Goal: Task Accomplishment & Management: Manage account settings

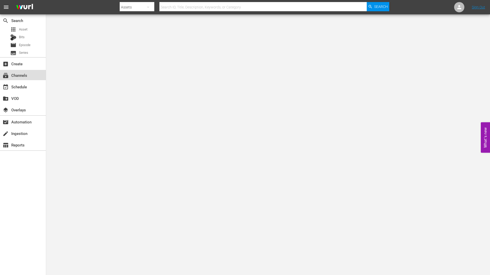
click at [28, 78] on div "subscriptions Channels" at bounding box center [23, 75] width 46 height 10
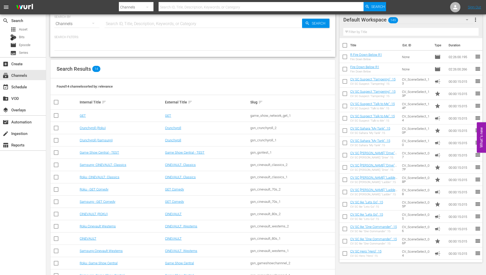
scroll to position [25, 0]
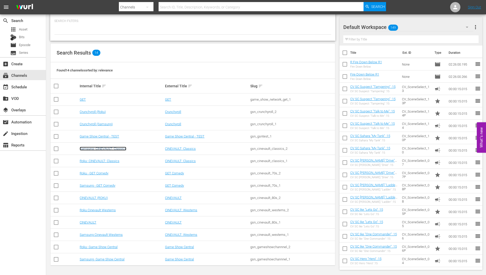
click at [101, 149] on link "Samsung- CINEVAULT: Classics" at bounding box center [103, 149] width 47 height 4
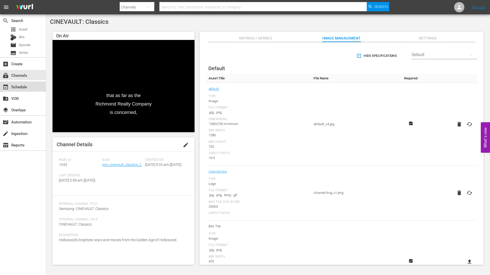
click at [30, 89] on div "event_available Schedule" at bounding box center [23, 86] width 46 height 10
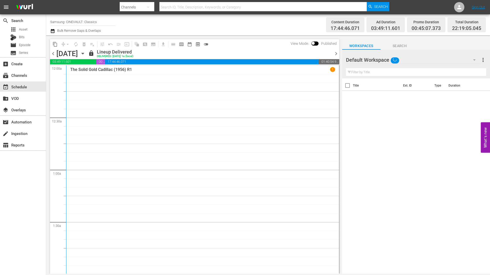
click at [86, 54] on icon "button" at bounding box center [83, 54] width 6 height 6
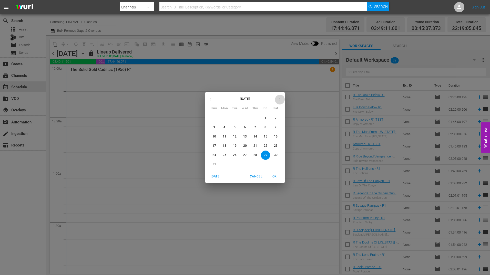
click at [278, 100] on icon "button" at bounding box center [280, 100] width 4 height 4
click at [213, 138] on p "14" at bounding box center [214, 137] width 4 height 4
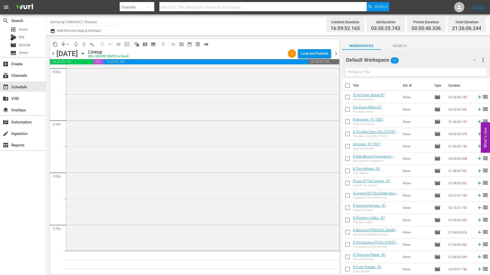
scroll to position [2076, 0]
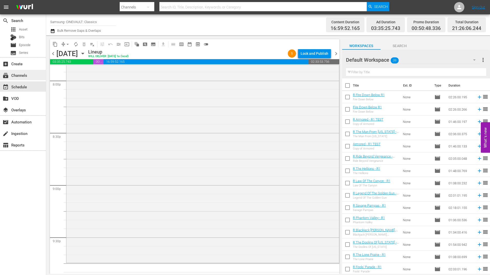
click at [25, 72] on div "subscriptions Channels" at bounding box center [23, 75] width 46 height 10
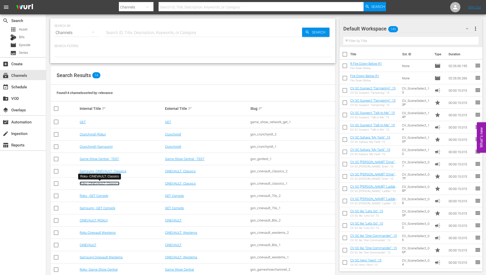
click at [112, 186] on link "Roku- CINEVAULT: Classics" at bounding box center [100, 184] width 40 height 4
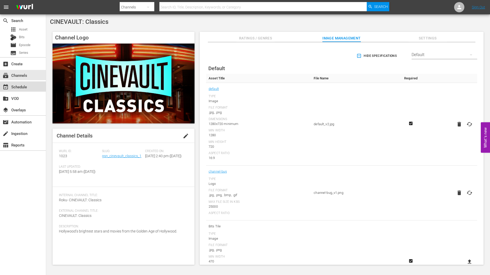
click at [38, 84] on div "event_available Schedule" at bounding box center [23, 86] width 46 height 10
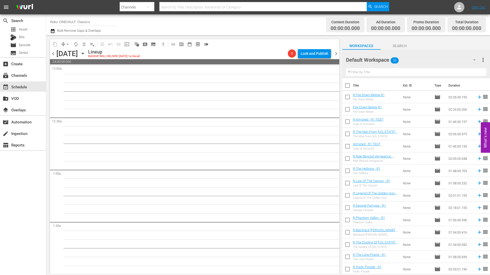
click at [49, 53] on div "content_copy compress arrow_drop_down autorenew_outlined delete_forever_outline…" at bounding box center [193, 154] width 294 height 239
click at [52, 53] on span "chevron_left" at bounding box center [53, 53] width 6 height 6
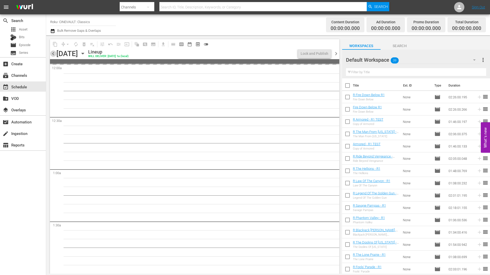
click at [52, 53] on span "chevron_left" at bounding box center [53, 53] width 6 height 6
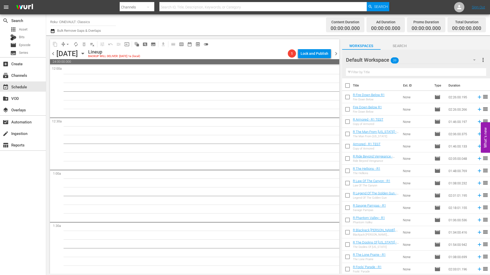
click at [52, 53] on span "chevron_left" at bounding box center [53, 53] width 6 height 6
click at [53, 54] on span "chevron_left" at bounding box center [53, 53] width 6 height 6
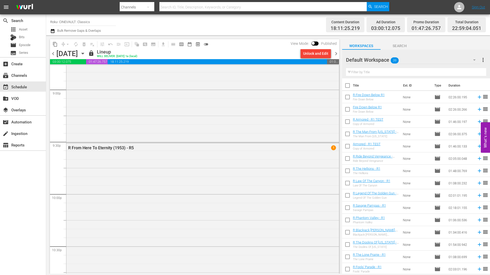
scroll to position [2302, 0]
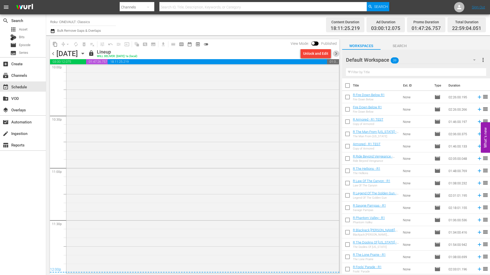
click at [338, 51] on span "chevron_right" at bounding box center [336, 53] width 6 height 6
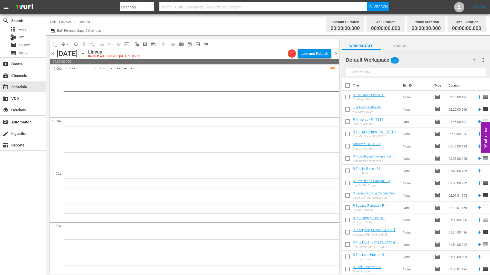
click at [411, 57] on div "Default Workspace 39" at bounding box center [413, 60] width 135 height 14
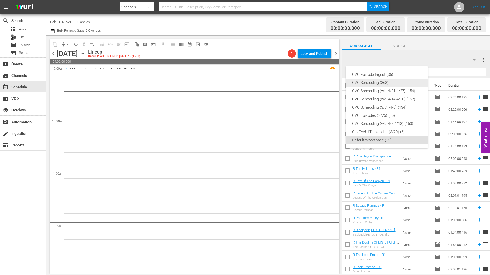
click at [388, 81] on div "CVC Scheduling (368)" at bounding box center [387, 83] width 70 height 8
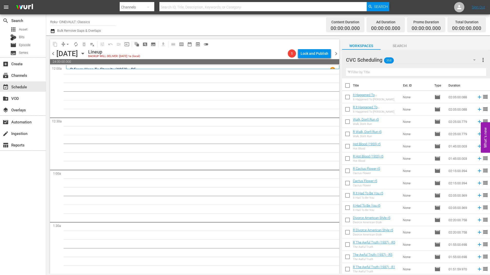
click at [407, 77] on div "Filter by Title" at bounding box center [416, 72] width 140 height 12
click at [410, 74] on input "text" at bounding box center [416, 72] width 140 height 8
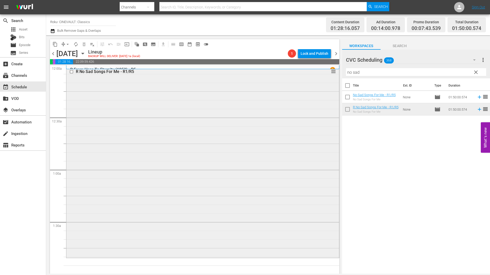
click at [285, 112] on div "R No Sad Songs For Me - R1/R5 reorder" at bounding box center [202, 162] width 273 height 190
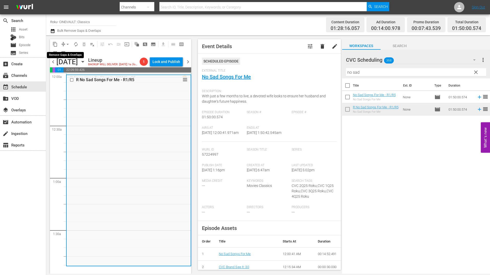
click at [66, 44] on span "arrow_drop_down" at bounding box center [67, 44] width 5 height 5
click at [72, 55] on li "Align to Midnight" at bounding box center [68, 54] width 54 height 8
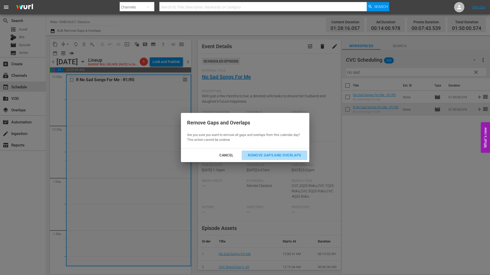
click at [288, 153] on div "Remove Gaps and Overlaps" at bounding box center [274, 155] width 61 height 6
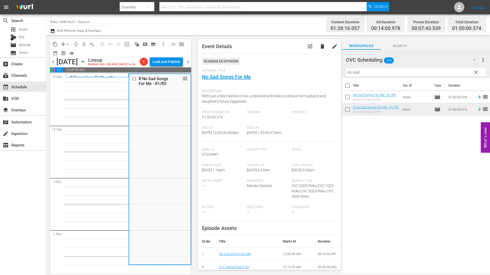
scroll to position [154, 0]
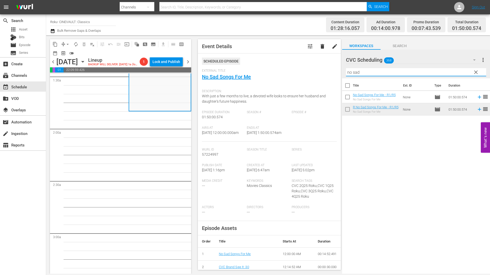
drag, startPoint x: 370, startPoint y: 71, endPoint x: 317, endPoint y: 71, distance: 52.5
click at [317, 71] on div "content_copy compress arrow_drop_down autorenew_outlined delete_forever_outline…" at bounding box center [268, 154] width 444 height 239
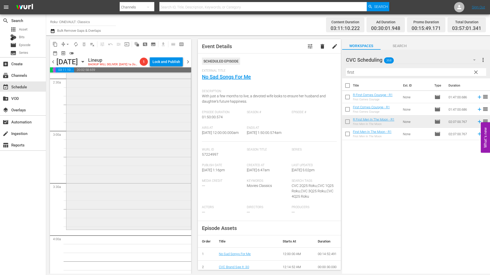
scroll to position [333, 0]
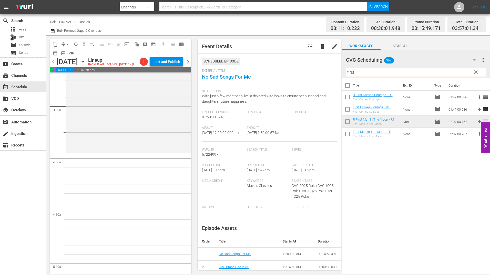
drag, startPoint x: 379, startPoint y: 73, endPoint x: 322, endPoint y: 71, distance: 56.4
click at [322, 71] on div "content_copy compress arrow_drop_down autorenew_outlined delete_forever_outline…" at bounding box center [268, 154] width 444 height 239
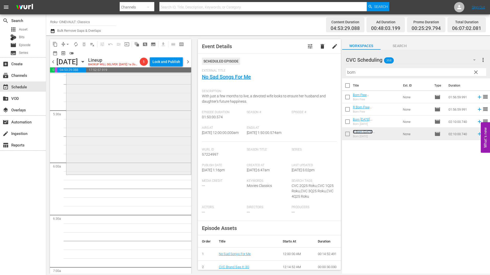
scroll to position [564, 0]
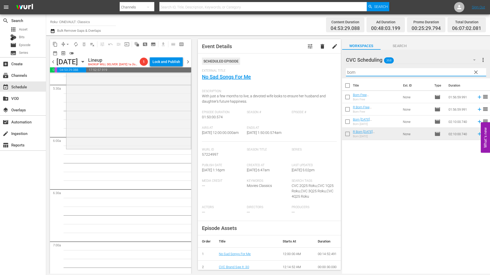
drag, startPoint x: 362, startPoint y: 73, endPoint x: 340, endPoint y: 74, distance: 22.3
click at [340, 74] on div "content_copy compress arrow_drop_down autorenew_outlined delete_forever_outline…" at bounding box center [268, 154] width 444 height 239
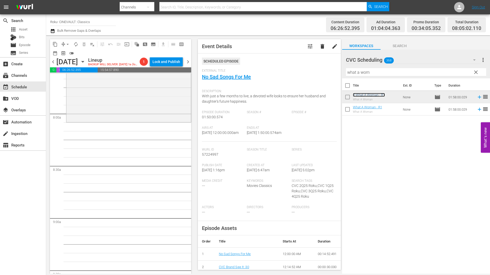
scroll to position [794, 0]
drag, startPoint x: 376, startPoint y: 71, endPoint x: 323, endPoint y: 72, distance: 53.3
click at [323, 72] on div "content_copy compress arrow_drop_down autorenew_outlined delete_forever_outline…" at bounding box center [268, 154] width 444 height 239
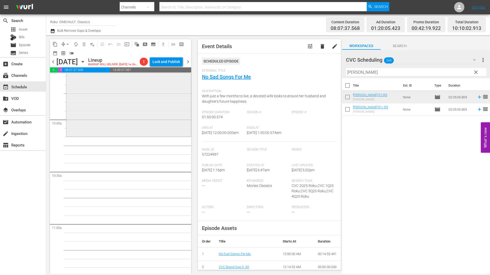
scroll to position [1025, 0]
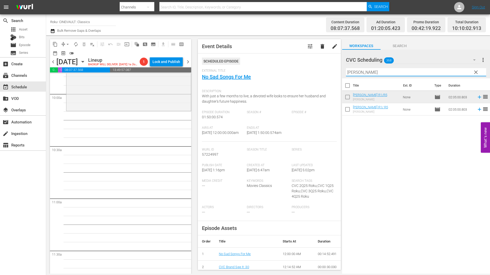
drag, startPoint x: 360, startPoint y: 71, endPoint x: 333, endPoint y: 72, distance: 26.4
click at [333, 72] on div "content_copy compress arrow_drop_down autorenew_outlined delete_forever_outline…" at bounding box center [268, 154] width 444 height 239
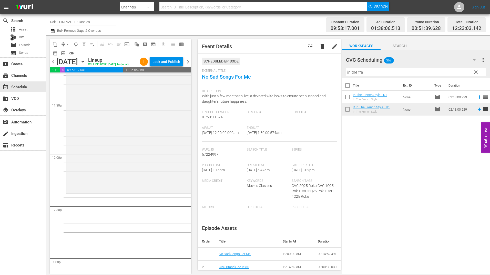
scroll to position [1204, 0]
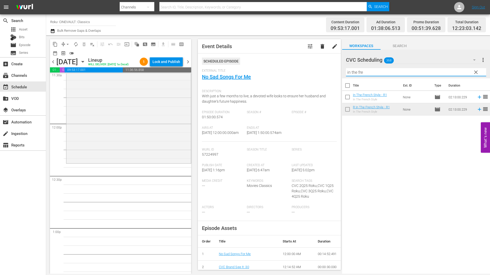
drag, startPoint x: 350, startPoint y: 74, endPoint x: 305, endPoint y: 74, distance: 44.8
click at [305, 74] on div "content_copy compress arrow_drop_down autorenew_outlined delete_forever_outline…" at bounding box center [268, 154] width 444 height 239
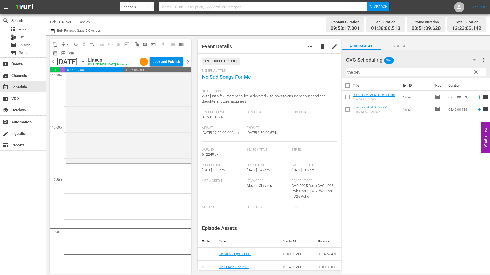
click at [364, 76] on div at bounding box center [416, 76] width 140 height 0
click at [368, 73] on input "the dev" at bounding box center [416, 72] width 140 height 8
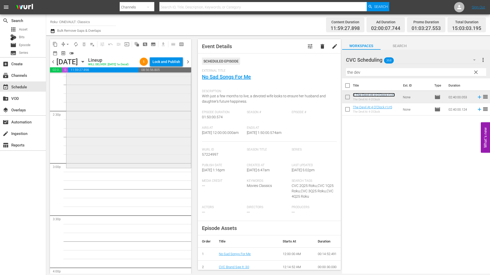
scroll to position [1486, 0]
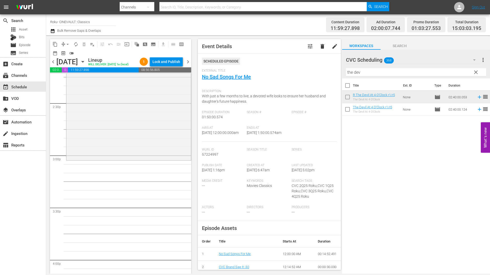
drag, startPoint x: 354, startPoint y: 73, endPoint x: 310, endPoint y: 74, distance: 44.1
click at [310, 74] on div "content_copy compress arrow_drop_down autorenew_outlined delete_forever_outline…" at bounding box center [268, 154] width 444 height 239
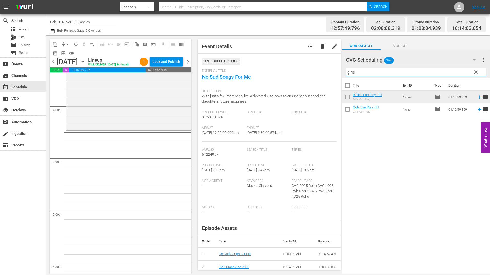
drag, startPoint x: 360, startPoint y: 75, endPoint x: 330, endPoint y: 76, distance: 30.0
click at [330, 76] on div "content_copy compress arrow_drop_down autorenew_outlined delete_forever_outline…" at bounding box center [268, 154] width 444 height 239
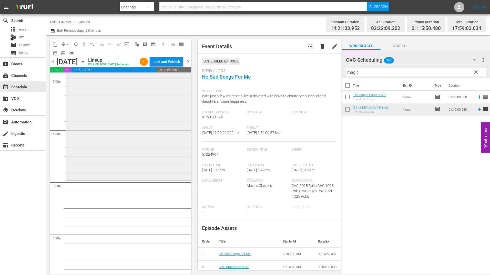
scroll to position [1794, 0]
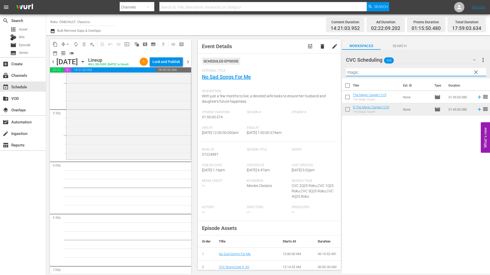
drag, startPoint x: 374, startPoint y: 72, endPoint x: 294, endPoint y: 71, distance: 80.2
click at [294, 71] on div "content_copy compress arrow_drop_down autorenew_outlined delete_forever_outline…" at bounding box center [268, 154] width 444 height 239
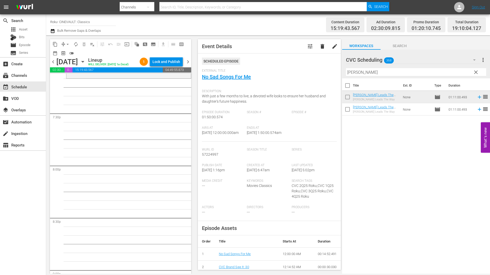
scroll to position [1922, 0]
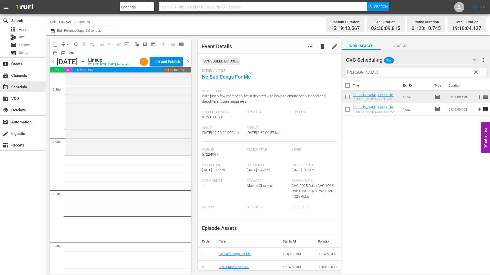
drag, startPoint x: 368, startPoint y: 72, endPoint x: 319, endPoint y: 73, distance: 48.4
click at [320, 73] on div "content_copy compress arrow_drop_down autorenew_outlined delete_forever_outline…" at bounding box center [268, 154] width 444 height 239
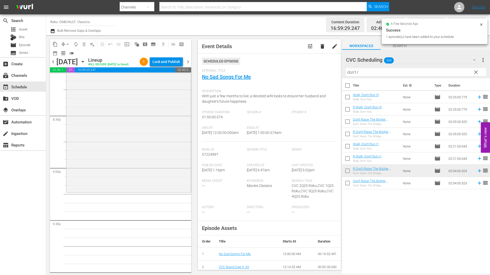
scroll to position [2101, 0]
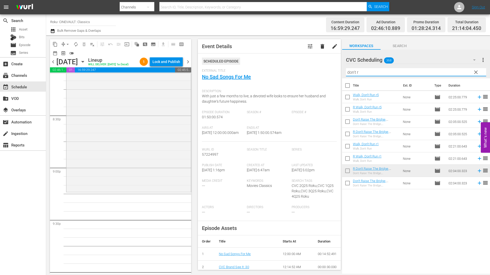
drag, startPoint x: 369, startPoint y: 72, endPoint x: 277, endPoint y: 78, distance: 91.7
click at [278, 78] on div "content_copy compress arrow_drop_down autorenew_outlined delete_forever_outline…" at bounding box center [268, 154] width 444 height 239
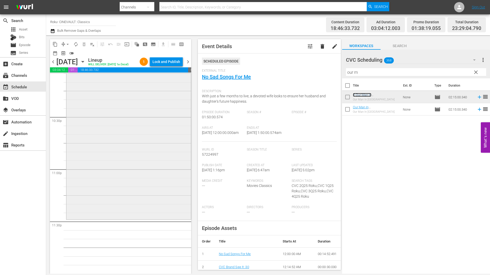
scroll to position [2317, 0]
click at [134, 178] on div "R Our Man In Havana r1/r5 reorder" at bounding box center [128, 102] width 125 height 234
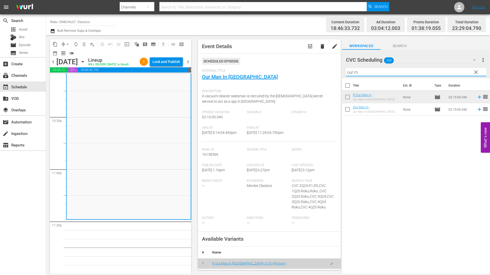
drag, startPoint x: 377, startPoint y: 72, endPoint x: 328, endPoint y: 73, distance: 49.5
click at [328, 73] on div "content_copy compress arrow_drop_down autorenew_outlined delete_forever_outline…" at bounding box center [268, 154] width 444 height 239
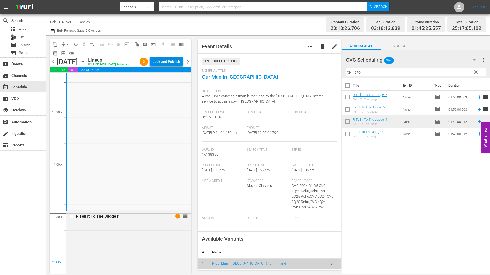
click at [170, 65] on div "Lock and Publish" at bounding box center [166, 61] width 28 height 9
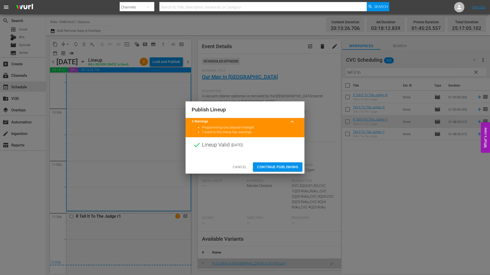
click at [281, 166] on span "Continue Publishing" at bounding box center [277, 167] width 41 height 6
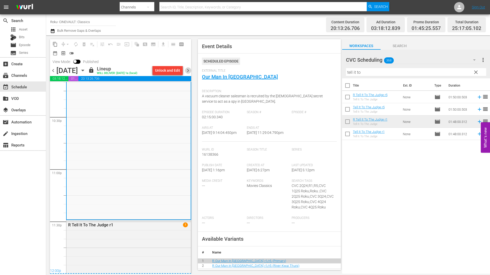
click at [187, 70] on span "chevron_right" at bounding box center [188, 70] width 6 height 6
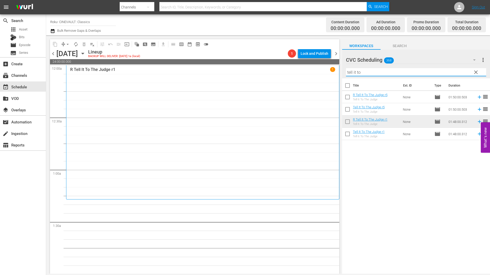
drag, startPoint x: 380, startPoint y: 72, endPoint x: 312, endPoint y: 75, distance: 67.7
click at [312, 75] on div "content_copy compress arrow_drop_down autorenew_outlined delete_forever_outline…" at bounding box center [268, 154] width 444 height 239
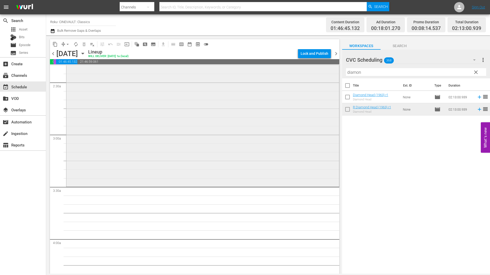
scroll to position [256, 0]
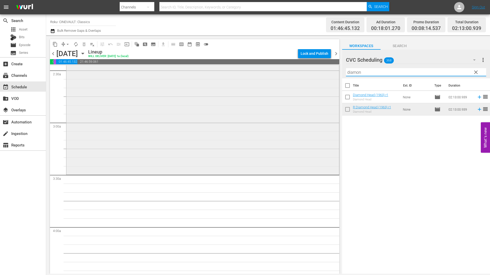
drag, startPoint x: 366, startPoint y: 74, endPoint x: 302, endPoint y: 75, distance: 63.6
click at [302, 75] on div "content_copy compress arrow_drop_down autorenew_outlined delete_forever_outline…" at bounding box center [268, 154] width 444 height 239
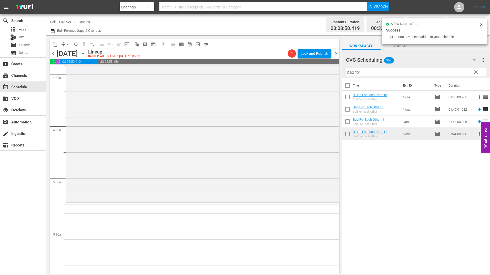
scroll to position [410, 0]
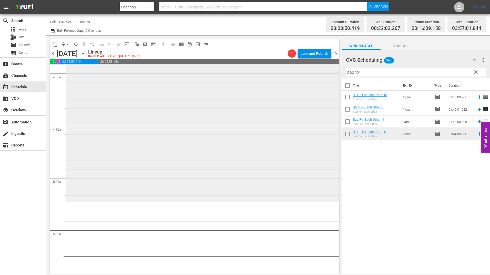
drag, startPoint x: 365, startPoint y: 75, endPoint x: 314, endPoint y: 79, distance: 50.6
click at [315, 79] on div "content_copy compress arrow_drop_down autorenew_outlined delete_forever_outline…" at bounding box center [268, 154] width 444 height 239
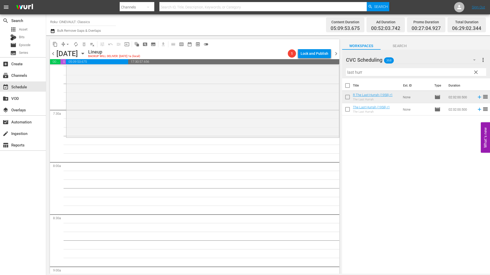
scroll to position [743, 0]
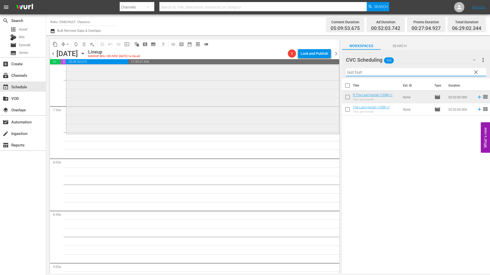
drag, startPoint x: 372, startPoint y: 76, endPoint x: 298, endPoint y: 77, distance: 74.6
click at [299, 77] on div "content_copy compress arrow_drop_down autorenew_outlined delete_forever_outline…" at bounding box center [268, 154] width 444 height 239
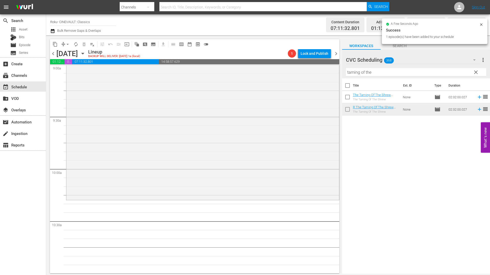
scroll to position [974, 0]
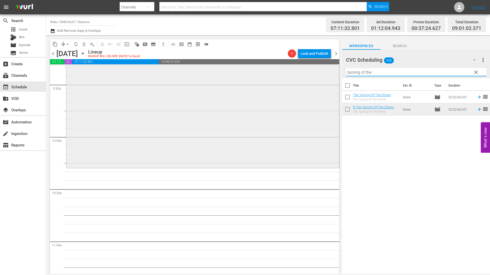
drag, startPoint x: 336, startPoint y: 74, endPoint x: 323, endPoint y: 75, distance: 12.9
click at [324, 75] on div "content_copy compress arrow_drop_down autorenew_outlined delete_forever_outline…" at bounding box center [268, 154] width 444 height 239
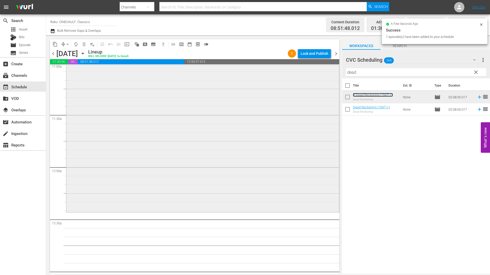
scroll to position [1153, 0]
click at [325, 75] on div "content_copy compress arrow_drop_down autorenew_outlined delete_forever_outline…" at bounding box center [268, 154] width 444 height 239
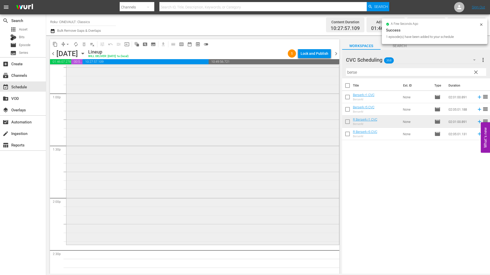
scroll to position [1384, 0]
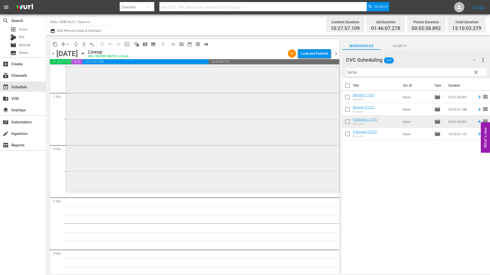
drag, startPoint x: 336, startPoint y: 76, endPoint x: 325, endPoint y: 78, distance: 10.7
click at [325, 78] on div "content_copy compress arrow_drop_down autorenew_outlined delete_forever_outline…" at bounding box center [268, 154] width 444 height 239
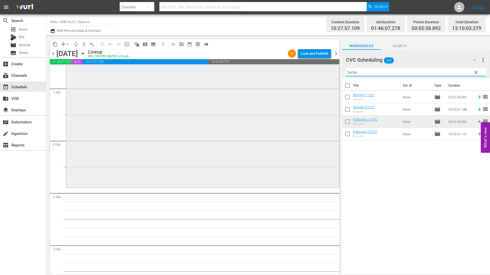
scroll to position [1435, 0]
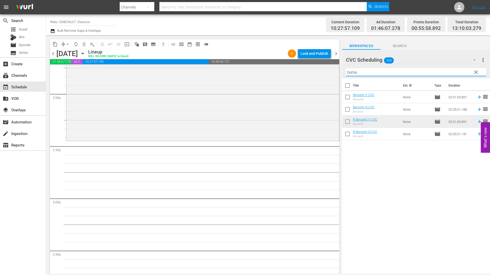
click at [363, 74] on input "berse" at bounding box center [416, 72] width 140 height 8
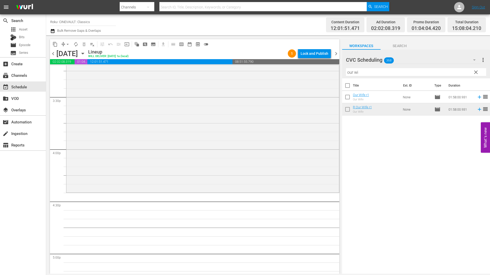
scroll to position [1614, 0]
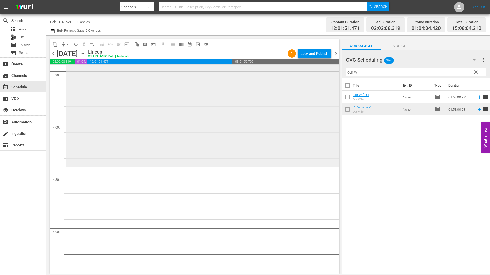
drag, startPoint x: 331, startPoint y: 72, endPoint x: 319, endPoint y: 75, distance: 12.9
click at [319, 75] on div "content_copy compress arrow_drop_down autorenew_outlined delete_forever_outline…" at bounding box center [268, 154] width 444 height 239
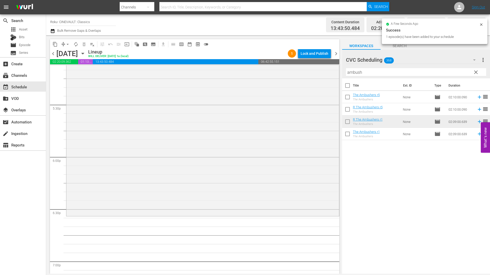
scroll to position [1794, 0]
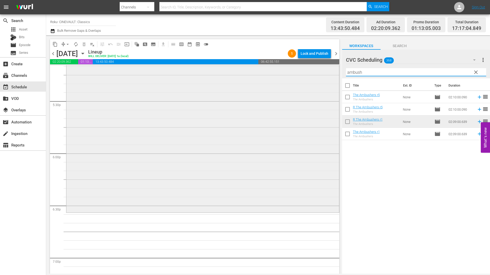
drag, startPoint x: 362, startPoint y: 76, endPoint x: 329, endPoint y: 77, distance: 33.1
click at [329, 77] on div "content_copy compress arrow_drop_down autorenew_outlined delete_forever_outline…" at bounding box center [268, 154] width 444 height 239
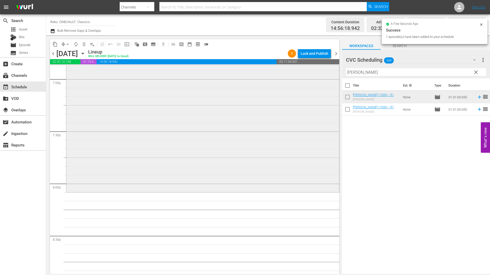
scroll to position [1973, 0]
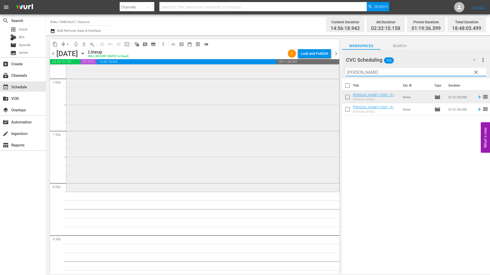
drag, startPoint x: 371, startPoint y: 72, endPoint x: 332, endPoint y: 73, distance: 38.5
click at [332, 73] on div "content_copy compress arrow_drop_down autorenew_outlined delete_forever_outline…" at bounding box center [268, 154] width 444 height 239
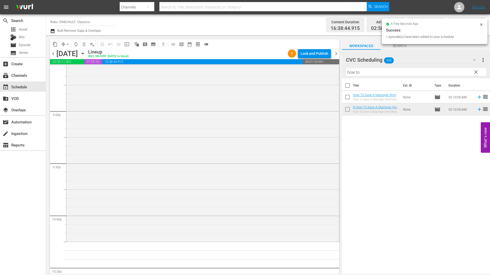
scroll to position [2204, 0]
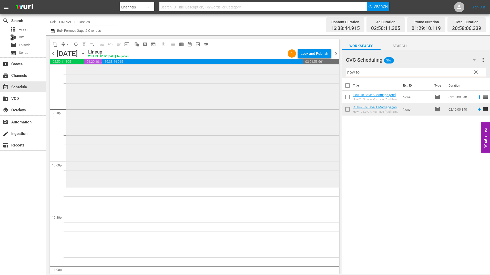
drag, startPoint x: 347, startPoint y: 74, endPoint x: 320, endPoint y: 74, distance: 27.7
click at [320, 74] on div "content_copy compress arrow_drop_down autorenew_outlined delete_forever_outline…" at bounding box center [268, 154] width 444 height 239
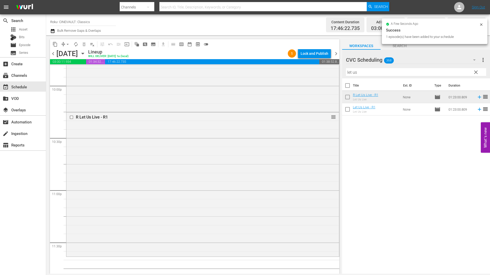
scroll to position [2301, 0]
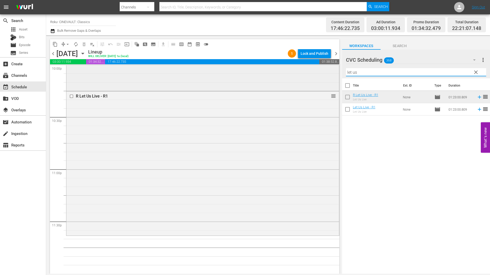
drag, startPoint x: 336, startPoint y: 77, endPoint x: 297, endPoint y: 78, distance: 39.2
click at [297, 78] on div "content_copy compress arrow_drop_down autorenew_outlined delete_forever_outline…" at bounding box center [268, 154] width 444 height 239
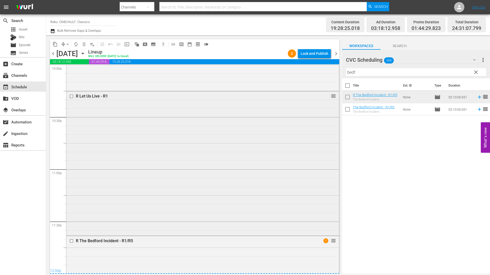
click at [171, 207] on div "R Let Us Live - R1 reorder" at bounding box center [202, 162] width 273 height 143
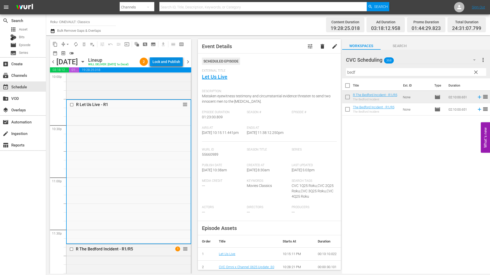
click at [170, 65] on div "Lock and Publish" at bounding box center [166, 61] width 28 height 9
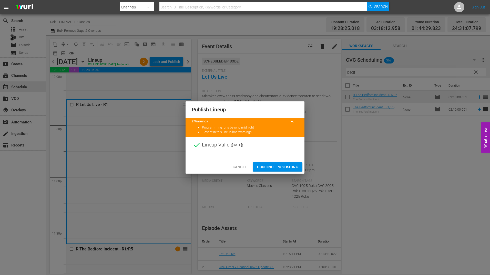
click at [285, 169] on span "Continue Publishing" at bounding box center [277, 167] width 41 height 6
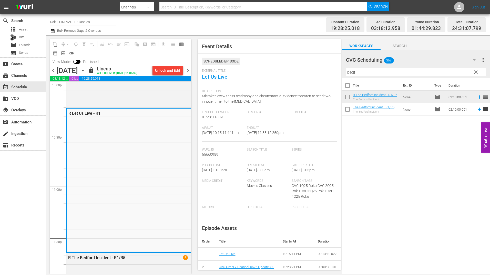
click at [190, 71] on span "chevron_right" at bounding box center [188, 70] width 6 height 6
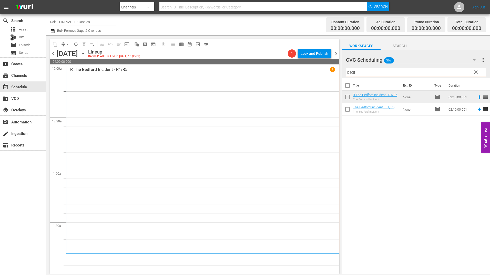
drag, startPoint x: 371, startPoint y: 72, endPoint x: 319, endPoint y: 73, distance: 52.0
click at [319, 73] on div "content_copy compress arrow_drop_down autorenew_outlined delete_forever_outline…" at bounding box center [268, 154] width 444 height 239
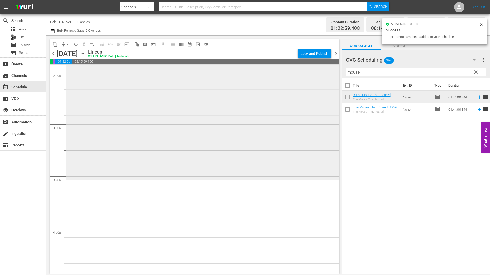
scroll to position [256, 0]
drag, startPoint x: 380, startPoint y: 77, endPoint x: 335, endPoint y: 78, distance: 45.1
click at [335, 78] on div "content_copy compress arrow_drop_down autorenew_outlined delete_forever_outline…" at bounding box center [268, 154] width 444 height 239
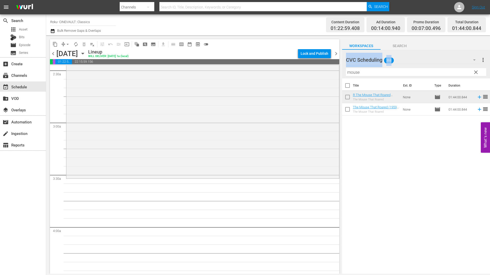
drag, startPoint x: 335, startPoint y: 78, endPoint x: 374, endPoint y: 75, distance: 39.3
click at [374, 75] on input "mouse" at bounding box center [416, 72] width 140 height 8
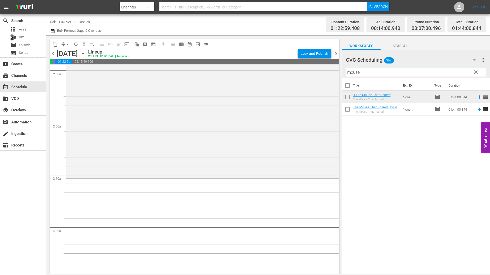
click at [374, 74] on input "mouse" at bounding box center [416, 72] width 140 height 8
click at [373, 74] on input "mouse" at bounding box center [416, 72] width 140 height 8
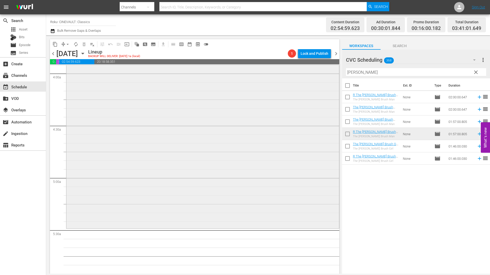
scroll to position [513, 0]
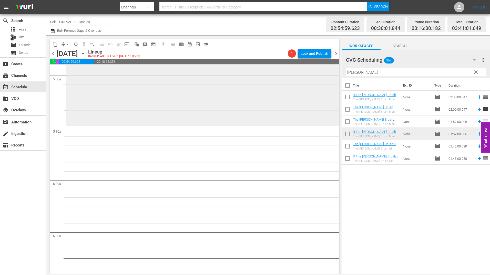
drag, startPoint x: 374, startPoint y: 71, endPoint x: 328, endPoint y: 74, distance: 45.7
click at [328, 74] on div "content_copy compress arrow_drop_down autorenew_outlined delete_forever_outline…" at bounding box center [268, 154] width 444 height 239
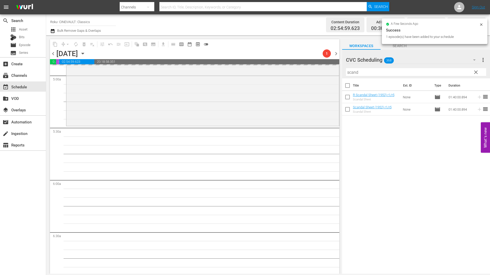
drag, startPoint x: 445, startPoint y: 98, endPoint x: 255, endPoint y: 140, distance: 194.7
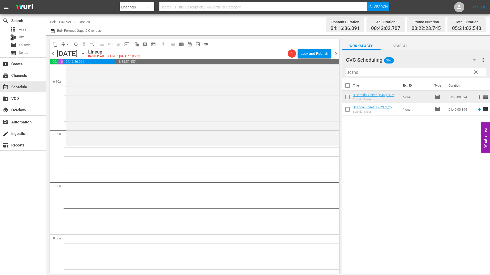
scroll to position [692, 0]
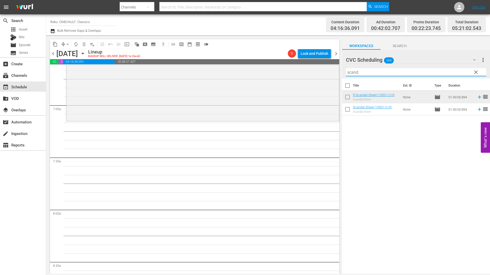
drag, startPoint x: 370, startPoint y: 74, endPoint x: 337, endPoint y: 76, distance: 33.4
click at [337, 76] on div "content_copy compress arrow_drop_down autorenew_outlined delete_forever_outline…" at bounding box center [268, 154] width 444 height 239
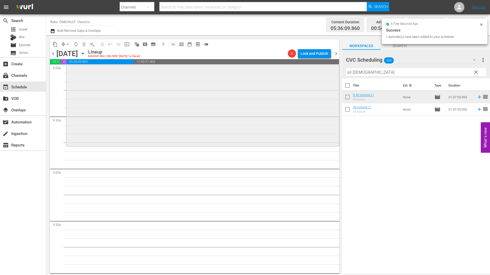
scroll to position [846, 0]
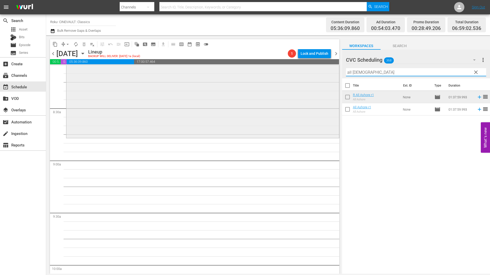
drag, startPoint x: 368, startPoint y: 74, endPoint x: 330, endPoint y: 75, distance: 37.7
click at [330, 75] on div "content_copy compress arrow_drop_down autorenew_outlined delete_forever_outline…" at bounding box center [268, 154] width 444 height 239
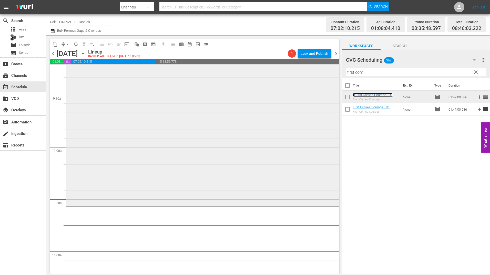
scroll to position [974, 0]
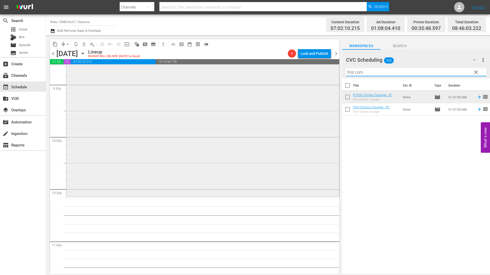
drag, startPoint x: 344, startPoint y: 76, endPoint x: 316, endPoint y: 76, distance: 27.9
click at [316, 76] on div "content_copy compress arrow_drop_down autorenew_outlined delete_forever_outline…" at bounding box center [268, 154] width 444 height 239
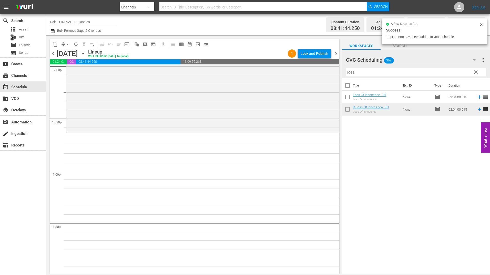
scroll to position [1256, 0]
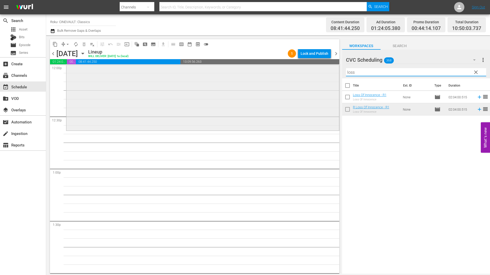
drag, startPoint x: 357, startPoint y: 76, endPoint x: 317, endPoint y: 77, distance: 40.3
click at [317, 77] on div "content_copy compress arrow_drop_down autorenew_outlined delete_forever_outline…" at bounding box center [268, 154] width 444 height 239
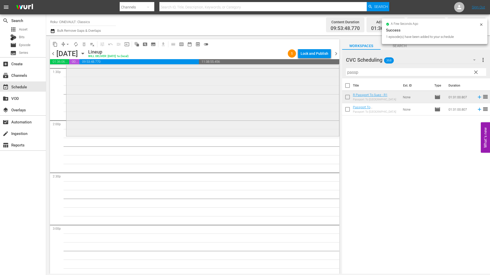
scroll to position [1409, 0]
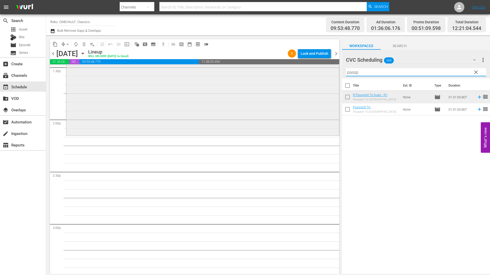
drag, startPoint x: 365, startPoint y: 70, endPoint x: 333, endPoint y: 72, distance: 32.1
click at [333, 72] on div "content_copy compress arrow_drop_down autorenew_outlined delete_forever_outline…" at bounding box center [268, 154] width 444 height 239
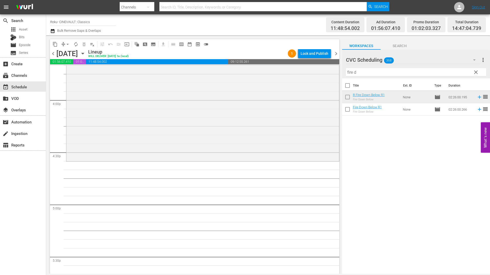
scroll to position [1640, 0]
drag, startPoint x: 355, startPoint y: 74, endPoint x: 323, endPoint y: 77, distance: 31.9
click at [323, 77] on div "content_copy compress arrow_drop_down autorenew_outlined delete_forever_outline…" at bounding box center [268, 154] width 444 height 239
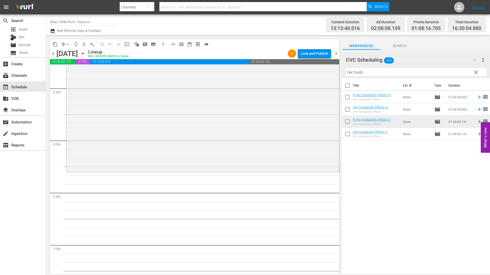
scroll to position [1819, 0]
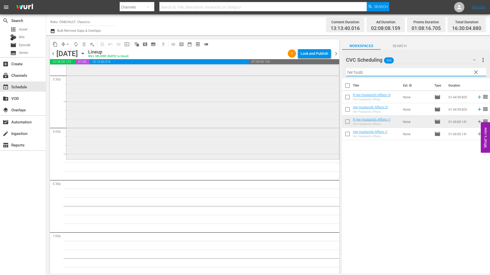
drag, startPoint x: 355, startPoint y: 76, endPoint x: 286, endPoint y: 80, distance: 69.3
click at [286, 80] on div "content_copy compress arrow_drop_down autorenew_outlined delete_forever_outline…" at bounding box center [268, 154] width 444 height 239
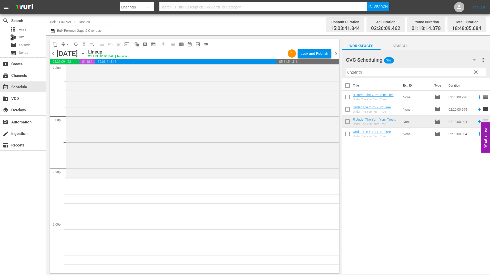
scroll to position [2050, 0]
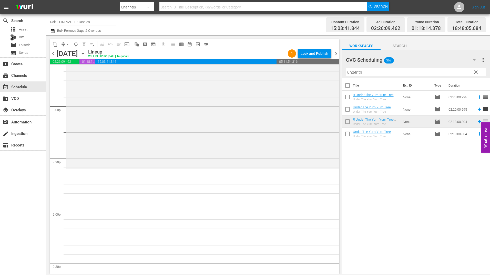
drag, startPoint x: 362, startPoint y: 76, endPoint x: 341, endPoint y: 78, distance: 20.9
click at [341, 78] on div "content_copy compress arrow_drop_down autorenew_outlined delete_forever_outline…" at bounding box center [268, 154] width 444 height 239
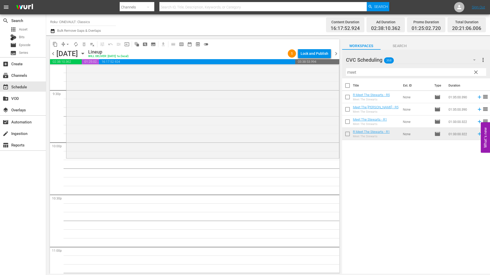
scroll to position [2229, 0]
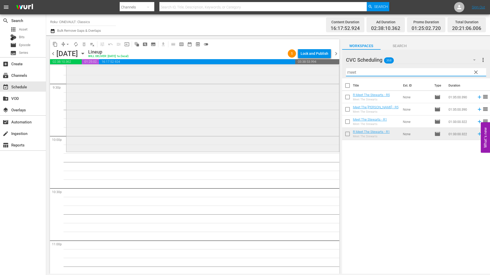
drag, startPoint x: 371, startPoint y: 71, endPoint x: 320, endPoint y: 71, distance: 50.7
click at [320, 71] on div "content_copy compress arrow_drop_down autorenew_outlined delete_forever_outline…" at bounding box center [268, 154] width 444 height 239
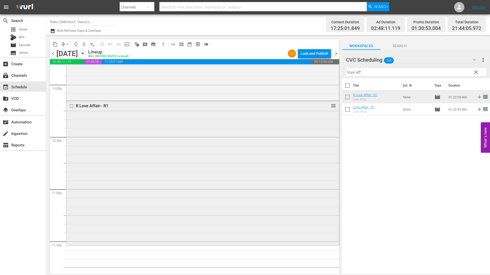
scroll to position [2301, 0]
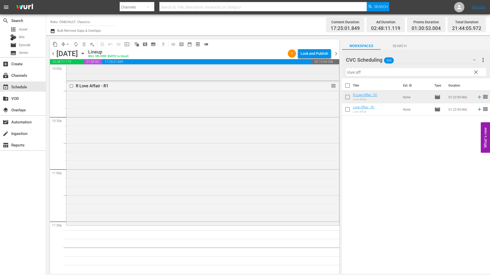
drag, startPoint x: 321, startPoint y: 78, endPoint x: 297, endPoint y: 78, distance: 24.1
click at [297, 78] on div "content_copy compress arrow_drop_down autorenew_outlined delete_forever_outline…" at bounding box center [268, 154] width 444 height 239
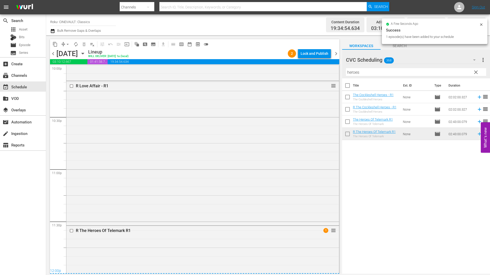
scroll to position [2378, 0]
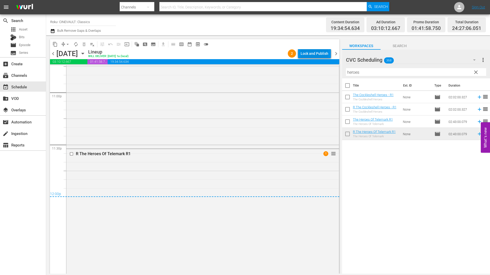
click at [319, 54] on div "Lock and Publish" at bounding box center [315, 53] width 28 height 9
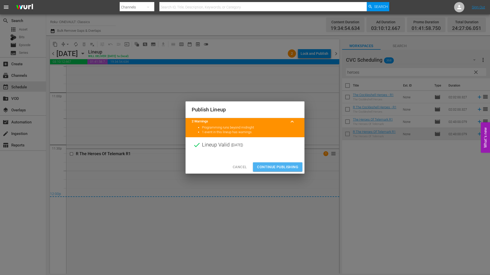
click at [272, 168] on span "Continue Publishing" at bounding box center [277, 167] width 41 height 6
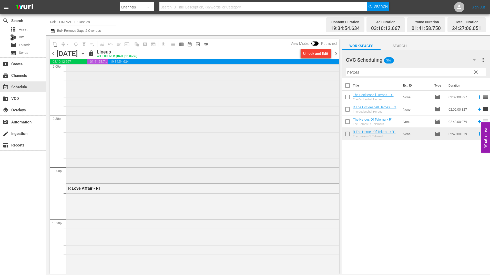
scroll to position [2121, 0]
click at [240, 160] on div "R Meet The Stewarts - R1" at bounding box center [202, 178] width 273 height 160
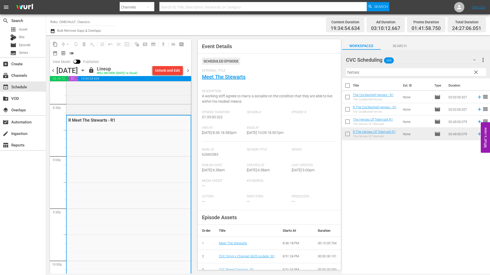
click at [187, 74] on span "chevron_right" at bounding box center [188, 70] width 6 height 6
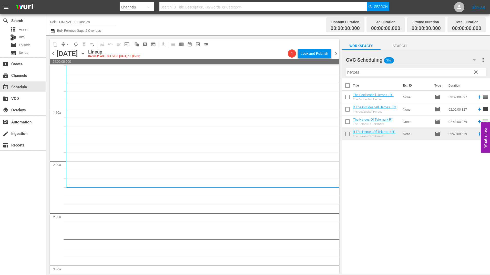
scroll to position [128, 0]
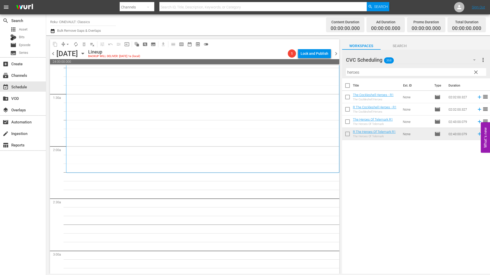
click at [381, 71] on input "heroes" at bounding box center [416, 72] width 140 height 8
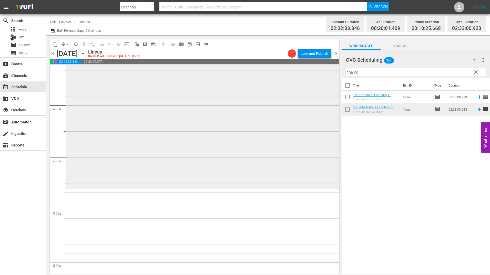
scroll to position [384, 0]
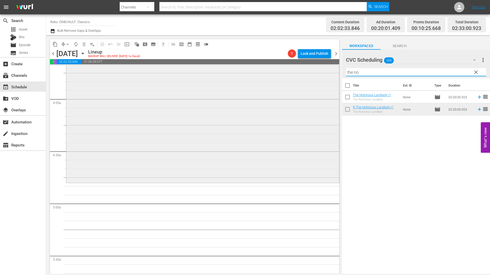
drag, startPoint x: 364, startPoint y: 71, endPoint x: 312, endPoint y: 83, distance: 53.5
click at [312, 83] on div "content_copy compress arrow_drop_down autorenew_outlined delete_forever_outline…" at bounding box center [268, 154] width 444 height 239
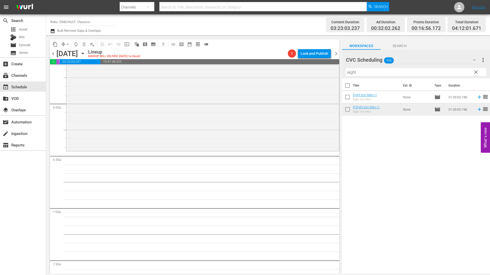
scroll to position [589, 0]
drag, startPoint x: 368, startPoint y: 68, endPoint x: 318, endPoint y: 71, distance: 50.3
click at [318, 71] on div "content_copy compress arrow_drop_down autorenew_outlined delete_forever_outline…" at bounding box center [268, 154] width 444 height 239
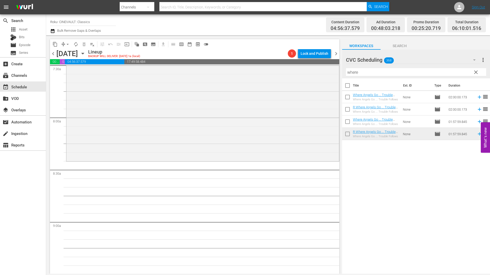
scroll to position [794, 0]
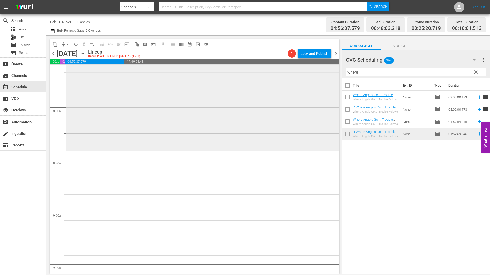
drag, startPoint x: 374, startPoint y: 72, endPoint x: 288, endPoint y: 76, distance: 85.9
click at [288, 76] on div "content_copy compress arrow_drop_down autorenew_outlined delete_forever_outline…" at bounding box center [268, 154] width 444 height 239
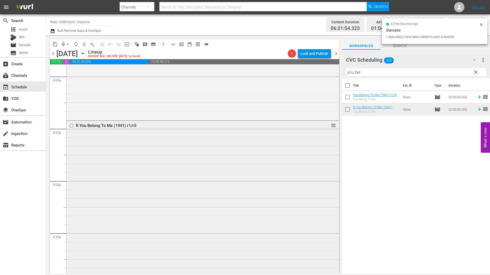
scroll to position [897, 0]
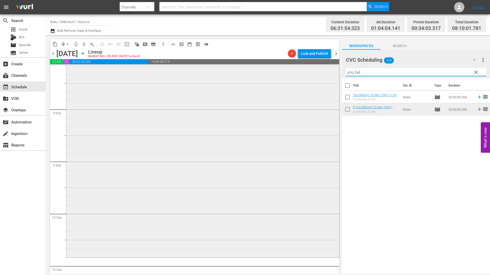
drag, startPoint x: 348, startPoint y: 75, endPoint x: 322, endPoint y: 76, distance: 25.9
click at [322, 76] on div "content_copy compress arrow_drop_down autorenew_outlined delete_forever_outline…" at bounding box center [268, 154] width 444 height 239
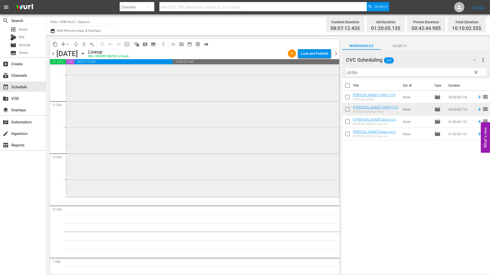
scroll to position [1179, 0]
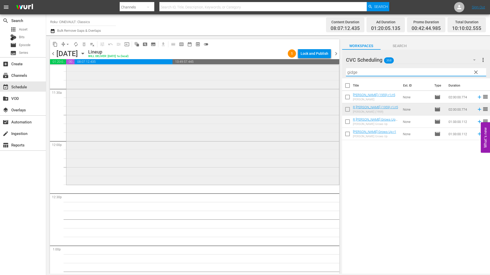
drag, startPoint x: 360, startPoint y: 74, endPoint x: 324, endPoint y: 76, distance: 35.9
click at [324, 76] on div "content_copy compress arrow_drop_down autorenew_outlined delete_forever_outline…" at bounding box center [268, 154] width 444 height 239
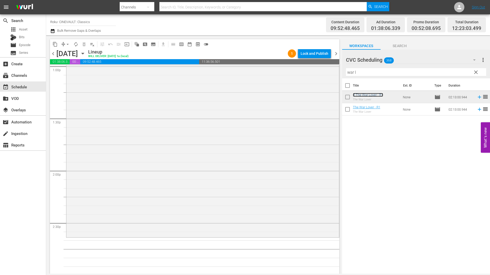
scroll to position [1409, 0]
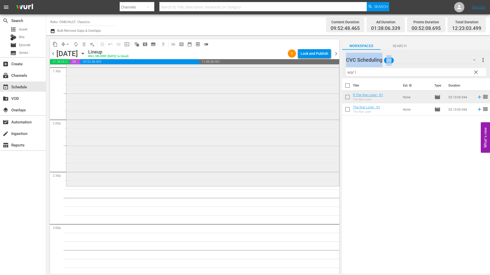
drag, startPoint x: 362, startPoint y: 79, endPoint x: 327, endPoint y: 79, distance: 35.4
click at [327, 79] on div "content_copy compress arrow_drop_down autorenew_outlined delete_forever_outline…" at bounding box center [268, 154] width 444 height 239
drag, startPoint x: 327, startPoint y: 79, endPoint x: 368, endPoint y: 71, distance: 41.6
click at [368, 71] on input "war l" at bounding box center [416, 72] width 140 height 8
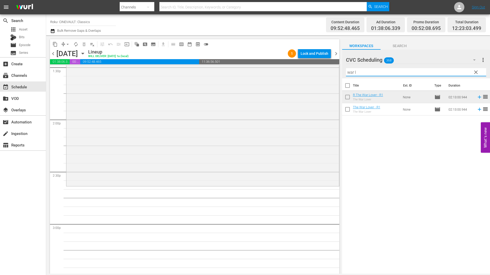
click at [368, 71] on input "war l" at bounding box center [416, 72] width 140 height 8
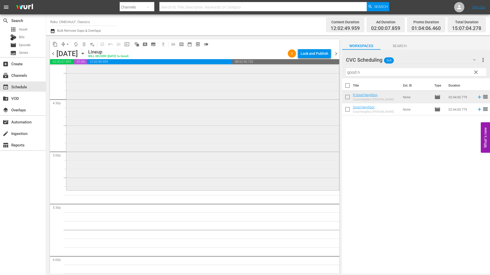
scroll to position [1691, 0]
drag, startPoint x: 363, startPoint y: 75, endPoint x: 328, endPoint y: 76, distance: 35.1
click at [328, 76] on div "content_copy compress arrow_drop_down autorenew_outlined delete_forever_outline…" at bounding box center [268, 154] width 444 height 239
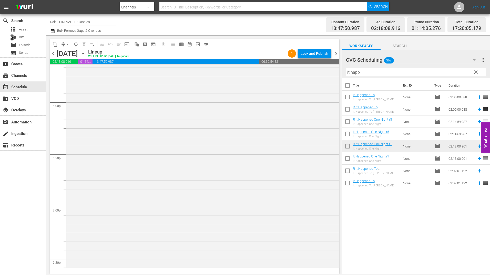
scroll to position [1973, 0]
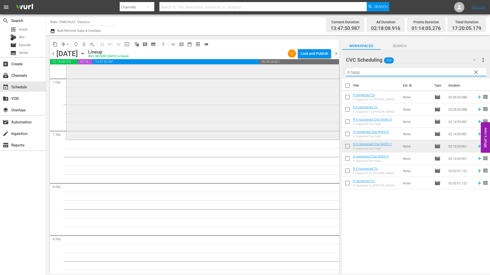
drag, startPoint x: 364, startPoint y: 75, endPoint x: 318, endPoint y: 75, distance: 46.4
click at [318, 75] on div "content_copy compress arrow_drop_down autorenew_outlined delete_forever_outline…" at bounding box center [268, 154] width 444 height 239
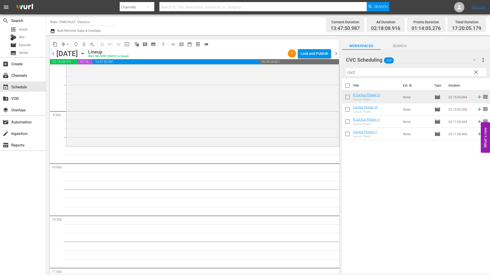
scroll to position [2204, 0]
click at [183, 128] on div "R Cactus Flower r5 reorder" at bounding box center [202, 27] width 273 height 234
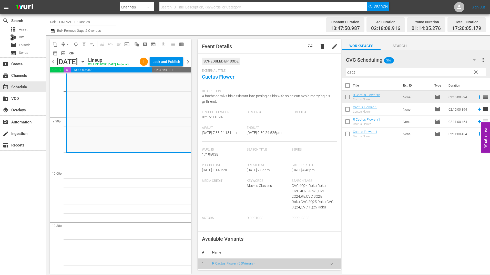
click at [416, 72] on input "cact" at bounding box center [416, 72] width 140 height 8
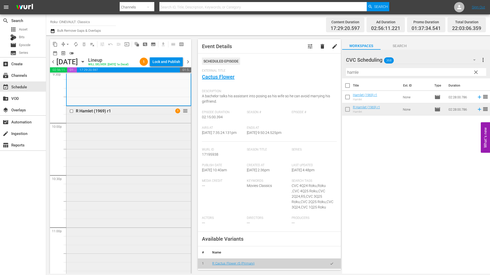
scroll to position [2247, 0]
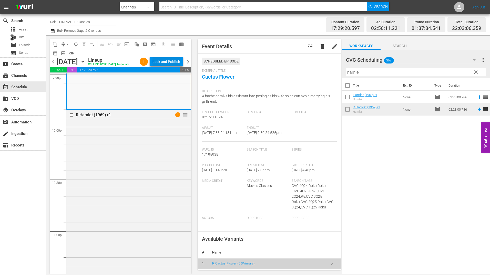
click at [168, 61] on div "Lock and Publish" at bounding box center [166, 61] width 28 height 9
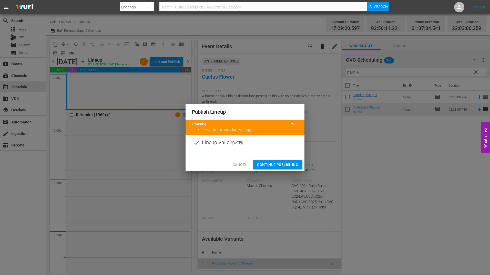
click at [273, 164] on span "Continue Publishing" at bounding box center [277, 165] width 41 height 6
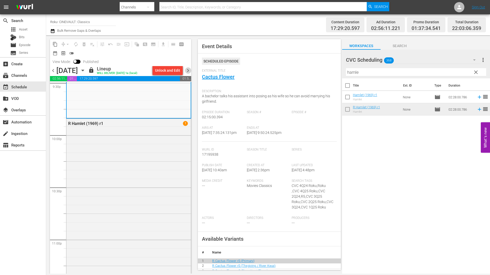
click at [188, 73] on span "chevron_right" at bounding box center [188, 70] width 6 height 6
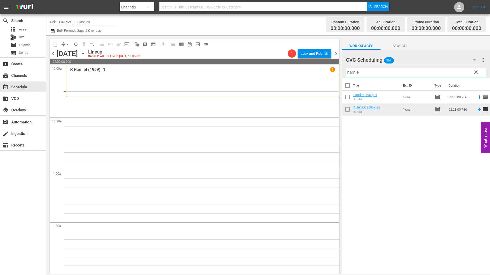
click at [387, 75] on input "hamle" at bounding box center [416, 72] width 140 height 8
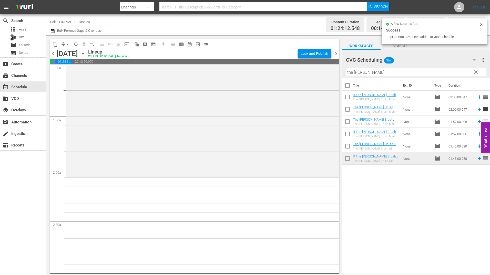
scroll to position [154, 0]
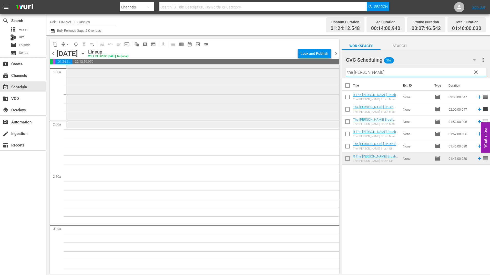
drag, startPoint x: 382, startPoint y: 73, endPoint x: 315, endPoint y: 76, distance: 67.2
click at [315, 76] on div "content_copy compress arrow_drop_down autorenew_outlined delete_forever_outline…" at bounding box center [268, 154] width 444 height 239
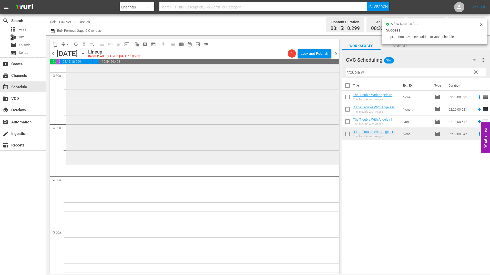
scroll to position [384, 0]
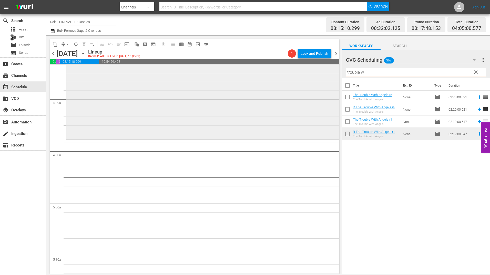
drag, startPoint x: 370, startPoint y: 74, endPoint x: 319, endPoint y: 75, distance: 50.7
click at [322, 75] on div "content_copy compress arrow_drop_down autorenew_outlined delete_forever_outline…" at bounding box center [268, 154] width 444 height 239
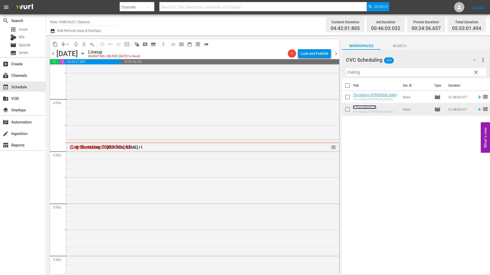
drag, startPoint x: 329, startPoint y: 147, endPoint x: 330, endPoint y: 141, distance: 6.8
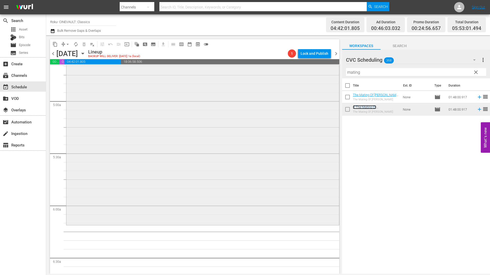
scroll to position [564, 0]
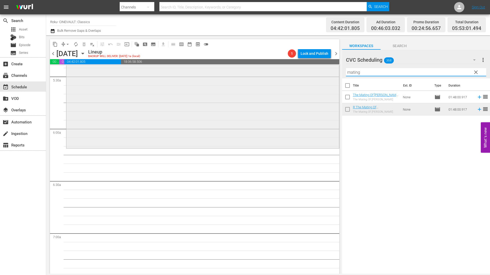
drag, startPoint x: 386, startPoint y: 72, endPoint x: 320, endPoint y: 75, distance: 66.7
click at [320, 75] on div "content_copy compress arrow_drop_down autorenew_outlined delete_forever_outline…" at bounding box center [268, 154] width 444 height 239
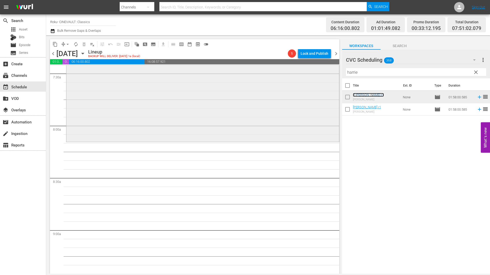
scroll to position [820, 0]
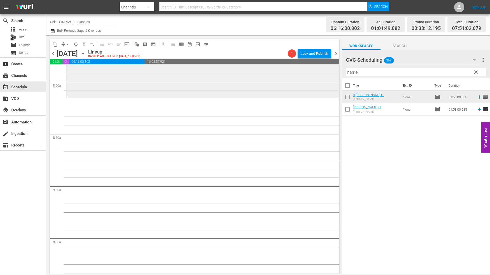
drag, startPoint x: 330, startPoint y: 75, endPoint x: 321, endPoint y: 75, distance: 9.0
click at [321, 75] on div "content_copy compress arrow_drop_down autorenew_outlined delete_forever_outline…" at bounding box center [268, 154] width 444 height 239
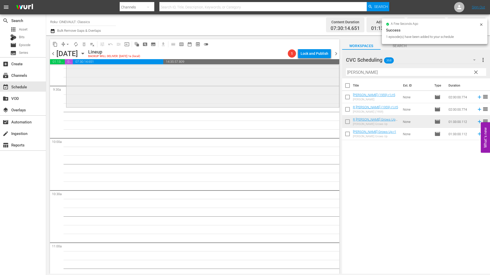
scroll to position [974, 0]
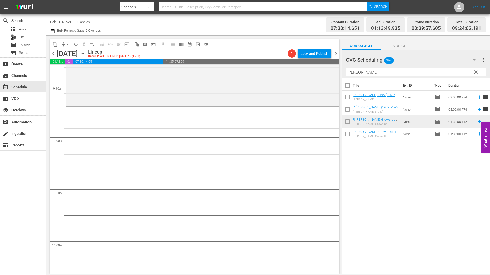
click at [355, 72] on input "gidget" at bounding box center [416, 72] width 140 height 8
click at [354, 72] on input "gidget" at bounding box center [416, 72] width 140 height 8
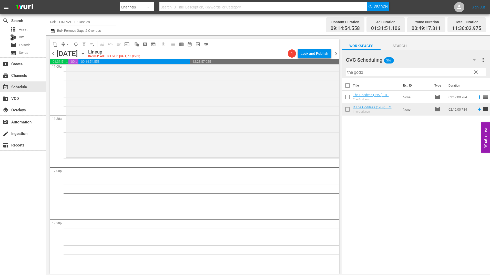
scroll to position [1153, 0]
drag, startPoint x: 365, startPoint y: 74, endPoint x: 319, endPoint y: 72, distance: 46.7
click at [319, 74] on div "content_copy compress arrow_drop_down autorenew_outlined delete_forever_outline…" at bounding box center [268, 154] width 444 height 239
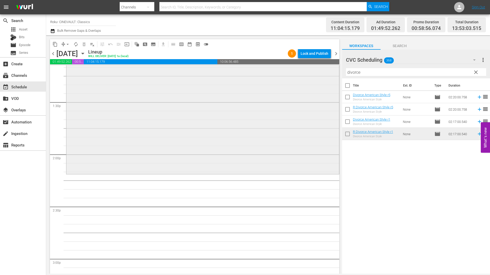
scroll to position [1384, 0]
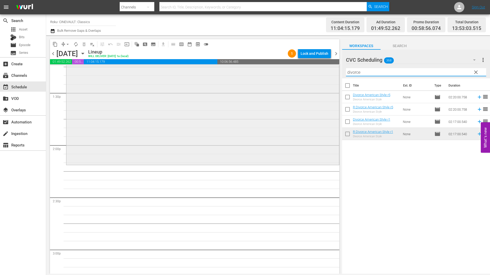
drag, startPoint x: 364, startPoint y: 70, endPoint x: 330, endPoint y: 74, distance: 34.5
click at [330, 74] on div "content_copy compress arrow_drop_down autorenew_outlined delete_forever_outline…" at bounding box center [268, 154] width 444 height 239
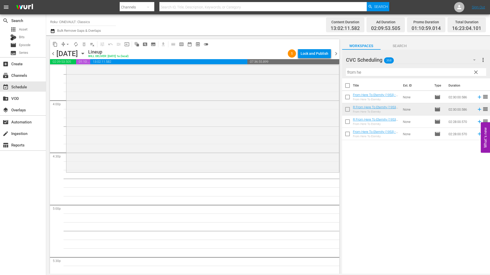
scroll to position [1691, 0]
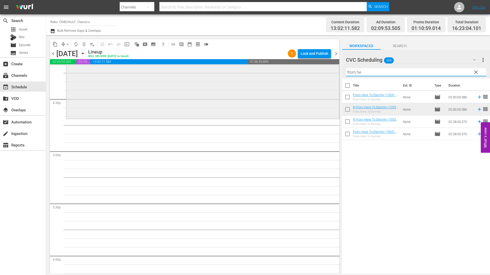
drag, startPoint x: 371, startPoint y: 76, endPoint x: 311, endPoint y: 81, distance: 60.2
click at [311, 81] on div "content_copy compress arrow_drop_down autorenew_outlined delete_forever_outline…" at bounding box center [268, 154] width 444 height 239
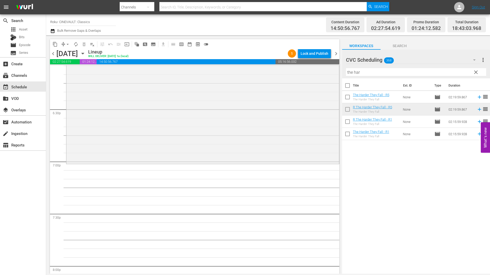
scroll to position [1896, 0]
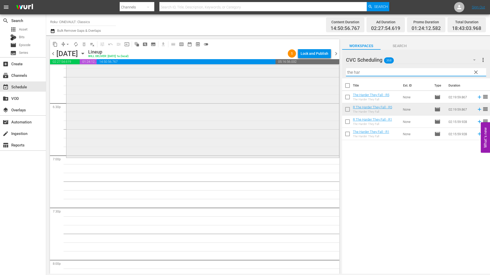
drag, startPoint x: 366, startPoint y: 75, endPoint x: 317, endPoint y: 76, distance: 48.7
click at [317, 76] on div "content_copy compress arrow_drop_down autorenew_outlined delete_forever_outline…" at bounding box center [268, 154] width 444 height 239
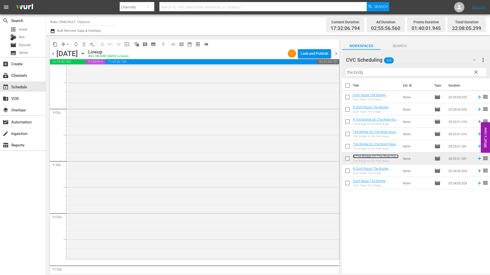
scroll to position [2153, 0]
click at [241, 155] on div "R The Bridge On The River Kwai - R5 reorder" at bounding box center [202, 80] width 273 height 356
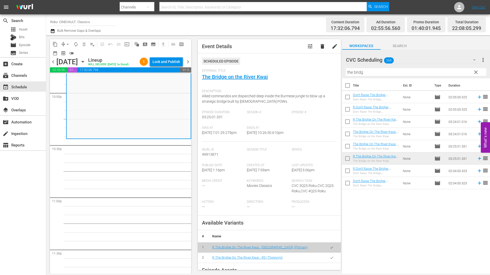
scroll to position [2317, 0]
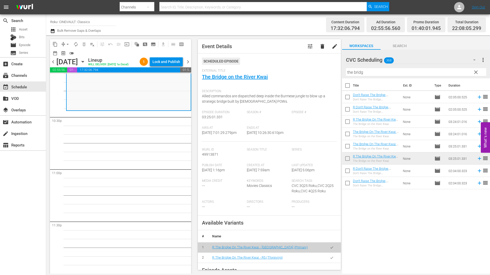
drag, startPoint x: 365, startPoint y: 79, endPoint x: 360, endPoint y: 79, distance: 4.6
click at [360, 79] on th "Title" at bounding box center [376, 85] width 47 height 14
drag, startPoint x: 365, startPoint y: 72, endPoint x: 343, endPoint y: 72, distance: 21.8
click at [343, 72] on div "CVC Scheduling 368 CVC Scheduling more_vert clear Filter by Title the bridg" at bounding box center [416, 64] width 148 height 29
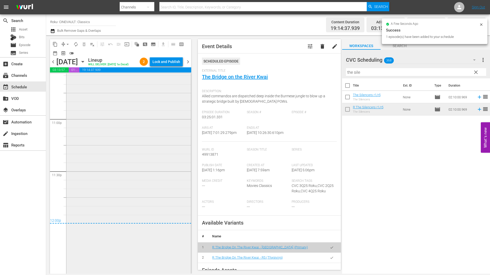
scroll to position [2381, 0]
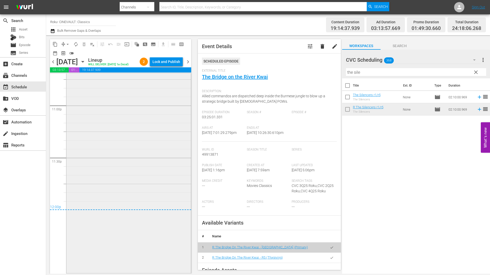
click at [165, 119] on div "R The Silencers r1/r5 1 reorder" at bounding box center [128, 159] width 125 height 225
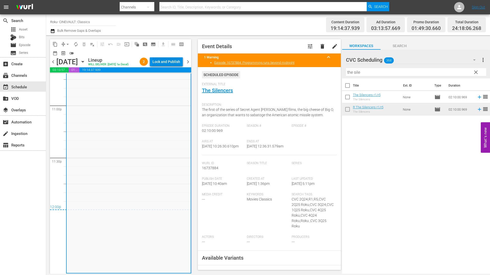
click at [157, 62] on div "Lock and Publish" at bounding box center [166, 61] width 28 height 9
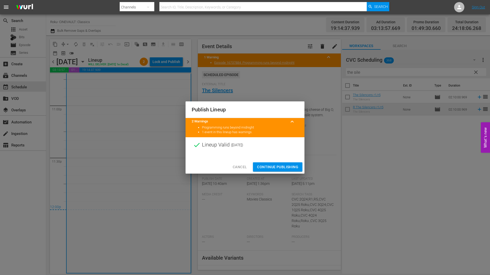
click at [274, 164] on span "Continue Publishing" at bounding box center [277, 167] width 41 height 6
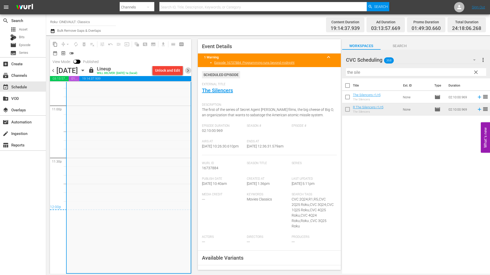
click at [190, 70] on span "chevron_right" at bounding box center [188, 70] width 6 height 6
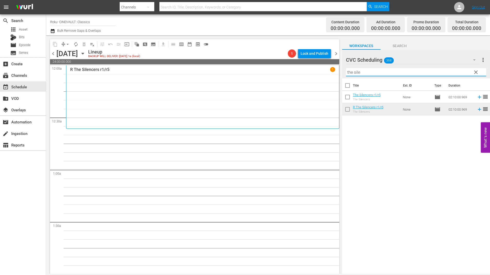
drag, startPoint x: 333, startPoint y: 76, endPoint x: 312, endPoint y: 80, distance: 20.6
click at [312, 80] on div "content_copy compress arrow_drop_down autorenew_outlined delete_forever_outline…" at bounding box center [268, 154] width 444 height 239
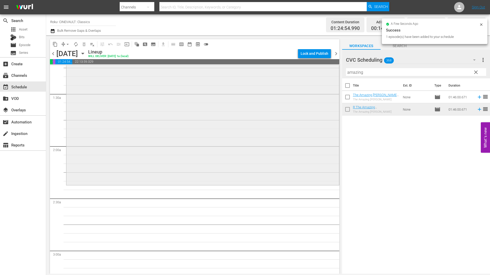
scroll to position [179, 0]
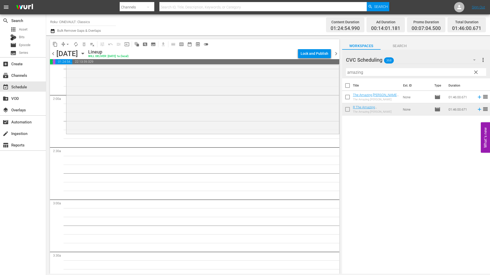
click at [359, 74] on input "amazing" at bounding box center [416, 72] width 140 height 8
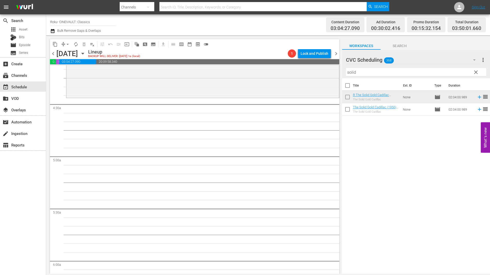
scroll to position [436, 0]
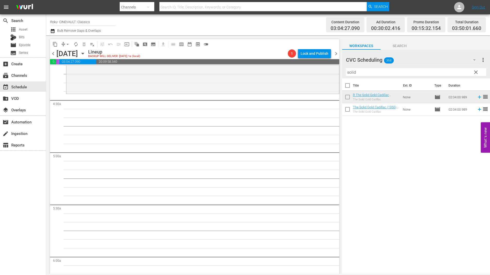
click at [382, 75] on input "solid" at bounding box center [416, 72] width 140 height 8
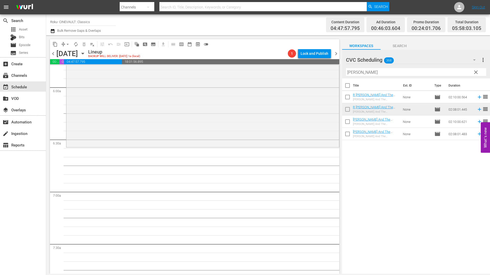
scroll to position [641, 0]
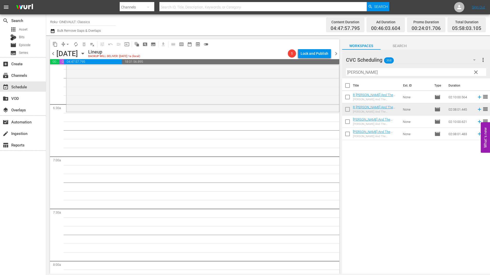
click at [370, 75] on input "jason" at bounding box center [416, 72] width 140 height 8
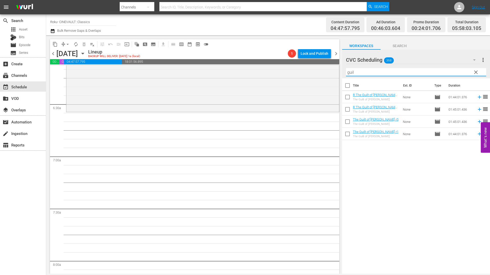
type input "guil"
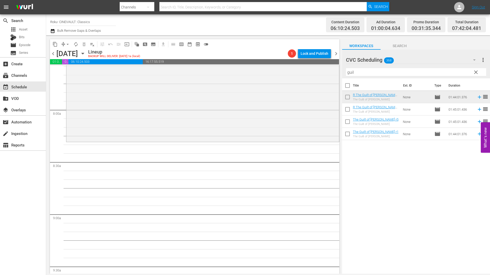
scroll to position [794, 0]
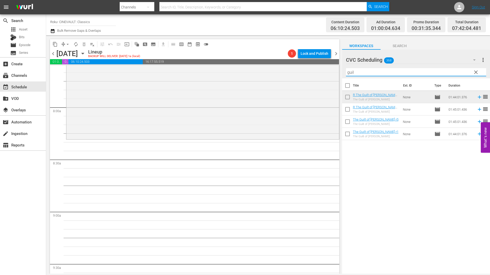
click at [372, 73] on input "guil" at bounding box center [416, 72] width 140 height 8
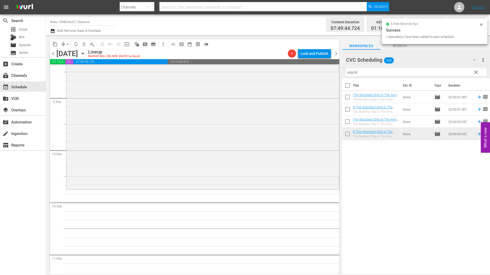
scroll to position [999, 0]
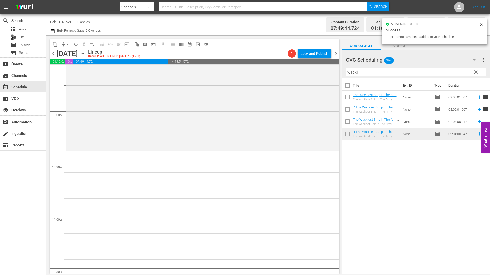
click at [355, 75] on input "wacki" at bounding box center [416, 72] width 140 height 8
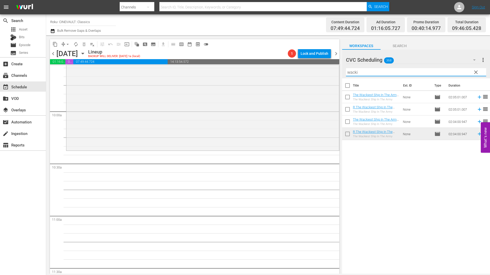
click at [355, 75] on input "wacki" at bounding box center [416, 72] width 140 height 8
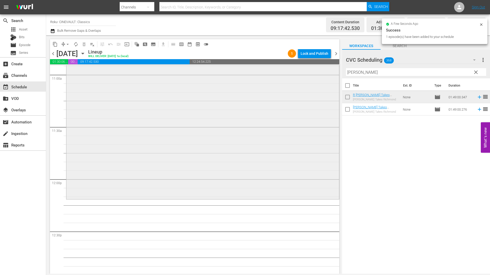
scroll to position [1153, 0]
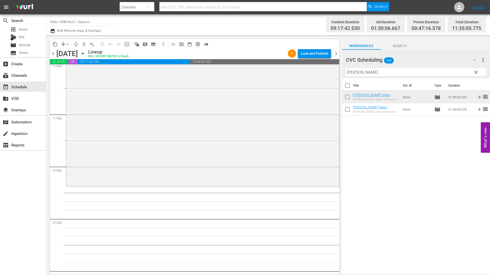
click at [371, 76] on input "miss grant" at bounding box center [416, 72] width 140 height 8
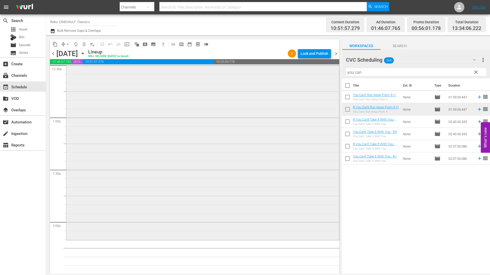
scroll to position [1384, 0]
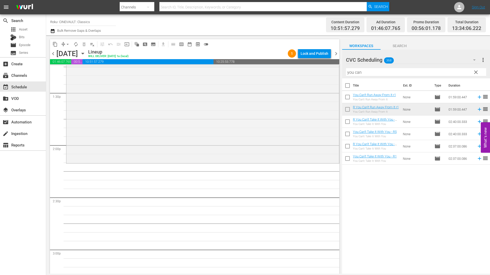
click at [374, 72] on input "you can" at bounding box center [416, 72] width 140 height 8
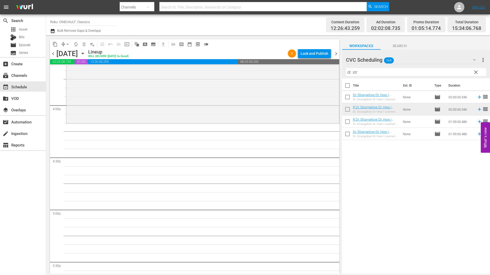
scroll to position [1640, 0]
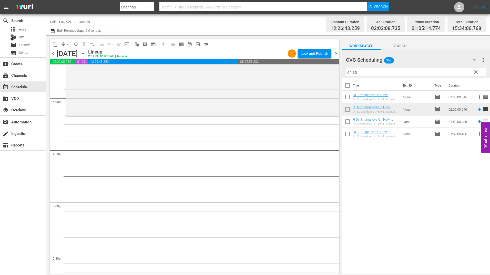
click at [379, 74] on input "dr. str" at bounding box center [416, 72] width 140 height 8
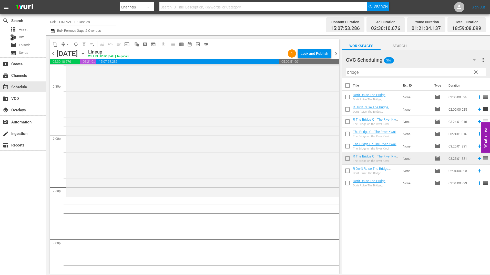
scroll to position [1948, 0]
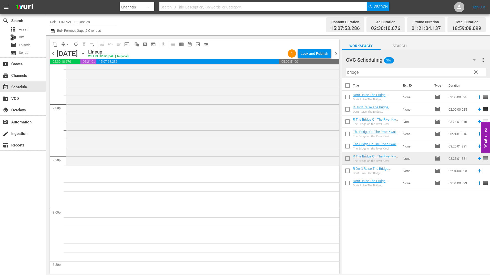
click at [382, 69] on input "bridge" at bounding box center [416, 72] width 140 height 8
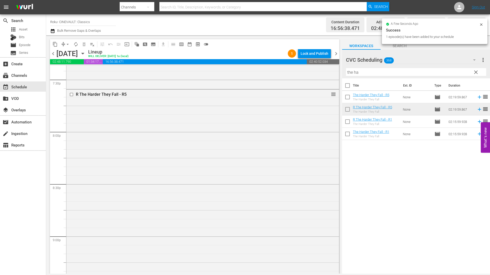
scroll to position [2101, 0]
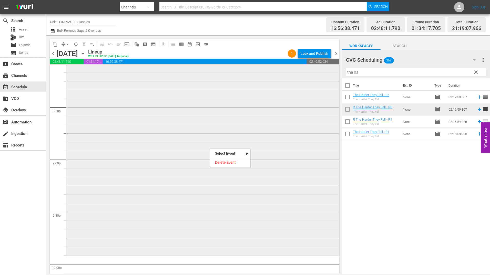
click at [273, 142] on div "R The Harder They Fall - R5 reorder" at bounding box center [202, 134] width 273 height 242
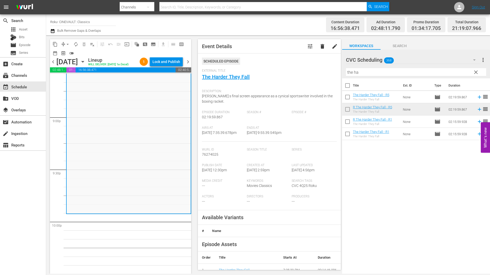
scroll to position [2229, 0]
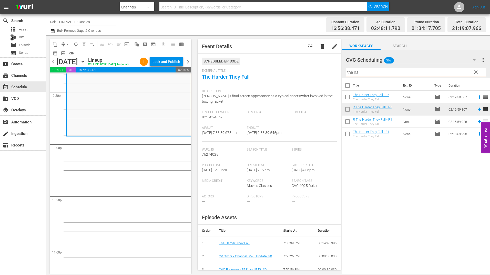
drag, startPoint x: 384, startPoint y: 73, endPoint x: 325, endPoint y: 74, distance: 59.2
click at [325, 74] on div "content_copy compress arrow_drop_down autorenew_outlined delete_forever_outline…" at bounding box center [268, 154] width 444 height 239
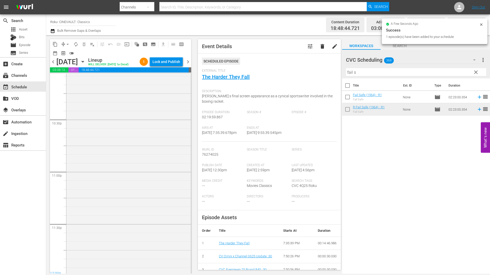
scroll to position [2350, 0]
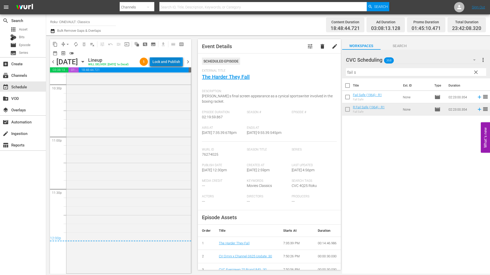
click at [172, 63] on div "Lock and Publish" at bounding box center [166, 61] width 28 height 9
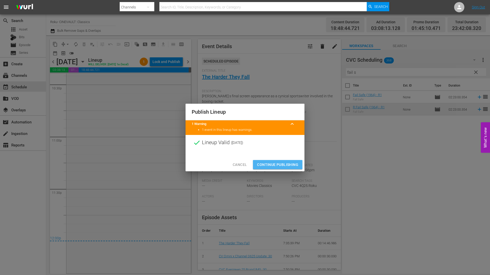
click at [280, 164] on span "Continue Publishing" at bounding box center [277, 165] width 41 height 6
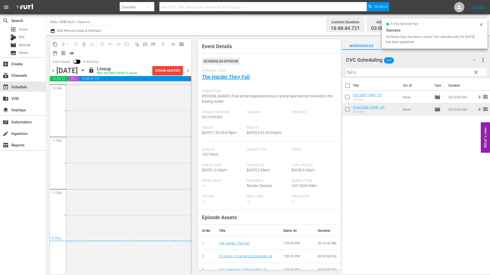
click at [189, 69] on span "chevron_right" at bounding box center [188, 70] width 6 height 6
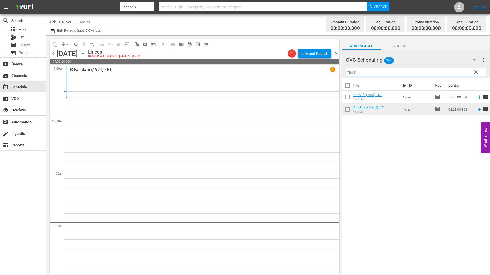
drag, startPoint x: 381, startPoint y: 73, endPoint x: 300, endPoint y: 81, distance: 81.4
click at [301, 81] on div "content_copy compress arrow_drop_down autorenew_outlined delete_forever_outline…" at bounding box center [268, 154] width 444 height 239
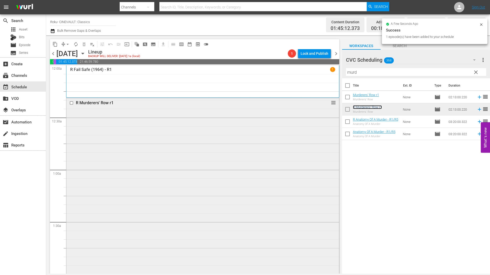
scroll to position [179, 0]
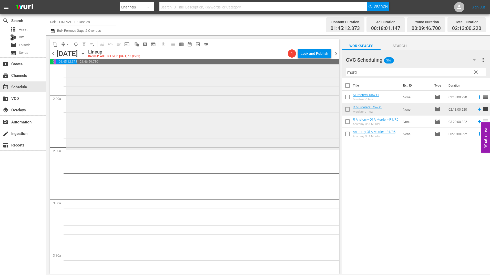
drag, startPoint x: 368, startPoint y: 74, endPoint x: 331, endPoint y: 75, distance: 36.9
click at [331, 75] on div "content_copy compress arrow_drop_down autorenew_outlined delete_forever_outline…" at bounding box center [268, 154] width 444 height 239
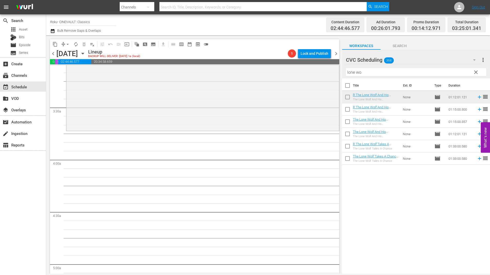
scroll to position [359, 0]
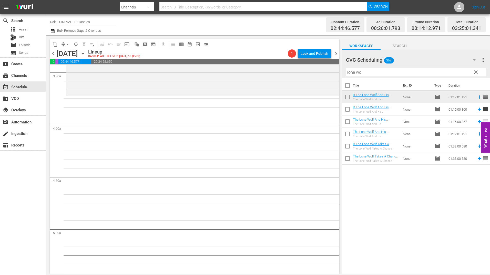
click at [356, 70] on input "lone wo" at bounding box center [416, 72] width 140 height 8
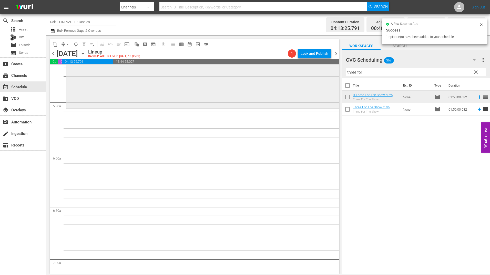
scroll to position [538, 0]
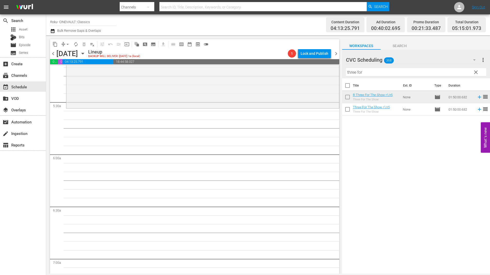
click at [362, 74] on input "three for" at bounding box center [416, 72] width 140 height 8
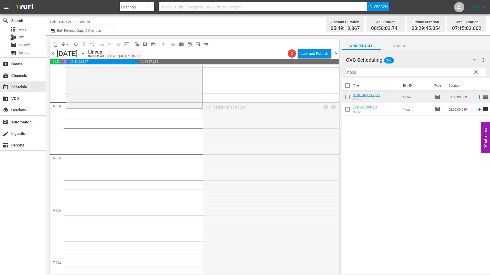
drag, startPoint x: 331, startPoint y: 106, endPoint x: 328, endPoint y: 110, distance: 4.9
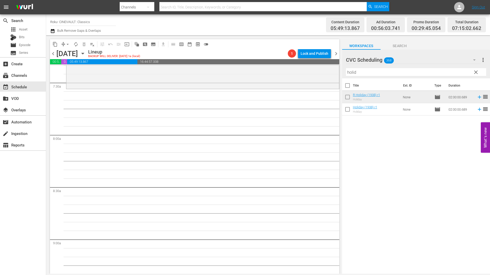
scroll to position [769, 0]
drag, startPoint x: 354, startPoint y: 76, endPoint x: 336, endPoint y: 76, distance: 17.7
click at [336, 76] on div "content_copy compress arrow_drop_down autorenew_outlined delete_forever_outline…" at bounding box center [268, 154] width 444 height 239
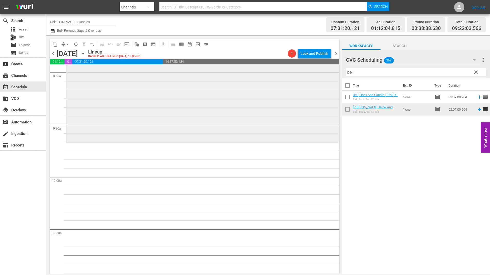
scroll to position [948, 0]
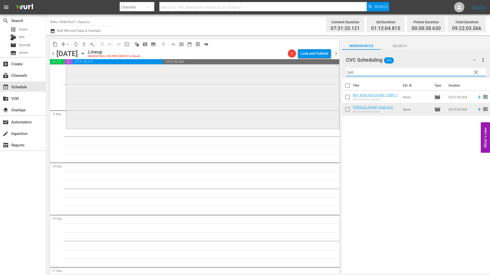
drag, startPoint x: 350, startPoint y: 72, endPoint x: 335, endPoint y: 72, distance: 14.6
click at [335, 72] on div "content_copy compress arrow_drop_down autorenew_outlined delete_forever_outline…" at bounding box center [268, 154] width 444 height 239
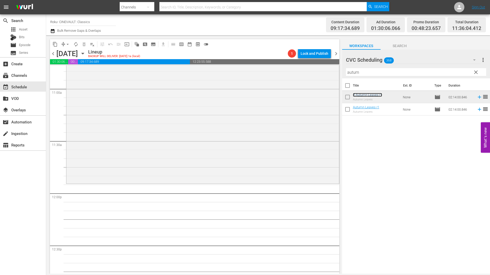
scroll to position [1153, 0]
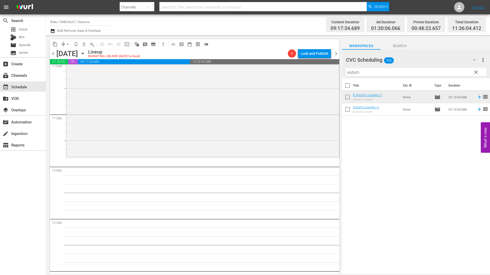
click at [356, 74] on input "autum" at bounding box center [416, 72] width 140 height 8
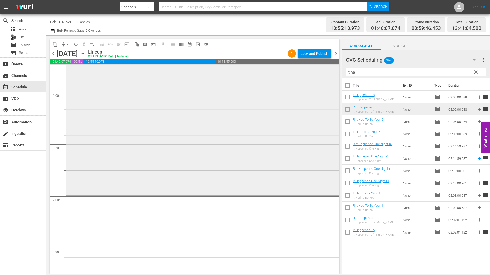
scroll to position [1409, 0]
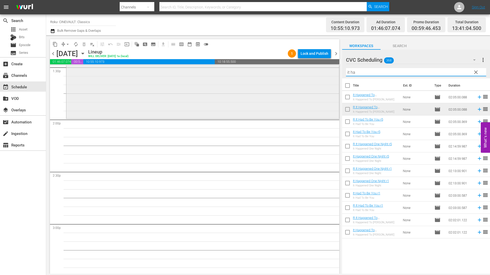
drag, startPoint x: 371, startPoint y: 72, endPoint x: 328, endPoint y: 73, distance: 42.6
click at [329, 73] on div "content_copy compress arrow_drop_down autorenew_outlined delete_forever_outline…" at bounding box center [268, 154] width 444 height 239
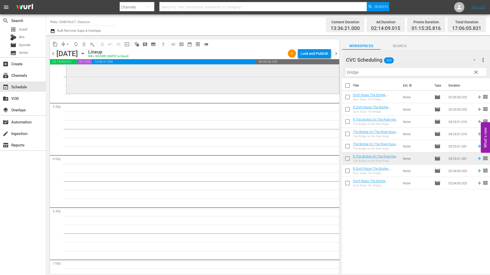
scroll to position [1794, 0]
drag, startPoint x: 355, startPoint y: 72, endPoint x: 316, endPoint y: 73, distance: 38.7
click at [317, 73] on div "content_copy compress arrow_drop_down autorenew_outlined delete_forever_outline…" at bounding box center [268, 154] width 444 height 239
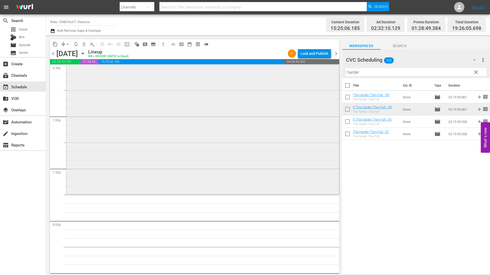
scroll to position [1948, 0]
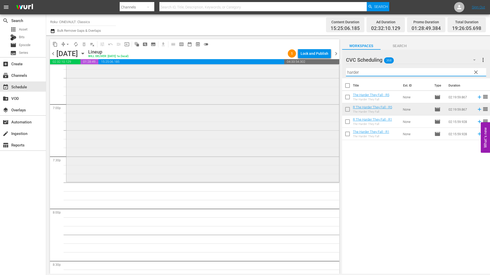
drag, startPoint x: 368, startPoint y: 73, endPoint x: 305, endPoint y: 70, distance: 62.8
click at [306, 73] on div "content_copy compress arrow_drop_down autorenew_outlined delete_forever_outline…" at bounding box center [268, 154] width 444 height 239
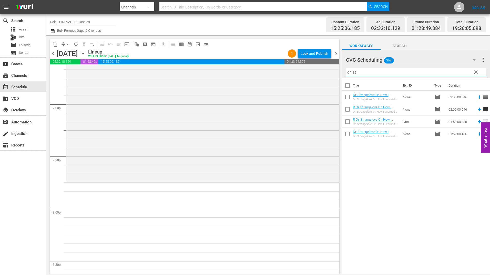
type input "dr. st"
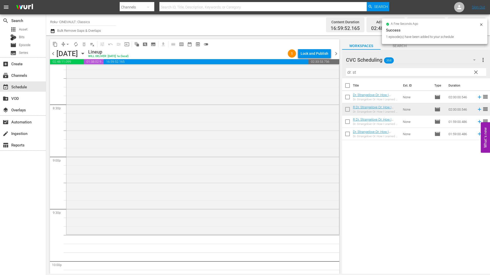
scroll to position [2153, 0]
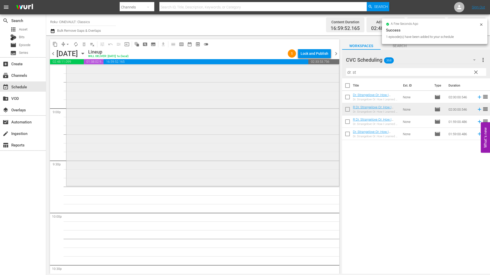
click at [270, 156] on div "R Dr. Strangelove Or: How I Learned To Stop Worrying And Love The Bomb - R5 reo…" at bounding box center [202, 81] width 273 height 208
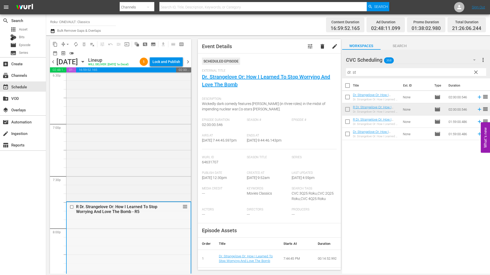
scroll to position [1922, 0]
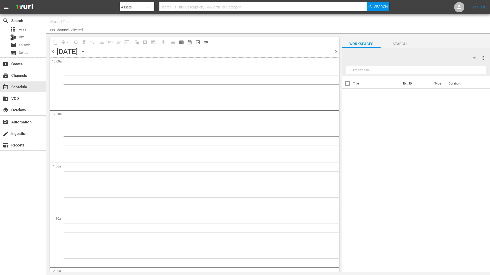
type input "Roku- CINEVAULT: Classics (1023)"
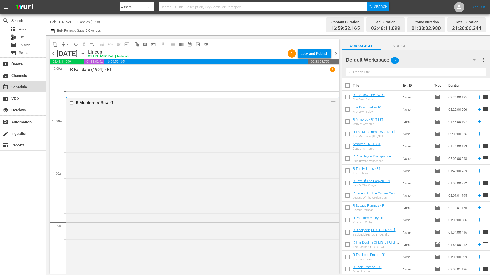
click at [23, 84] on div "event_available Schedule" at bounding box center [14, 86] width 29 height 5
click at [86, 54] on icon "button" at bounding box center [83, 54] width 6 height 6
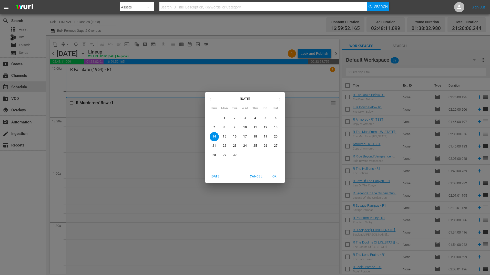
click at [245, 124] on button "10" at bounding box center [244, 127] width 9 height 9
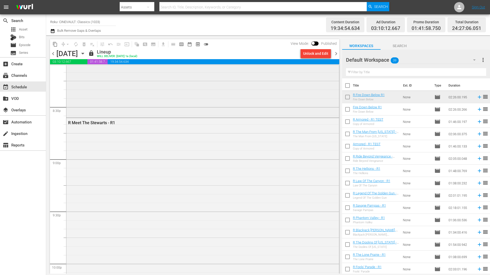
scroll to position [2101, 0]
click at [311, 54] on div "Unlock and Edit" at bounding box center [315, 53] width 25 height 9
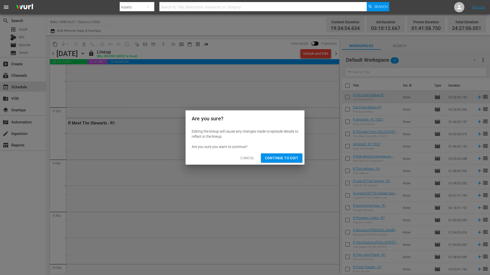
click at [280, 159] on span "Continue to Edit" at bounding box center [281, 158] width 33 height 6
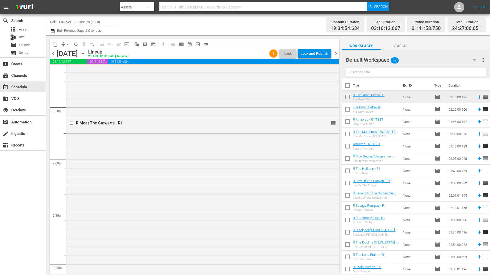
click at [415, 58] on div "Default Workspace 39" at bounding box center [413, 60] width 135 height 14
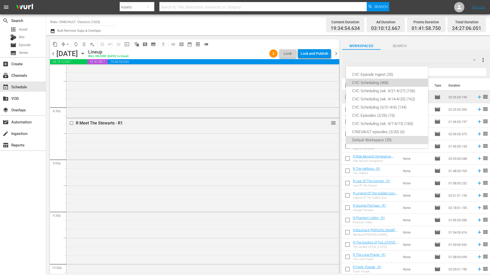
click at [390, 83] on div "CVC Scheduling (368)" at bounding box center [387, 83] width 70 height 8
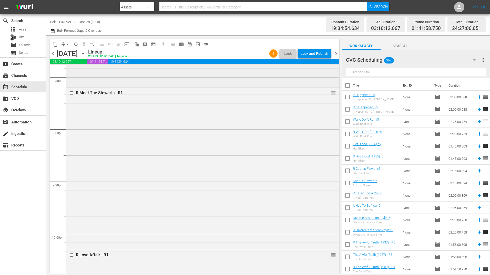
scroll to position [2127, 0]
click at [375, 71] on input "text" at bounding box center [416, 72] width 140 height 8
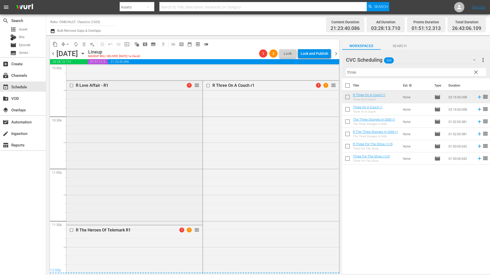
scroll to position [2306, 0]
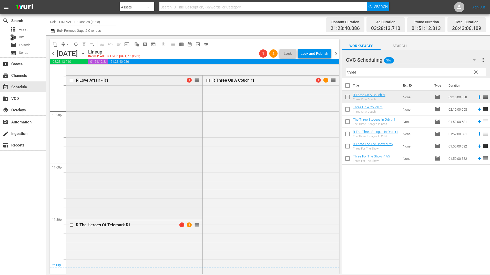
click at [71, 81] on input "checkbox" at bounding box center [71, 80] width 5 height 4
click at [72, 226] on input "checkbox" at bounding box center [71, 225] width 5 height 4
click at [99, 236] on div "Delete Event" at bounding box center [104, 237] width 40 height 7
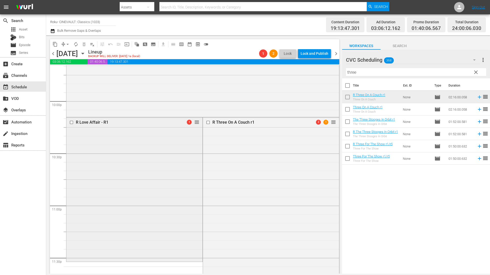
scroll to position [2281, 0]
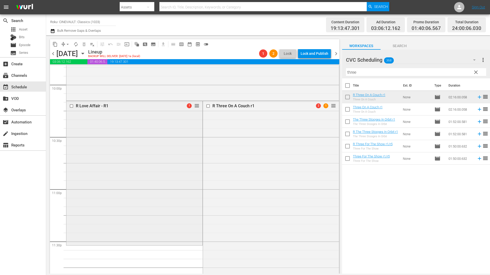
click at [70, 104] on input "checkbox" at bounding box center [71, 106] width 5 height 4
click at [107, 139] on div "Delete Event" at bounding box center [108, 137] width 40 height 7
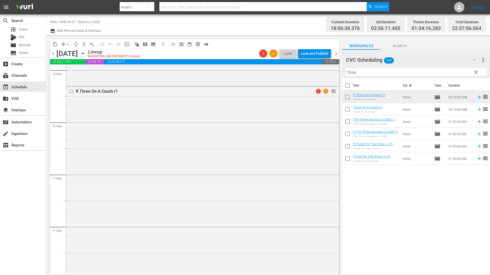
scroll to position [2293, 0]
click at [166, 181] on div "R Three On A Couch r1 1 1 reorder" at bounding box center [202, 205] width 273 height 235
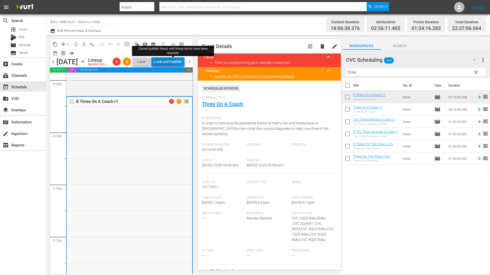
click at [175, 59] on div "Lock and Publish" at bounding box center [168, 61] width 28 height 9
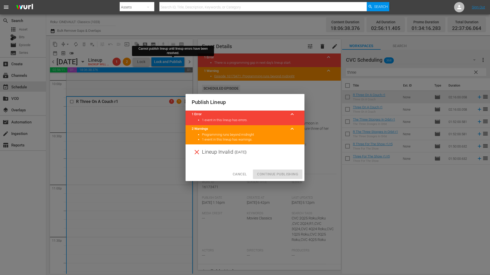
drag, startPoint x: 276, startPoint y: 167, endPoint x: 272, endPoint y: 167, distance: 4.9
click at [276, 167] on div at bounding box center [245, 164] width 119 height 8
click at [215, 58] on div "Publish Lineup 1 Error keyboard_arrow_up 1 event in this lineup has errors. 2 W…" at bounding box center [245, 137] width 490 height 275
click at [242, 173] on span "Cancel" at bounding box center [240, 174] width 14 height 6
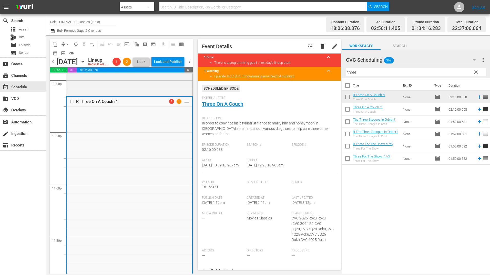
click at [191, 65] on span "chevron_right" at bounding box center [189, 62] width 6 height 6
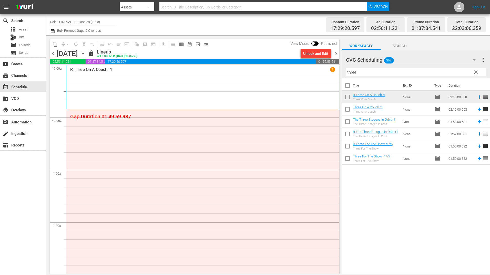
drag, startPoint x: 408, startPoint y: 66, endPoint x: 359, endPoint y: 70, distance: 49.6
click at [359, 70] on div "CVC Scheduling 368 CVC Scheduling more_vert clear Filter by Title three" at bounding box center [416, 64] width 148 height 29
click at [356, 72] on input "three" at bounding box center [416, 72] width 140 height 8
click at [354, 72] on input "three" at bounding box center [416, 72] width 140 height 8
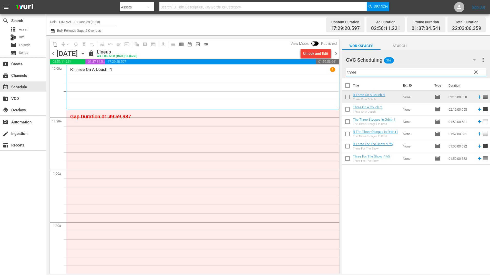
click at [354, 72] on input "three" at bounding box center [416, 72] width 140 height 8
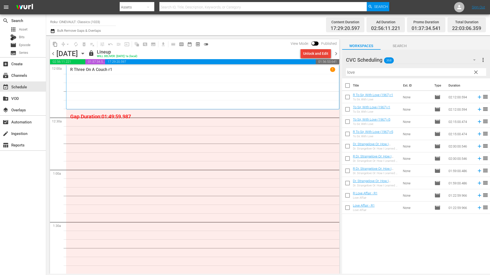
click at [306, 54] on div "Unlock and Edit" at bounding box center [315, 53] width 25 height 9
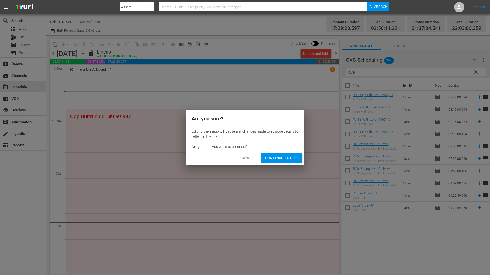
click at [293, 156] on span "Continue to Edit" at bounding box center [281, 158] width 33 height 6
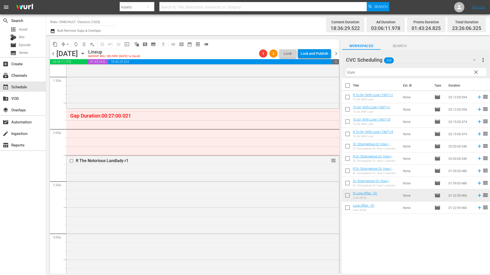
scroll to position [154, 0]
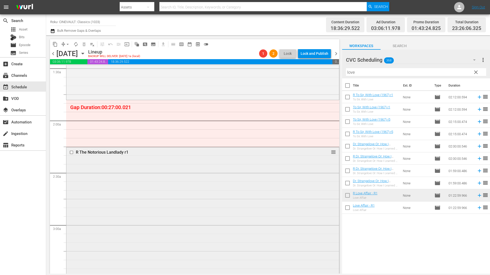
click at [71, 153] on input "checkbox" at bounding box center [71, 152] width 5 height 4
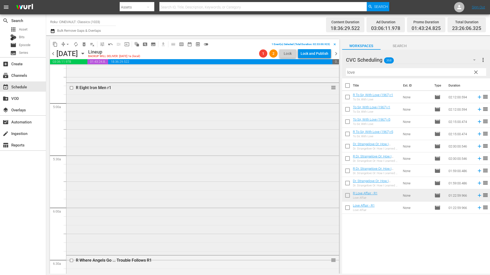
scroll to position [487, 0]
click at [72, 87] on input "checkbox" at bounding box center [71, 86] width 5 height 4
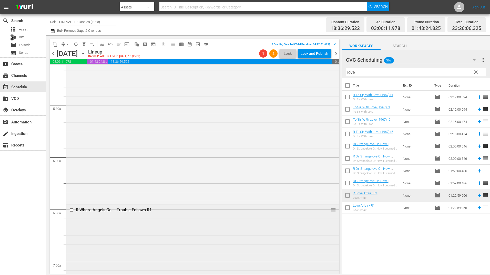
scroll to position [615, 0]
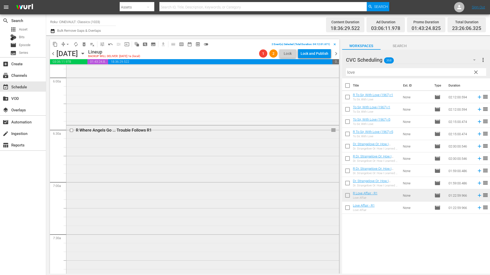
click at [72, 131] on input "checkbox" at bounding box center [71, 130] width 5 height 4
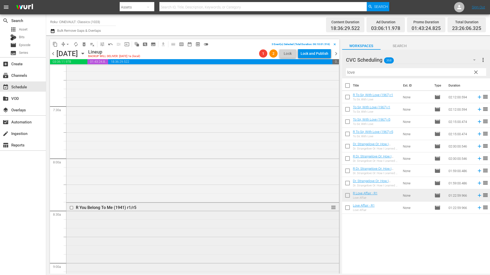
click at [72, 207] on input "checkbox" at bounding box center [71, 208] width 5 height 4
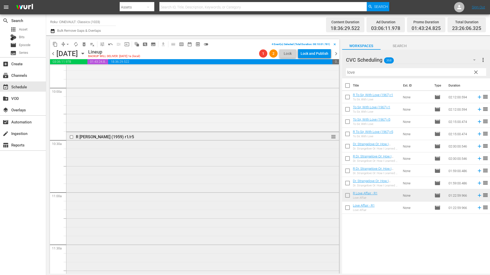
scroll to position [1025, 0]
click at [72, 135] on input "checkbox" at bounding box center [71, 135] width 5 height 4
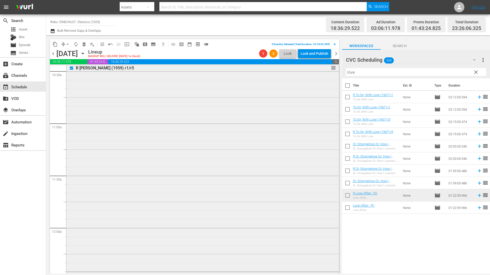
scroll to position [1153, 0]
click at [72, 217] on input "checkbox" at bounding box center [71, 216] width 5 height 4
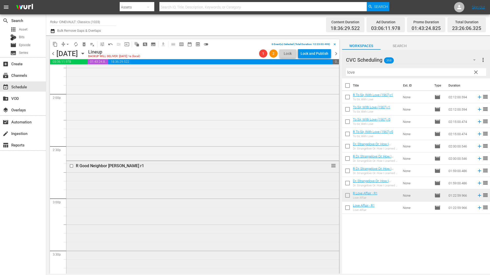
click at [73, 167] on input "checkbox" at bounding box center [71, 166] width 5 height 4
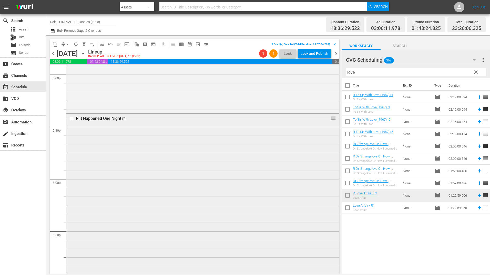
click at [73, 119] on input "checkbox" at bounding box center [71, 119] width 5 height 4
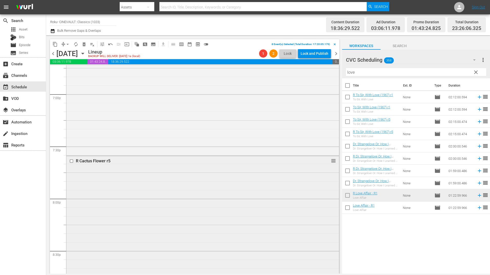
scroll to position [1999, 0]
click at [72, 121] on input "checkbox" at bounding box center [71, 120] width 5 height 4
click at [71, 125] on input "checkbox" at bounding box center [71, 124] width 5 height 4
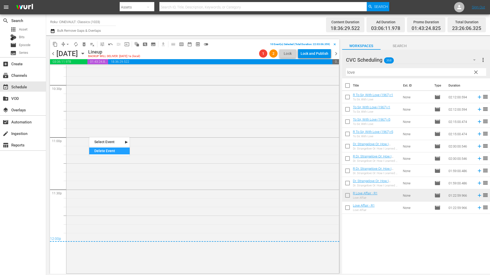
click at [114, 153] on div "Delete Event" at bounding box center [109, 151] width 40 height 7
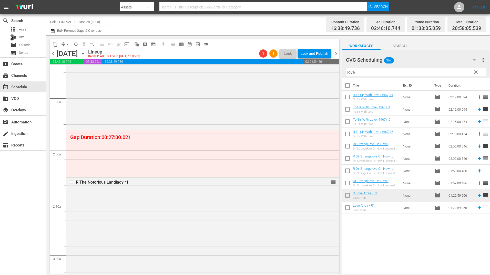
scroll to position [128, 0]
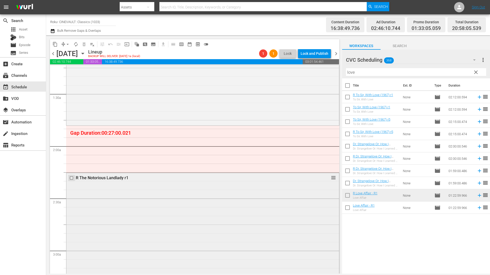
click at [71, 178] on input "checkbox" at bounding box center [71, 178] width 5 height 4
click at [89, 196] on div "Delete Event" at bounding box center [91, 192] width 40 height 7
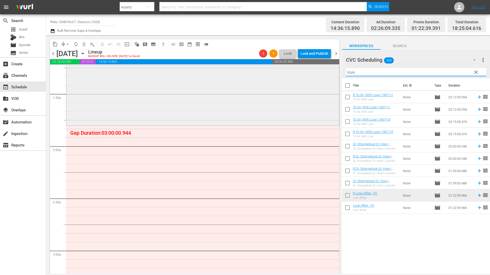
drag, startPoint x: 356, startPoint y: 74, endPoint x: 322, endPoint y: 80, distance: 34.8
click at [322, 80] on div "content_copy compress arrow_drop_down autorenew_outlined delete_forever_outline…" at bounding box center [268, 154] width 444 height 239
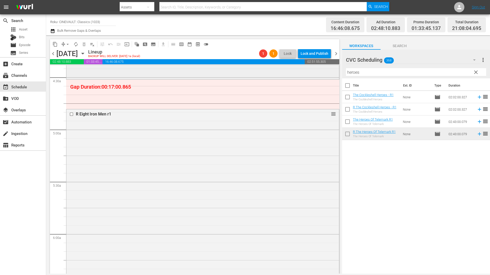
scroll to position [461, 0]
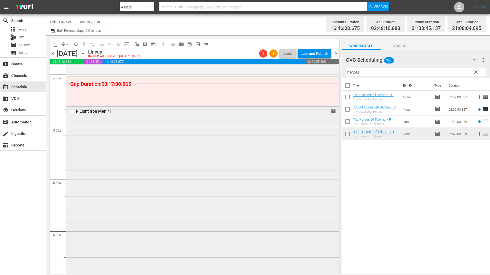
click at [71, 111] on input "checkbox" at bounding box center [71, 111] width 5 height 4
click at [115, 143] on div "Delete Event" at bounding box center [116, 143] width 40 height 7
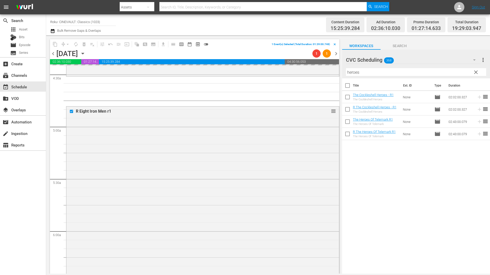
click at [329, 73] on div "content_copy compress arrow_drop_down autorenew_outlined delete_forever_outline…" at bounding box center [268, 154] width 444 height 239
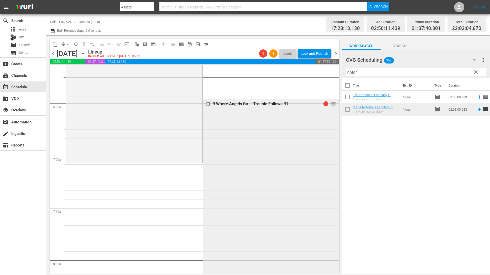
scroll to position [641, 0]
drag, startPoint x: 329, startPoint y: 103, endPoint x: 290, endPoint y: 165, distance: 73.9
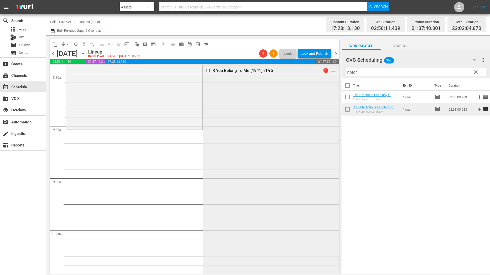
scroll to position [871, 0]
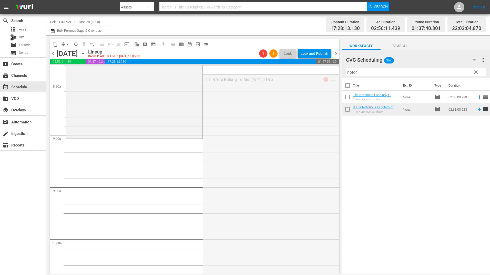
drag, startPoint x: 328, startPoint y: 80, endPoint x: 301, endPoint y: 139, distance: 65.4
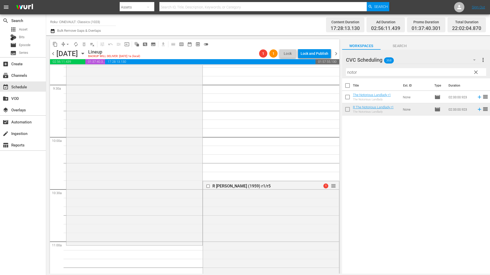
scroll to position [1051, 0]
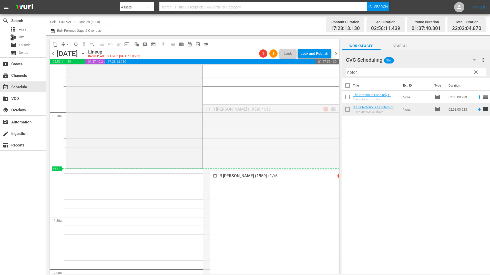
drag, startPoint x: 330, startPoint y: 111, endPoint x: 324, endPoint y: 170, distance: 59.3
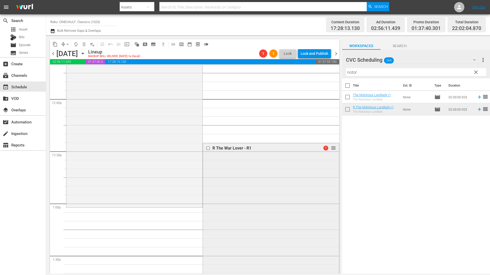
scroll to position [1230, 0]
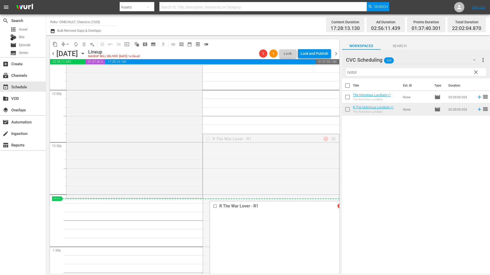
drag, startPoint x: 331, startPoint y: 138, endPoint x: 319, endPoint y: 200, distance: 62.8
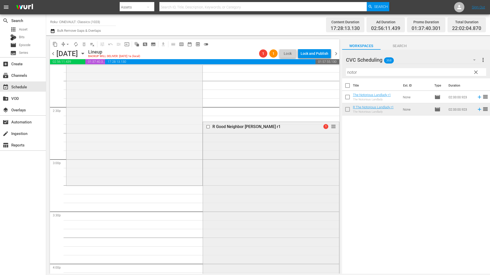
scroll to position [1486, 0]
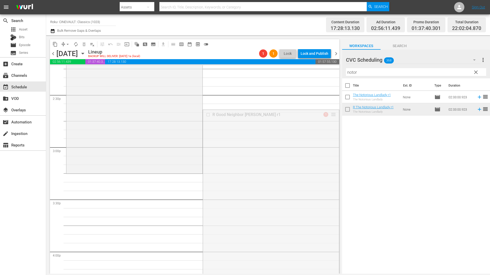
drag, startPoint x: 331, startPoint y: 114, endPoint x: 313, endPoint y: 179, distance: 67.9
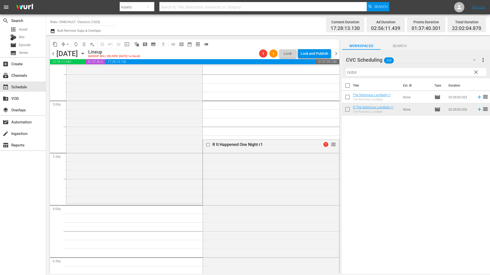
scroll to position [1743, 0]
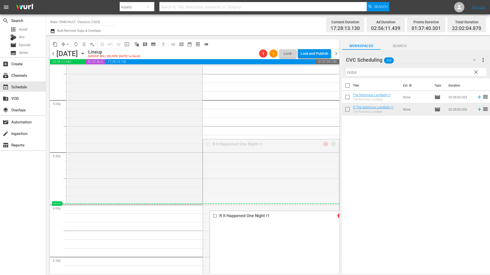
drag, startPoint x: 329, startPoint y: 143, endPoint x: 316, endPoint y: 207, distance: 65.5
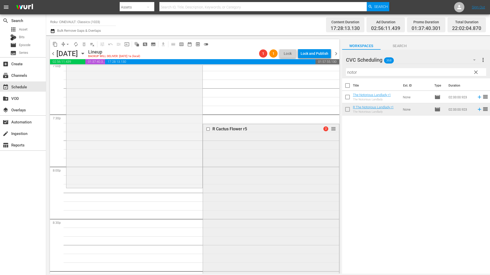
scroll to position [1999, 0]
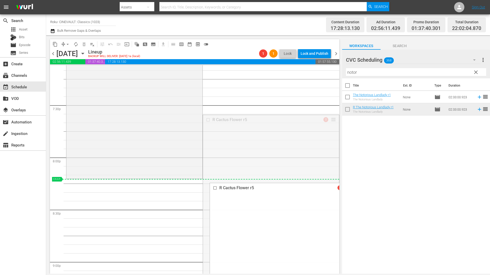
drag, startPoint x: 329, startPoint y: 126, endPoint x: 315, endPoint y: 181, distance: 56.3
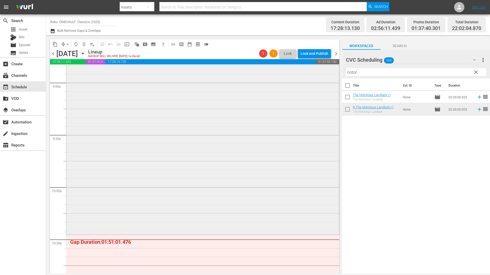
scroll to position [2204, 0]
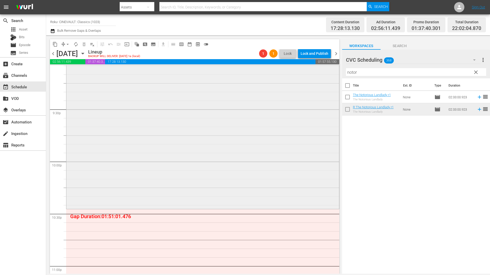
click at [266, 161] on div "R Cactus Flower r5 1 reorder" at bounding box center [202, 91] width 273 height 234
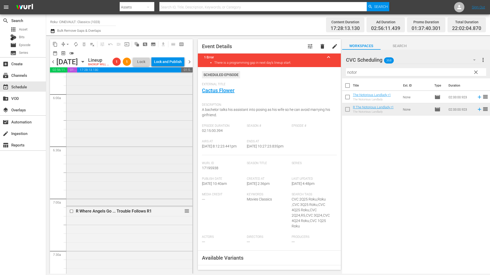
scroll to position [615, 0]
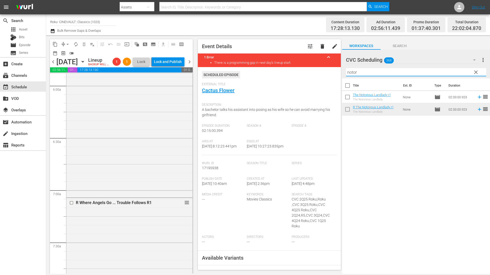
drag, startPoint x: 339, startPoint y: 74, endPoint x: 317, endPoint y: 74, distance: 22.6
click at [317, 74] on div "content_copy compress arrow_drop_down autorenew_outlined delete_forever_outline…" at bounding box center [268, 154] width 444 height 239
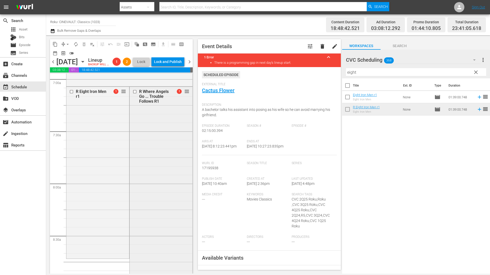
scroll to position [718, 0]
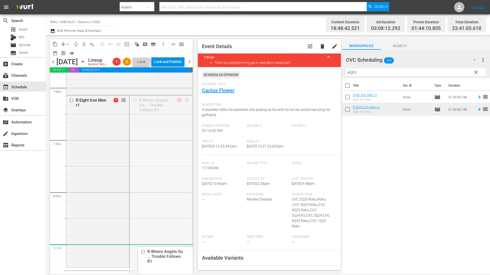
drag, startPoint x: 175, startPoint y: 130, endPoint x: 152, endPoint y: 253, distance: 125.1
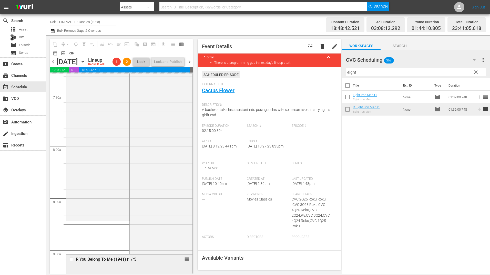
scroll to position [820, 0]
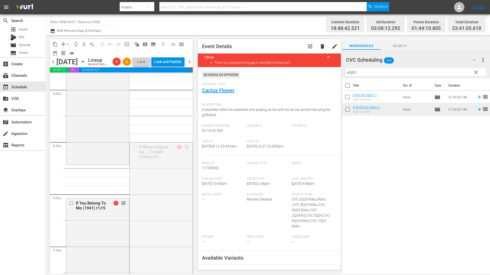
drag, startPoint x: 170, startPoint y: 161, endPoint x: 147, endPoint y: 176, distance: 27.1
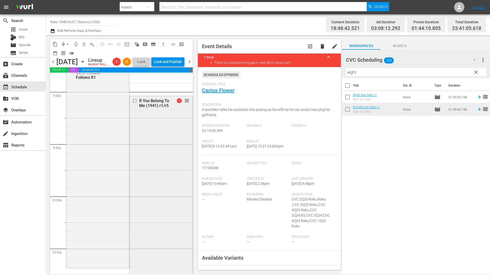
scroll to position [948, 0]
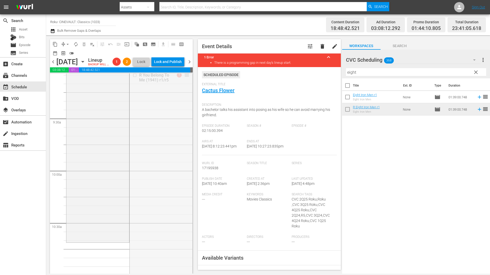
drag, startPoint x: 182, startPoint y: 84, endPoint x: 130, endPoint y: 252, distance: 175.6
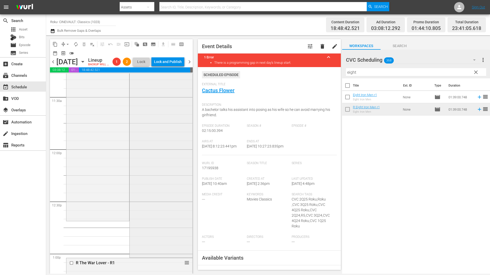
scroll to position [1153, 0]
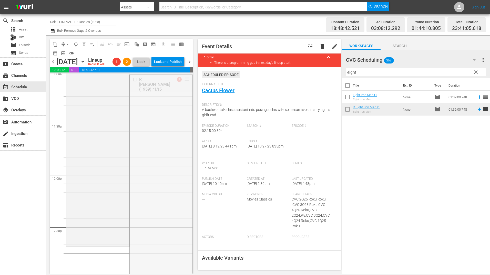
drag, startPoint x: 181, startPoint y: 89, endPoint x: 122, endPoint y: 256, distance: 176.6
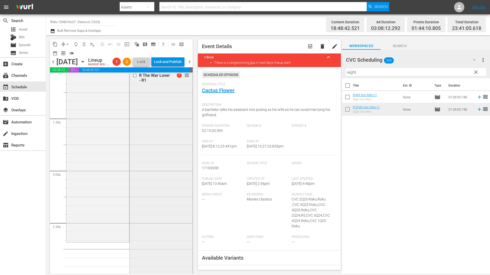
scroll to position [1358, 0]
drag, startPoint x: 169, startPoint y: 128, endPoint x: 163, endPoint y: 209, distance: 81.2
click at [163, 209] on div "R The War Lover - R1 1 reorder" at bounding box center [161, 194] width 63 height 230
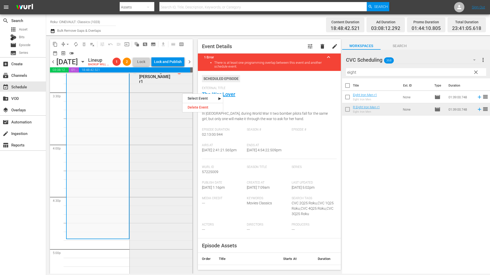
scroll to position [1589, 0]
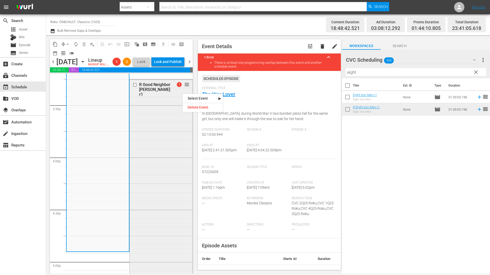
click at [177, 87] on span "1" at bounding box center [179, 84] width 5 height 5
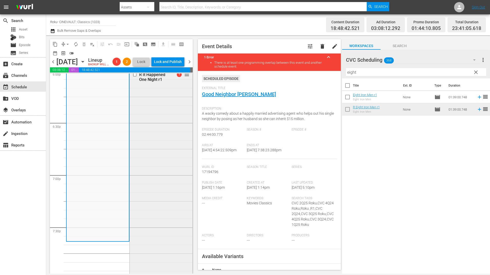
scroll to position [1896, 0]
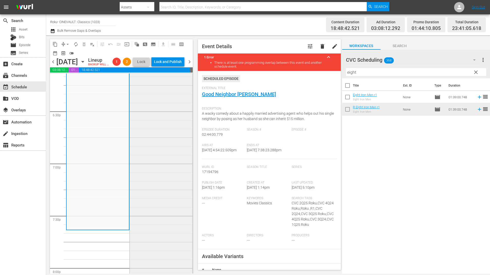
drag, startPoint x: 170, startPoint y: 118, endPoint x: 139, endPoint y: 210, distance: 97.0
click at [139, 210] on div "R It Happened One Night r1 1 reorder" at bounding box center [161, 173] width 63 height 230
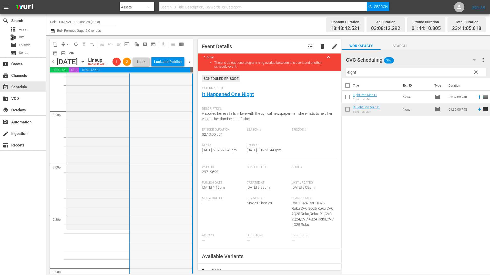
drag, startPoint x: 168, startPoint y: 149, endPoint x: 141, endPoint y: 232, distance: 87.1
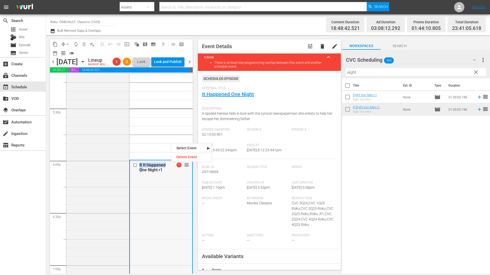
scroll to position [1794, 0]
drag, startPoint x: 181, startPoint y: 174, endPoint x: 152, endPoint y: 278, distance: 108.1
click at [152, 275] on html "menu Search By Assets Search ID, Title, Description, Keywords, or Category Sear…" at bounding box center [245, 137] width 490 height 275
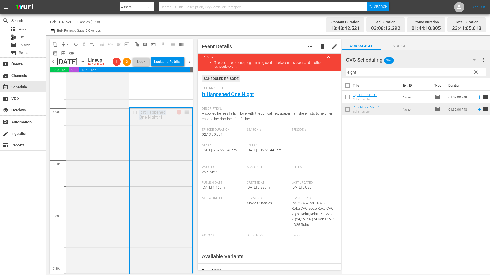
scroll to position [1845, 0]
click at [175, 133] on div "R It Happened One Night r1 1 reorder" at bounding box center [161, 225] width 62 height 230
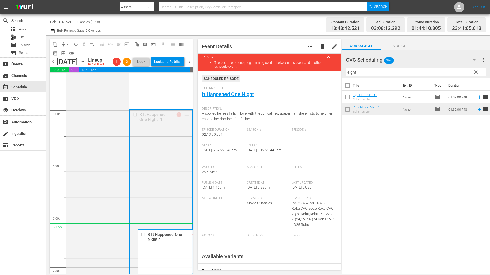
drag, startPoint x: 183, startPoint y: 123, endPoint x: 176, endPoint y: 234, distance: 111.4
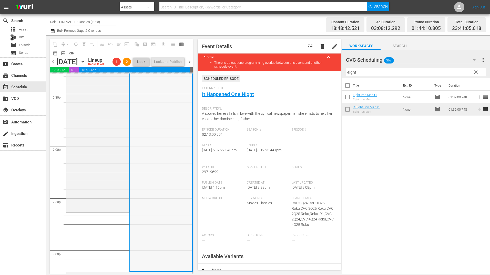
scroll to position [1948, 0]
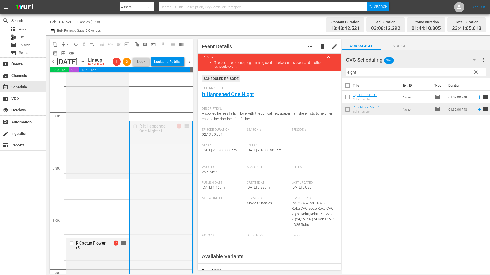
drag, startPoint x: 184, startPoint y: 136, endPoint x: 159, endPoint y: 190, distance: 60.0
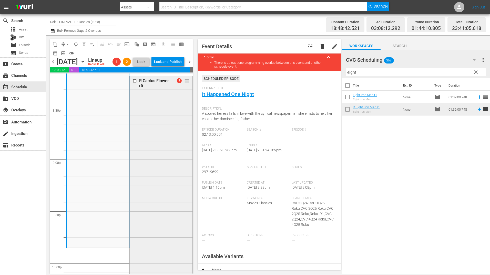
scroll to position [2101, 0]
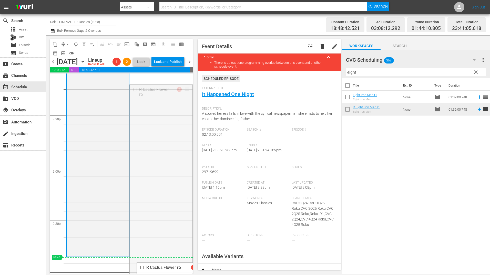
drag, startPoint x: 177, startPoint y: 125, endPoint x: 173, endPoint y: 268, distance: 143.6
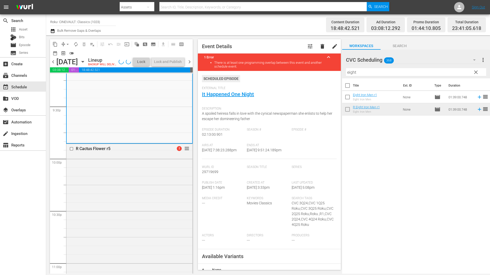
scroll to position [2229, 0]
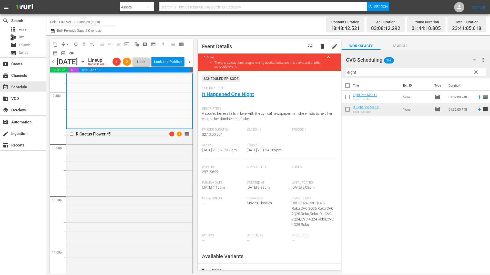
click at [155, 198] on div "R Cactus Flower r5 1 1 reorder" at bounding box center [129, 246] width 126 height 234
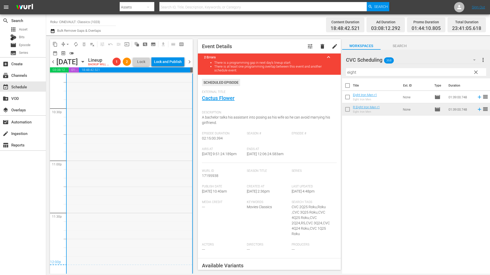
scroll to position [2328, 0]
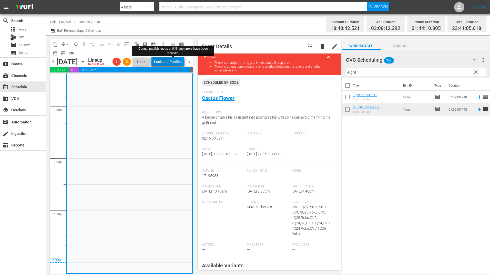
click at [177, 64] on div "Lock and Publish" at bounding box center [168, 61] width 28 height 9
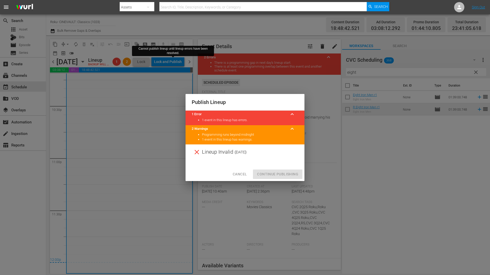
click at [285, 97] on div "Publish Lineup" at bounding box center [245, 102] width 119 height 17
click at [240, 175] on span "Cancel" at bounding box center [240, 174] width 14 height 6
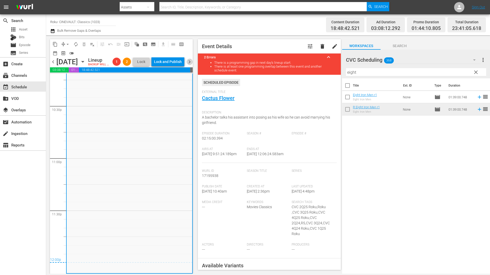
click at [186, 65] on span "chevron_right" at bounding box center [189, 62] width 6 height 6
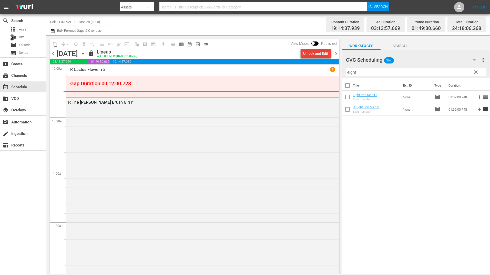
click at [310, 56] on div "Unlock and Edit" at bounding box center [315, 53] width 25 height 9
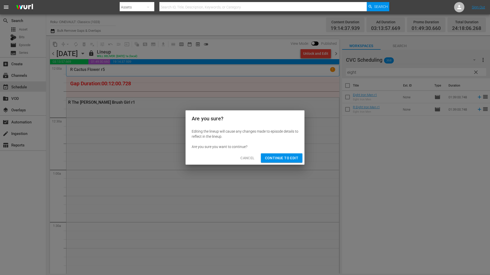
click at [286, 156] on span "Continue to Edit" at bounding box center [281, 158] width 33 height 6
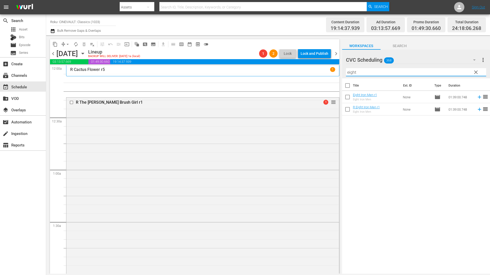
drag, startPoint x: 375, startPoint y: 71, endPoint x: 310, endPoint y: 73, distance: 65.1
click at [310, 74] on div "content_copy compress arrow_drop_down autorenew_outlined delete_forever_outline…" at bounding box center [268, 154] width 444 height 239
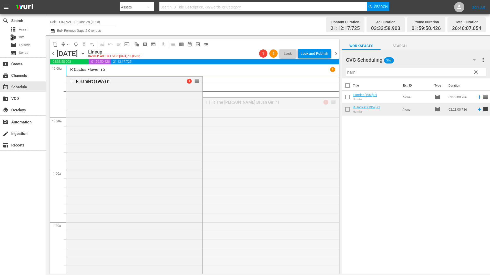
drag, startPoint x: 327, startPoint y: 100, endPoint x: 326, endPoint y: 206, distance: 105.1
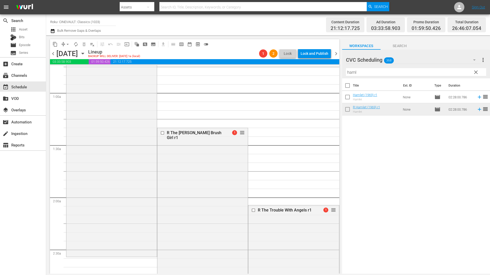
scroll to position [128, 0]
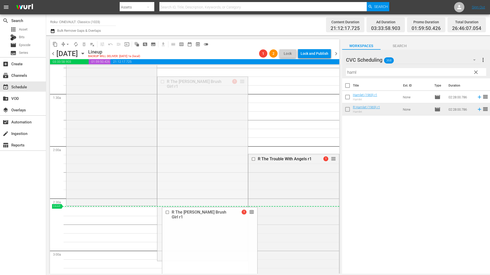
drag, startPoint x: 241, startPoint y: 82, endPoint x: 214, endPoint y: 211, distance: 131.6
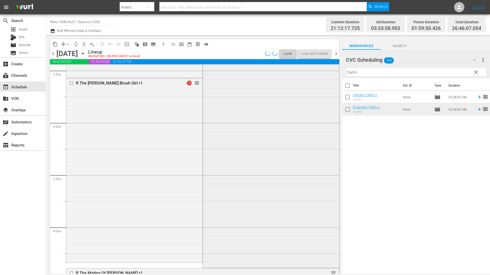
scroll to position [256, 0]
drag, startPoint x: 287, startPoint y: 127, endPoint x: 258, endPoint y: 175, distance: 56.1
click at [258, 175] on div "R The Trouble With Angels r1 1 reorder" at bounding box center [271, 146] width 136 height 241
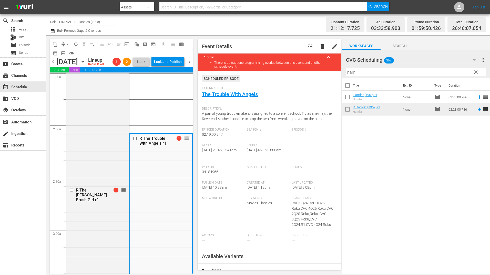
scroll to position [154, 0]
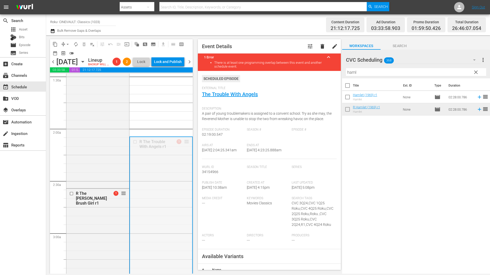
drag, startPoint x: 184, startPoint y: 150, endPoint x: 179, endPoint y: 263, distance: 113.1
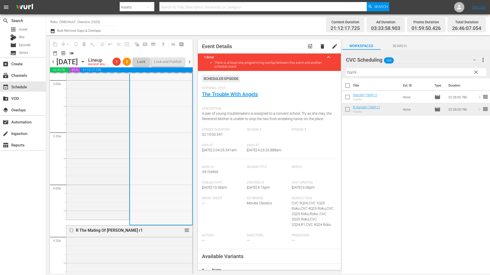
scroll to position [308, 0]
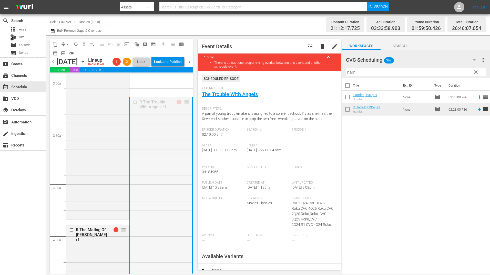
drag, startPoint x: 183, startPoint y: 110, endPoint x: 145, endPoint y: 230, distance: 126.0
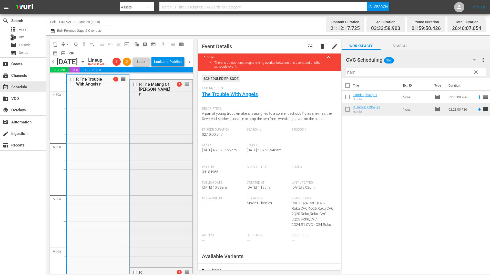
scroll to position [461, 0]
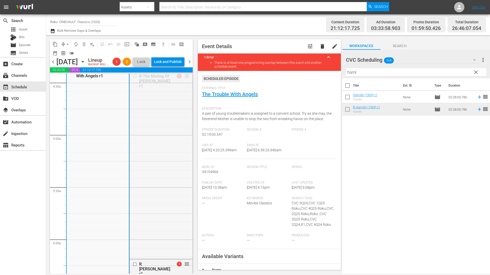
drag, startPoint x: 181, startPoint y: 85, endPoint x: 179, endPoint y: 221, distance: 136.9
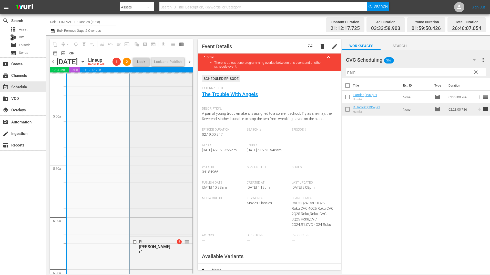
scroll to position [513, 0]
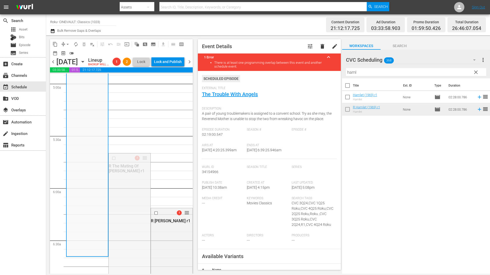
drag, startPoint x: 142, startPoint y: 166, endPoint x: 141, endPoint y: 266, distance: 99.7
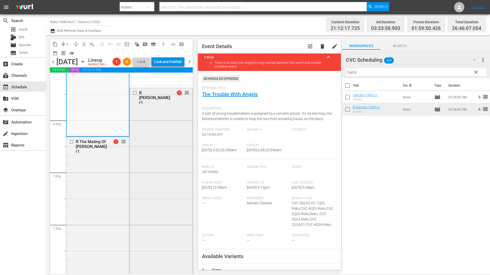
scroll to position [641, 0]
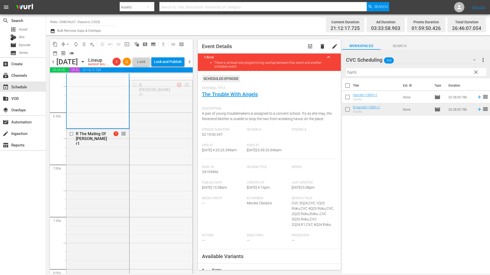
drag, startPoint x: 182, startPoint y: 91, endPoint x: 172, endPoint y: 257, distance: 166.1
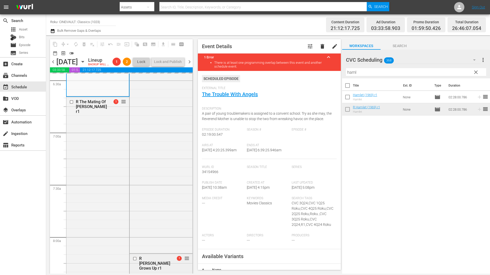
scroll to position [718, 0]
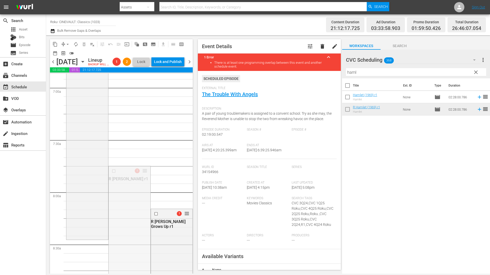
drag, startPoint x: 142, startPoint y: 178, endPoint x: 139, endPoint y: 249, distance: 71.3
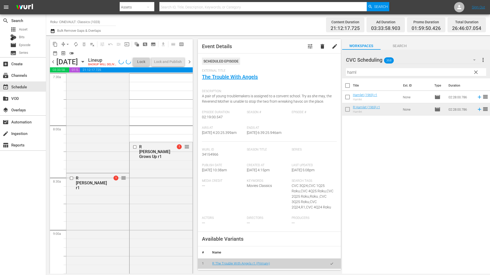
scroll to position [820, 0]
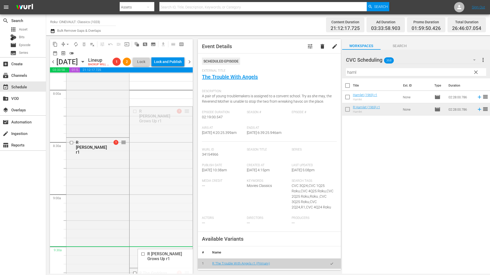
drag, startPoint x: 184, startPoint y: 120, endPoint x: 175, endPoint y: 263, distance: 143.0
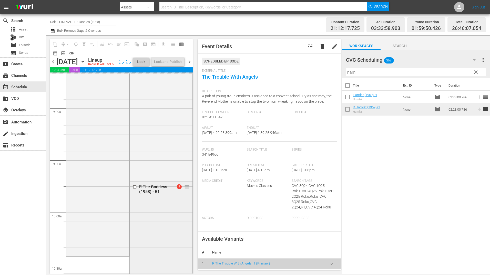
scroll to position [923, 0]
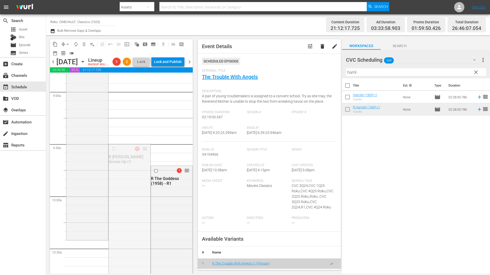
drag, startPoint x: 141, startPoint y: 158, endPoint x: 132, endPoint y: 251, distance: 94.2
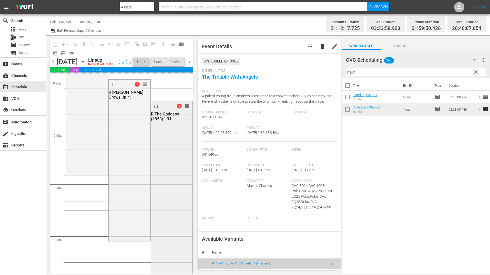
scroll to position [999, 0]
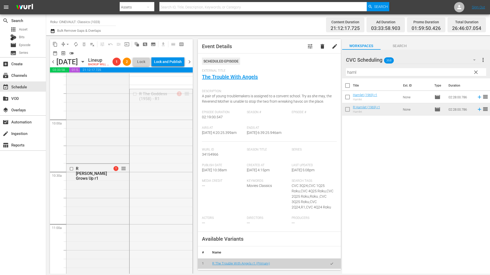
drag, startPoint x: 181, startPoint y: 102, endPoint x: 176, endPoint y: 251, distance: 149.0
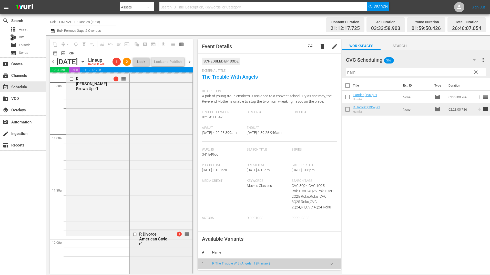
scroll to position [1102, 0]
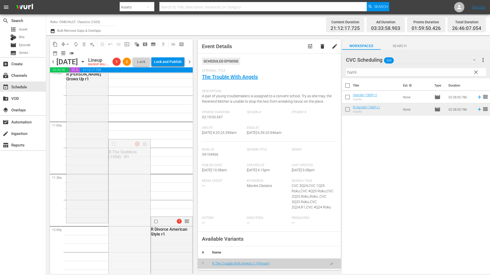
drag, startPoint x: 142, startPoint y: 152, endPoint x: 135, endPoint y: 232, distance: 80.3
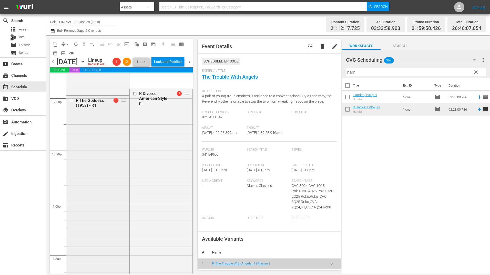
scroll to position [1230, 0]
drag, startPoint x: 182, startPoint y: 137, endPoint x: 167, endPoint y: 267, distance: 131.1
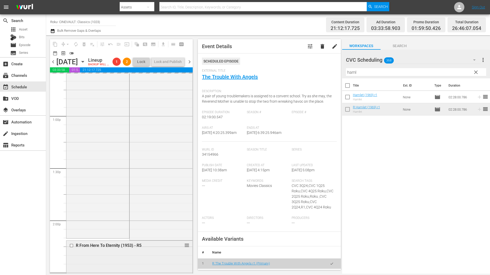
scroll to position [1333, 0]
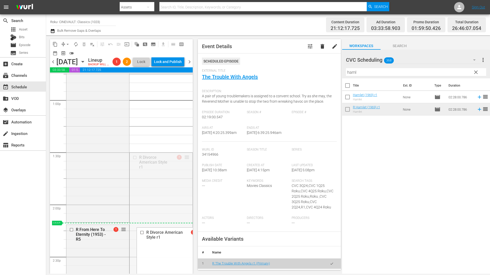
drag, startPoint x: 180, startPoint y: 170, endPoint x: 162, endPoint y: 235, distance: 67.8
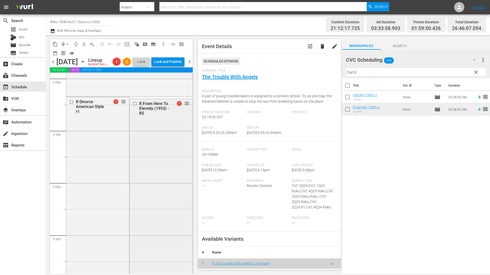
scroll to position [1461, 0]
drag, startPoint x: 180, startPoint y: 110, endPoint x: 175, endPoint y: 246, distance: 136.7
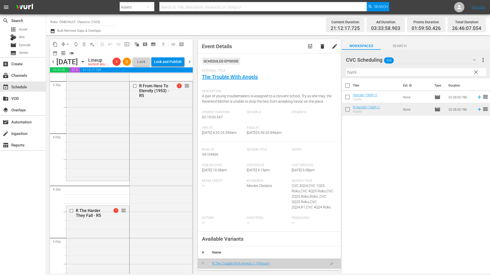
scroll to position [1614, 0]
drag, startPoint x: 182, startPoint y: 92, endPoint x: 161, endPoint y: 191, distance: 101.4
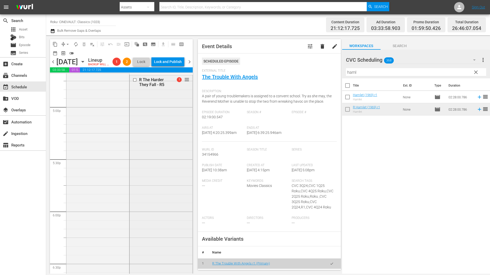
scroll to position [1743, 0]
drag, startPoint x: 182, startPoint y: 100, endPoint x: 186, endPoint y: 239, distance: 138.7
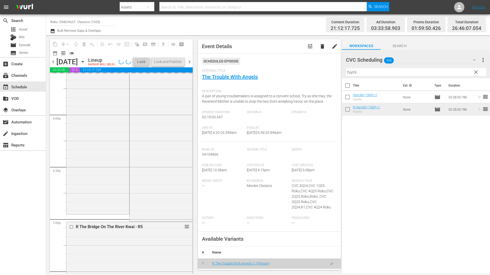
scroll to position [1845, 0]
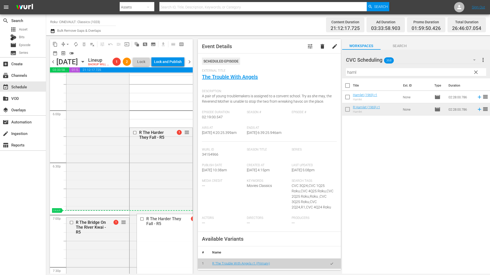
drag, startPoint x: 182, startPoint y: 149, endPoint x: 180, endPoint y: 219, distance: 70.5
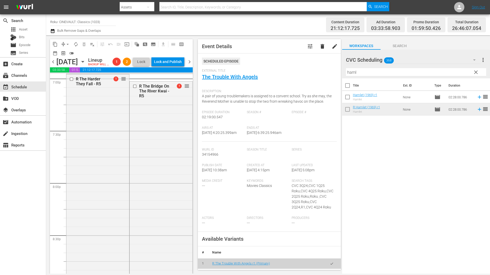
scroll to position [1973, 0]
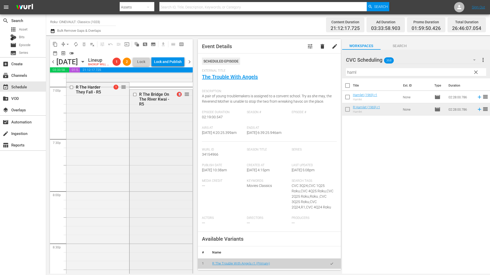
drag, startPoint x: 181, startPoint y: 117, endPoint x: 181, endPoint y: 175, distance: 58.4
click at [181, 175] on div "R The Bridge On The River Kwai - R5 1 reorder" at bounding box center [161, 268] width 63 height 356
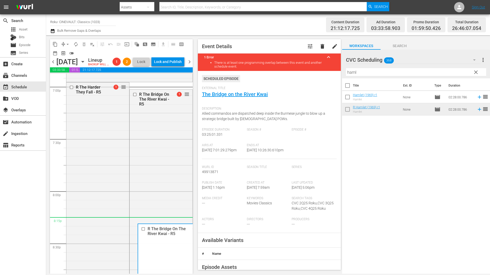
drag, startPoint x: 182, startPoint y: 104, endPoint x: 180, endPoint y: 239, distance: 135.3
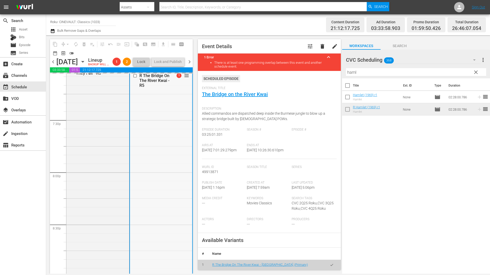
scroll to position [2050, 0]
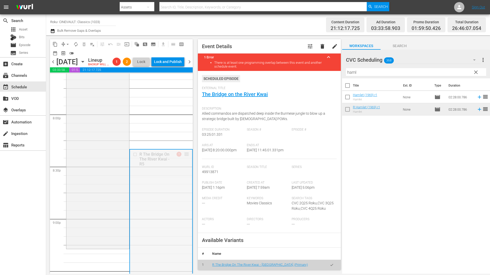
drag, startPoint x: 182, startPoint y: 162, endPoint x: 179, endPoint y: 259, distance: 96.1
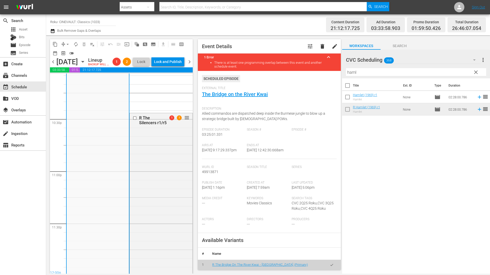
scroll to position [2306, 0]
click at [133, 121] on input "checkbox" at bounding box center [135, 119] width 5 height 4
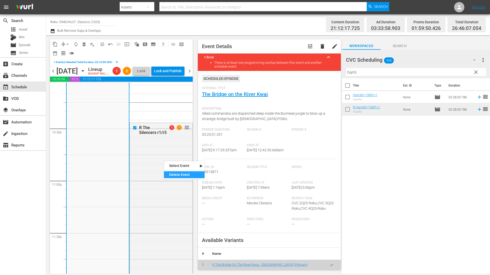
click at [174, 174] on div "Delete Event" at bounding box center [184, 174] width 40 height 7
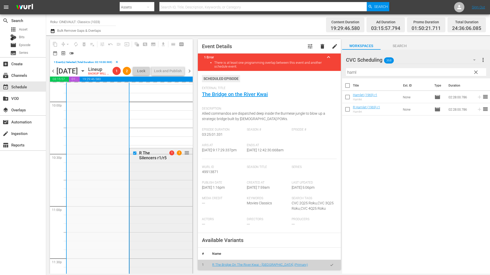
scroll to position [2229, 0]
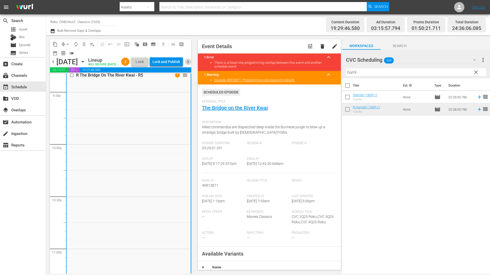
click at [190, 64] on span "chevron_right" at bounding box center [188, 62] width 6 height 6
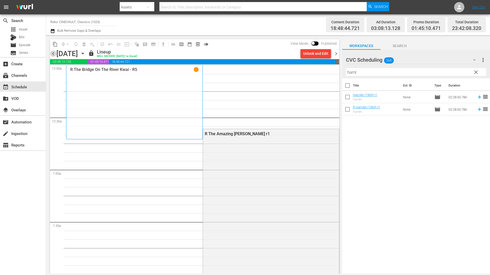
click at [55, 55] on span "chevron_left" at bounding box center [53, 53] width 6 height 6
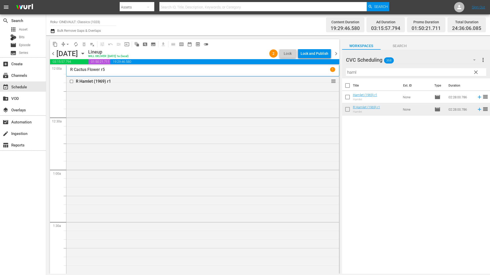
click at [311, 56] on div "Lock and Publish" at bounding box center [315, 53] width 28 height 9
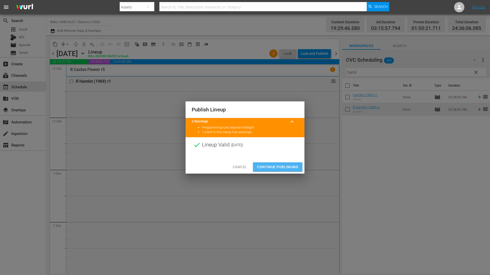
click at [283, 168] on span "Continue Publishing" at bounding box center [277, 167] width 41 height 6
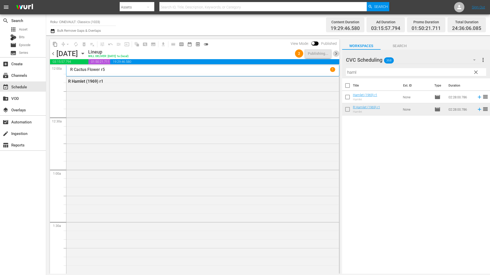
click at [334, 54] on span "chevron_right" at bounding box center [336, 53] width 6 height 6
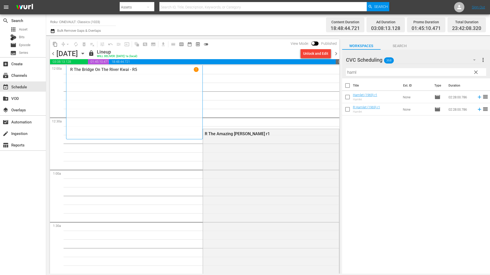
click at [127, 105] on div "R The Bridge On The River Kwai - R5 1" at bounding box center [134, 102] width 128 height 70
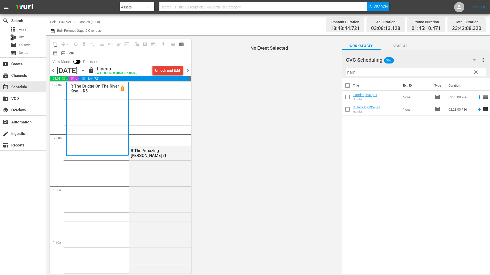
click at [172, 72] on div "Unlock and Edit" at bounding box center [167, 70] width 25 height 9
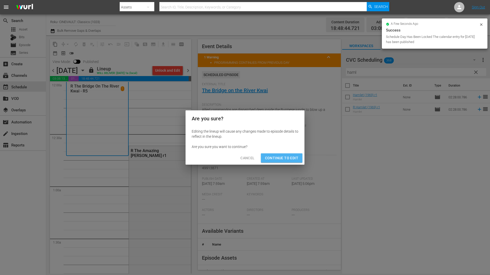
click at [277, 157] on span "Continue to Edit" at bounding box center [281, 158] width 33 height 6
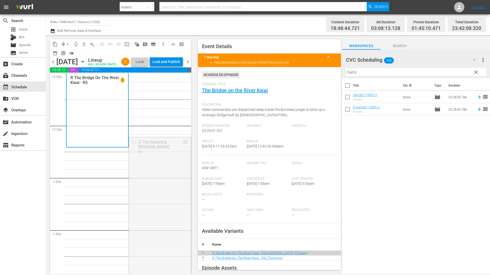
drag, startPoint x: 183, startPoint y: 148, endPoint x: 183, endPoint y: 205, distance: 56.6
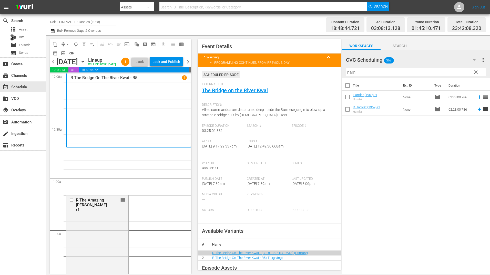
click at [387, 72] on input "haml" at bounding box center [416, 72] width 140 height 8
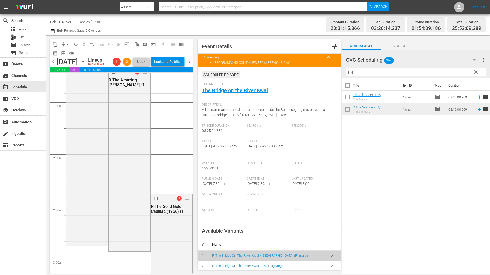
scroll to position [103, 0]
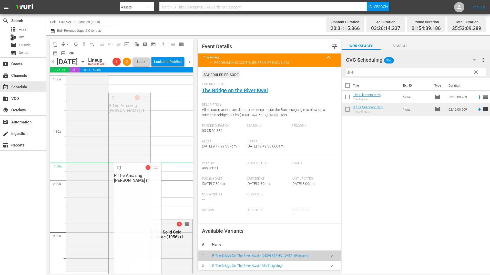
drag, startPoint x: 140, startPoint y: 119, endPoint x: 139, endPoint y: 178, distance: 59.0
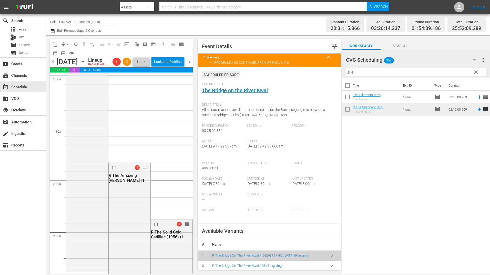
scroll to position [154, 0]
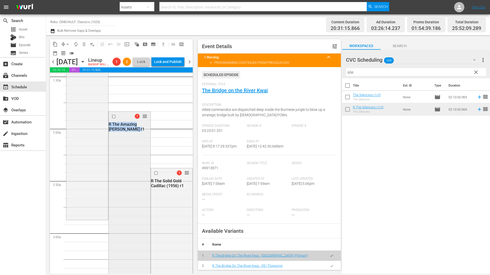
drag, startPoint x: 141, startPoint y: 131, endPoint x: 132, endPoint y: 221, distance: 90.8
click at [132, 221] on div "1 reorder R The Amazing Mr. Williams r1" at bounding box center [130, 203] width 42 height 183
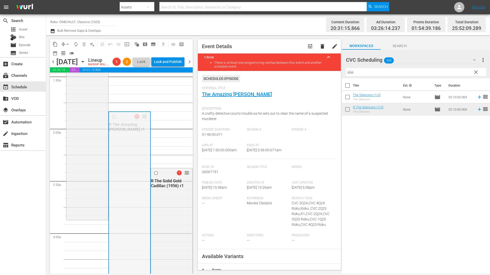
drag, startPoint x: 141, startPoint y: 132, endPoint x: 139, endPoint y: 230, distance: 97.7
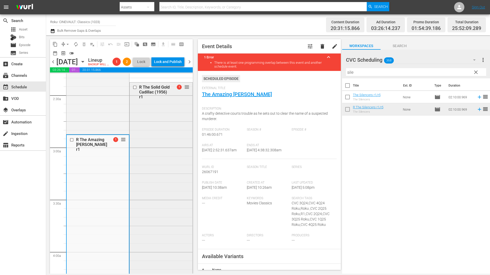
scroll to position [231, 0]
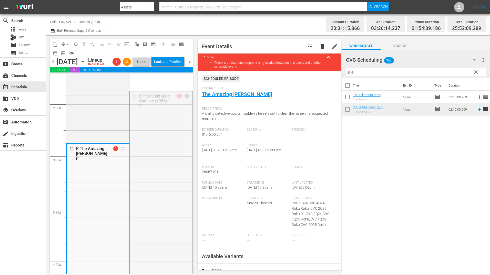
drag, startPoint x: 183, startPoint y: 116, endPoint x: 182, endPoint y: 263, distance: 147.4
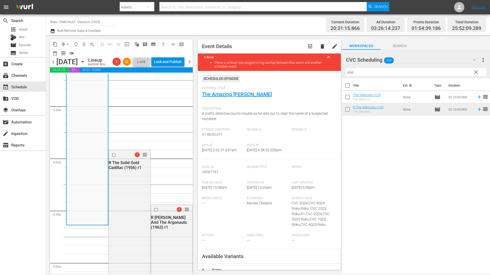
scroll to position [308, 0]
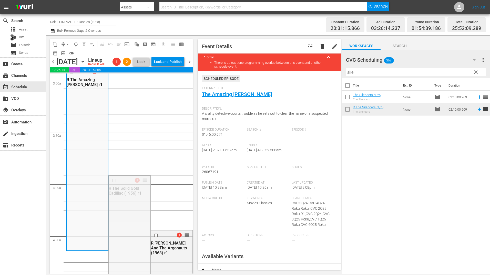
drag, startPoint x: 139, startPoint y: 207, endPoint x: 128, endPoint y: 262, distance: 56.1
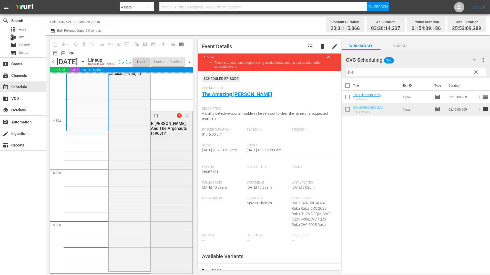
scroll to position [436, 0]
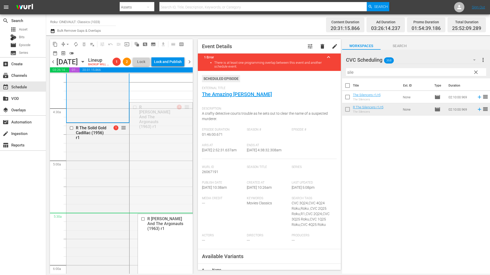
drag, startPoint x: 182, startPoint y: 115, endPoint x: 176, endPoint y: 225, distance: 110.1
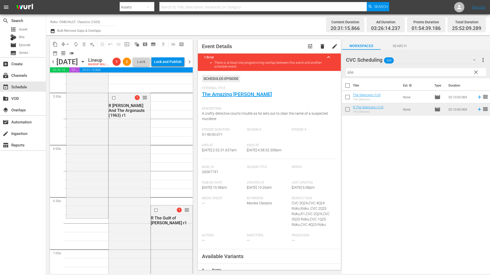
scroll to position [564, 0]
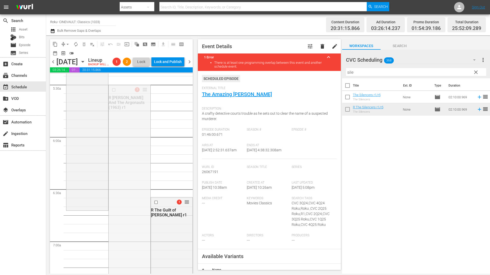
drag, startPoint x: 144, startPoint y: 98, endPoint x: 148, endPoint y: 220, distance: 121.8
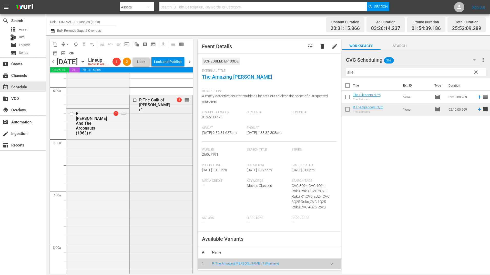
scroll to position [666, 0]
drag, startPoint x: 184, startPoint y: 109, endPoint x: 185, endPoint y: 244, distance: 135.3
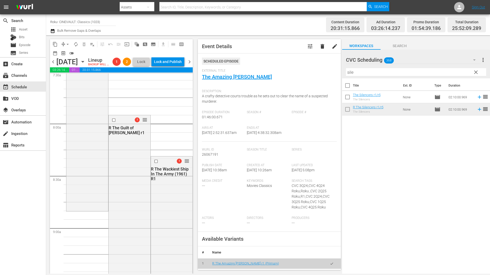
scroll to position [794, 0]
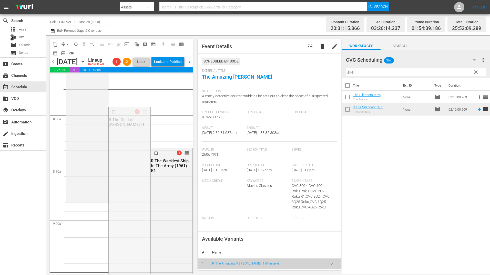
drag, startPoint x: 143, startPoint y: 135, endPoint x: 142, endPoint y: 217, distance: 82.5
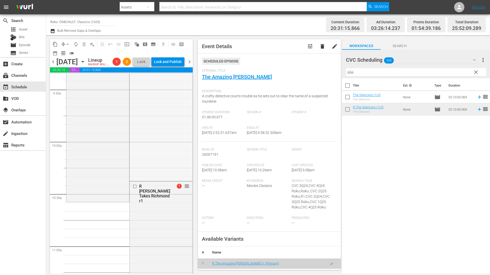
scroll to position [1025, 0]
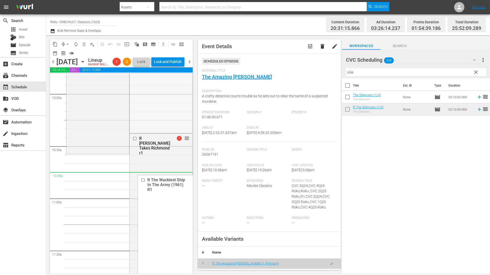
drag, startPoint x: 182, startPoint y: 170, endPoint x: 143, endPoint y: 172, distance: 39.0
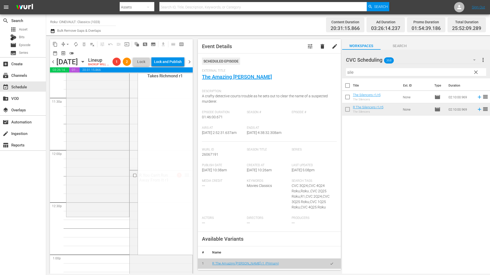
scroll to position [1179, 0]
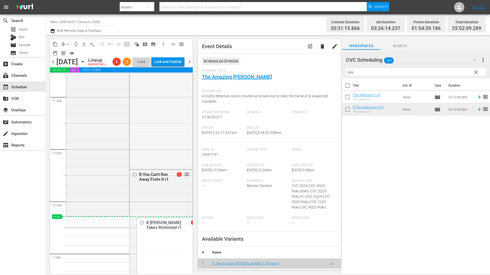
drag, startPoint x: 182, startPoint y: 95, endPoint x: 141, endPoint y: 226, distance: 137.6
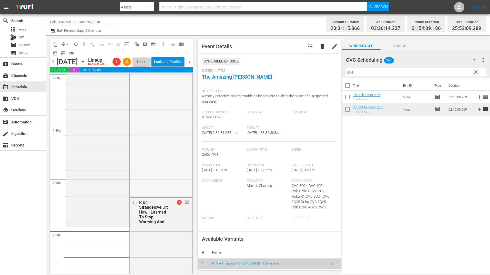
scroll to position [1409, 0]
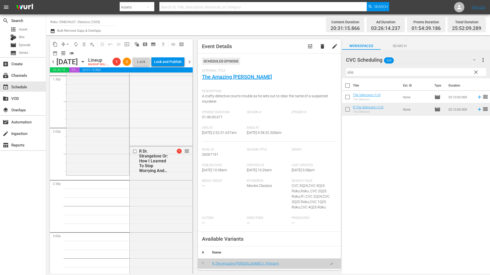
drag, startPoint x: 182, startPoint y: 120, endPoint x: 135, endPoint y: 188, distance: 82.2
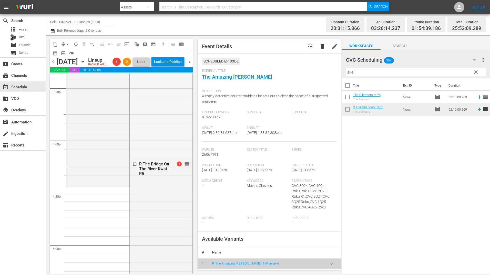
scroll to position [1614, 0]
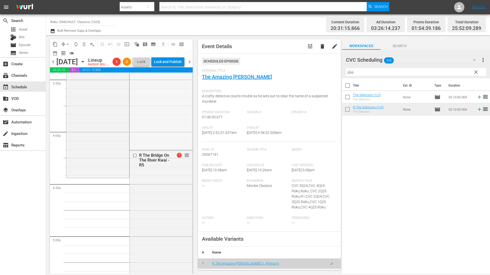
drag, startPoint x: 182, startPoint y: 121, endPoint x: 128, endPoint y: 188, distance: 85.6
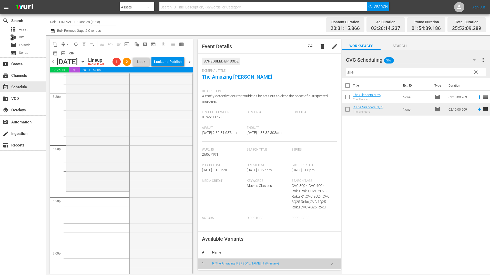
scroll to position [1819, 0]
drag, startPoint x: 185, startPoint y: 86, endPoint x: 139, endPoint y: 192, distance: 114.6
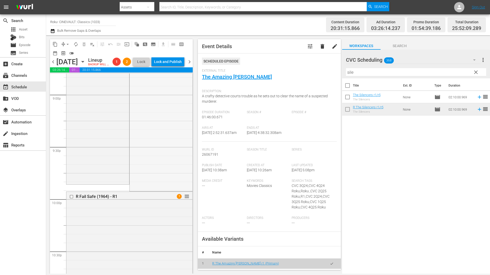
scroll to position [2178, 0]
drag, startPoint x: 182, startPoint y: 111, endPoint x: 153, endPoint y: 198, distance: 91.4
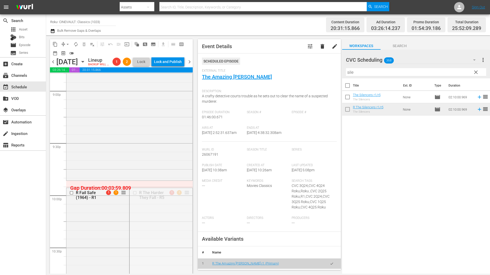
drag, startPoint x: 184, startPoint y: 201, endPoint x: 184, endPoint y: 194, distance: 7.7
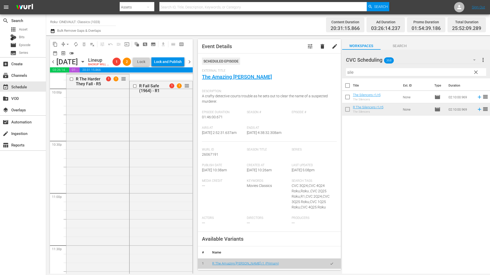
scroll to position [2281, 0]
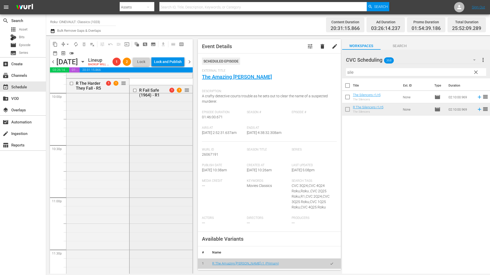
click at [133, 93] on input "checkbox" at bounding box center [135, 90] width 5 height 4
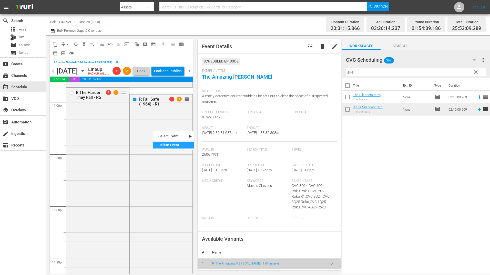
click at [169, 147] on div "Delete Event" at bounding box center [173, 145] width 40 height 7
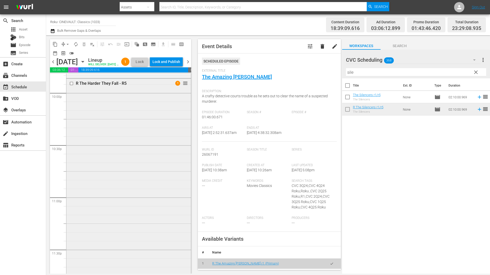
click at [167, 121] on div "R The Harder They Fall - R5 1 reorder" at bounding box center [128, 200] width 125 height 242
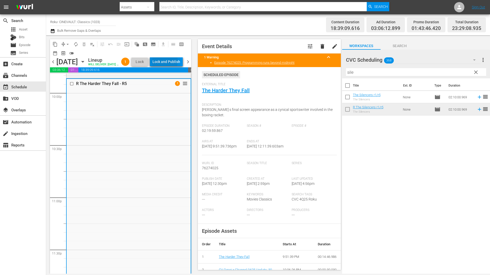
click at [178, 63] on div "Lock and Publish" at bounding box center [166, 61] width 28 height 9
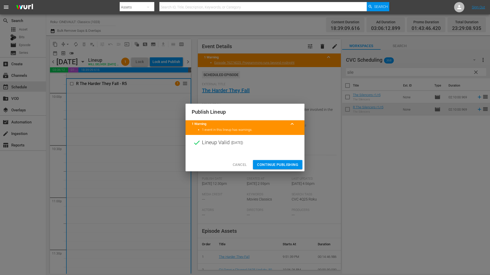
click at [268, 162] on span "Continue Publishing" at bounding box center [277, 165] width 41 height 6
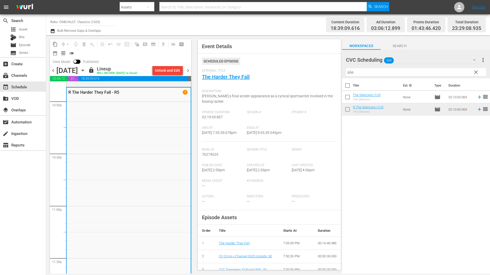
click at [187, 73] on span "chevron_right" at bounding box center [188, 70] width 6 height 6
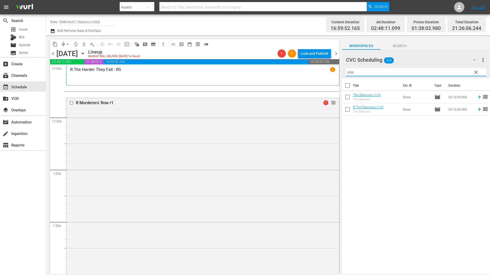
click at [361, 74] on input "sile" at bounding box center [416, 72] width 140 height 8
type input "fail saf"
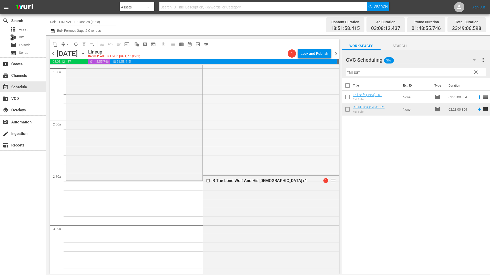
scroll to position [205, 0]
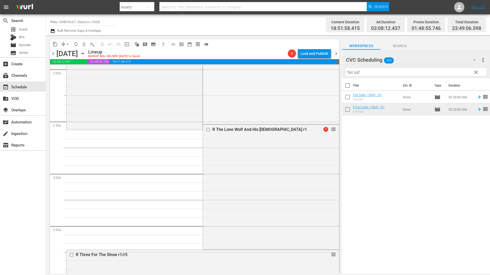
drag, startPoint x: 328, startPoint y: 77, endPoint x: 261, endPoint y: 137, distance: 89.4
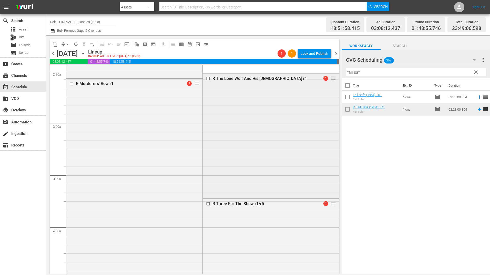
scroll to position [256, 0]
drag, startPoint x: 326, startPoint y: 76, endPoint x: 325, endPoint y: 103, distance: 27.2
click at [325, 107] on div "R The Lone Wolf And His Lady r1 1 reorder" at bounding box center [271, 136] width 136 height 124
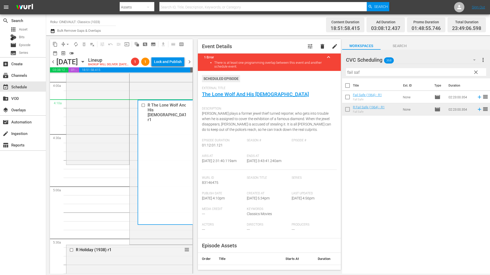
scroll to position [410, 0]
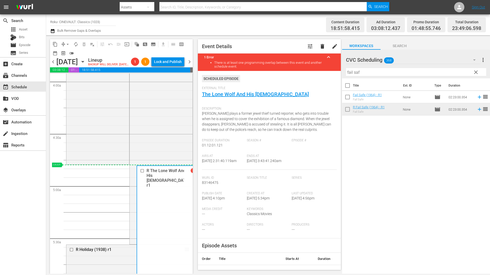
drag, startPoint x: 185, startPoint y: 96, endPoint x: 164, endPoint y: 174, distance: 80.7
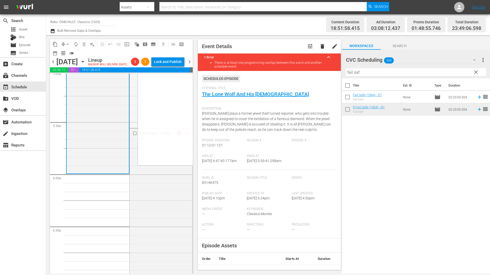
scroll to position [538, 0]
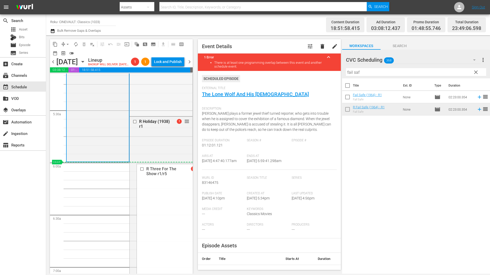
drag, startPoint x: 182, startPoint y: 117, endPoint x: 170, endPoint y: 176, distance: 60.5
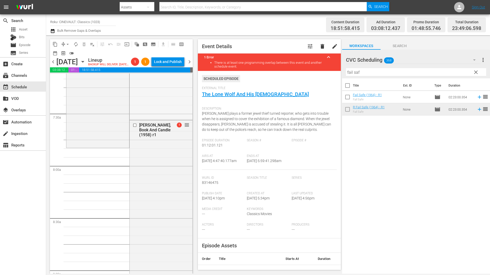
scroll to position [769, 0]
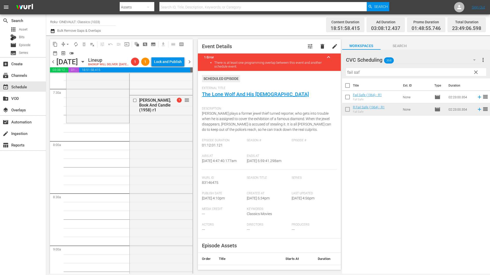
drag, startPoint x: 184, startPoint y: 104, endPoint x: 166, endPoint y: 132, distance: 33.4
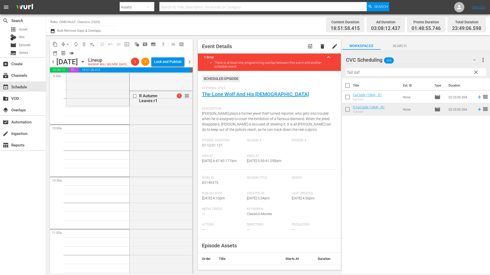
scroll to position [999, 0]
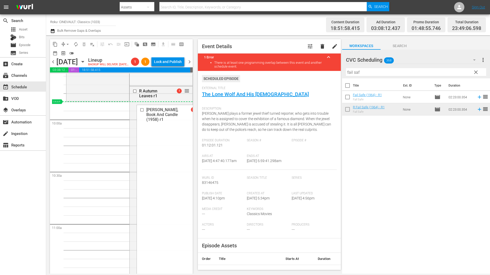
drag, startPoint x: 182, startPoint y: 107, endPoint x: 171, endPoint y: 116, distance: 14.7
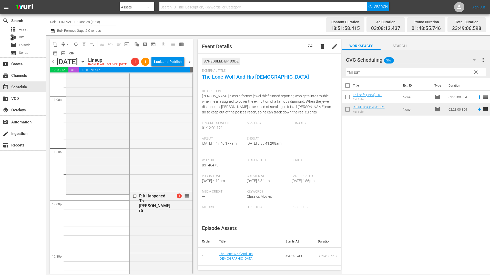
scroll to position [1204, 0]
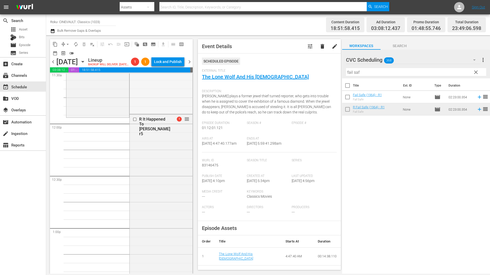
drag, startPoint x: 182, startPoint y: 98, endPoint x: 169, endPoint y: 127, distance: 31.5
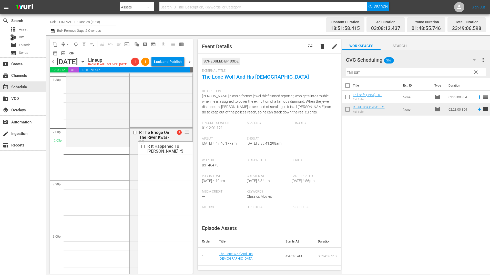
scroll to position [1409, 0]
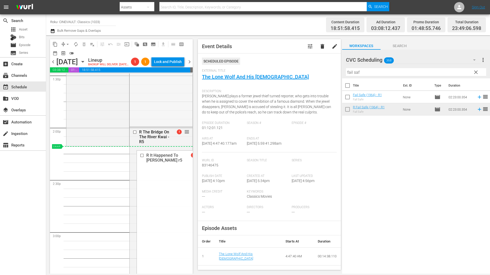
drag, startPoint x: 183, startPoint y: 129, endPoint x: 167, endPoint y: 162, distance: 37.0
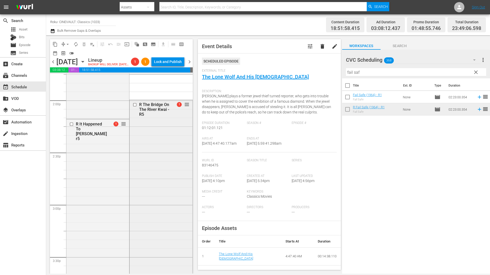
scroll to position [1435, 0]
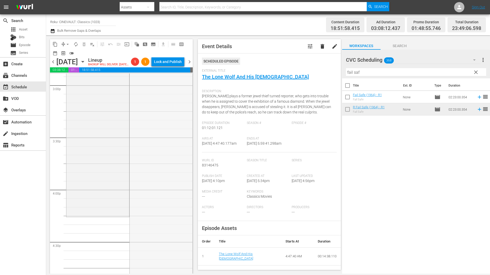
drag, startPoint x: 181, startPoint y: 115, endPoint x: 181, endPoint y: 138, distance: 22.3
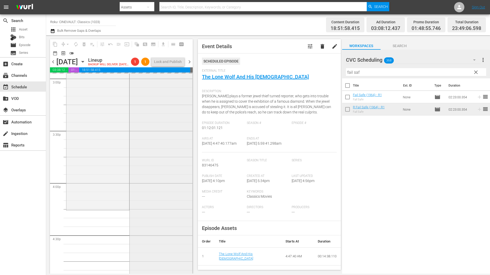
scroll to position [1614, 0]
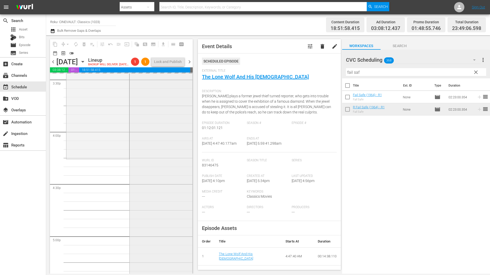
click at [181, 140] on div "R The Bridge On The River Kwai - R5 1 reorder" at bounding box center [161, 100] width 63 height 356
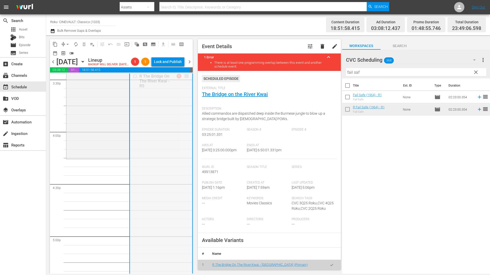
drag, startPoint x: 181, startPoint y: 85, endPoint x: 183, endPoint y: 168, distance: 83.3
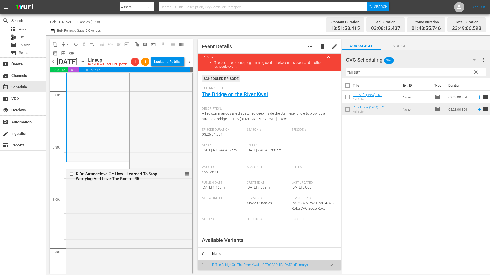
scroll to position [1999, 0]
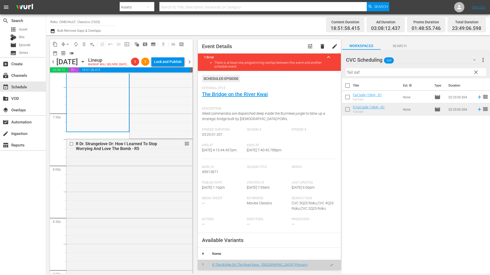
drag, startPoint x: 182, startPoint y: 88, endPoint x: 171, endPoint y: 145, distance: 57.7
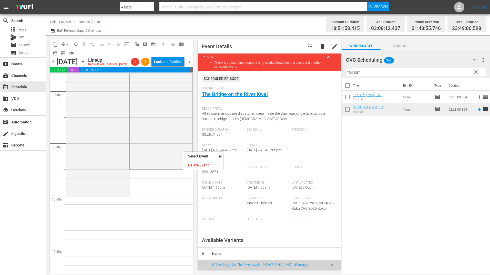
scroll to position [2178, 0]
drag, startPoint x: 183, startPoint y: 151, endPoint x: 142, endPoint y: 207, distance: 69.1
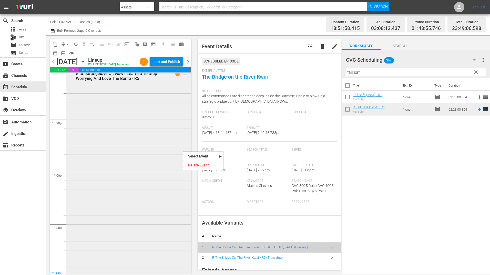
scroll to position [2319, 0]
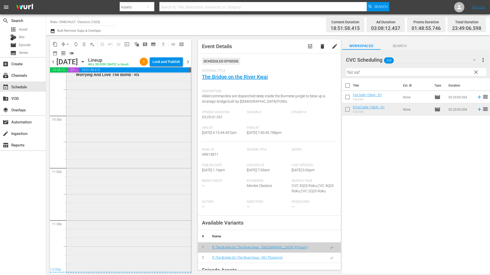
click at [145, 191] on div "R Dr. Strangelove Or: How I Learned To Stop Worrying And Love The Bomb - R5 1 r…" at bounding box center [128, 169] width 125 height 208
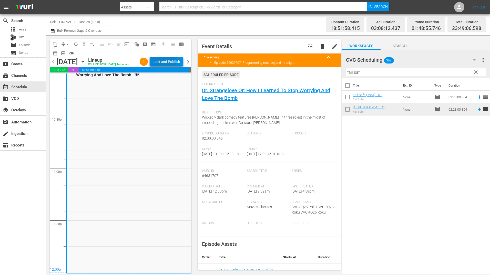
click at [160, 62] on div "Lock and Publish" at bounding box center [166, 61] width 28 height 9
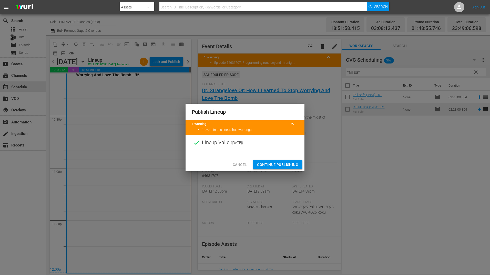
click at [289, 164] on span "Continue Publishing" at bounding box center [277, 165] width 41 height 6
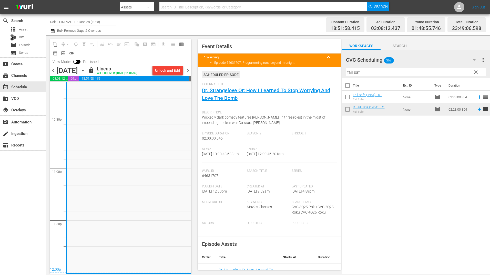
click at [190, 71] on span "chevron_right" at bounding box center [188, 70] width 6 height 6
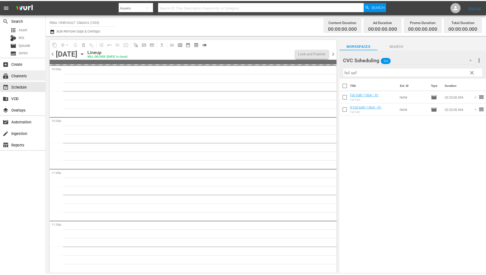
scroll to position [2301, 0]
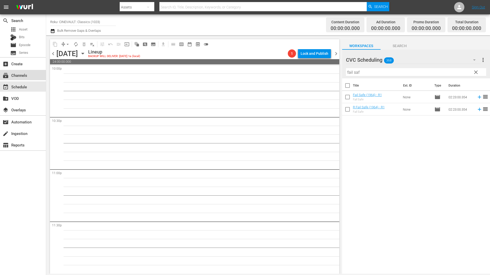
click at [35, 76] on div "subscriptions Channels" at bounding box center [23, 75] width 46 height 10
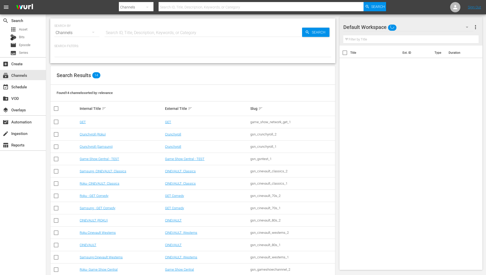
scroll to position [23, 0]
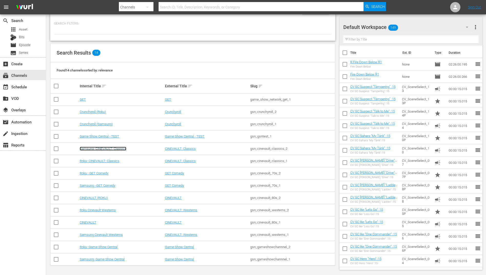
click at [120, 150] on link "Samsung- CINEVAULT: Classics" at bounding box center [103, 149] width 47 height 4
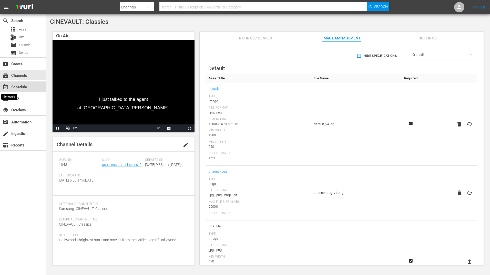
click at [6, 87] on span "event_available" at bounding box center [6, 87] width 6 height 6
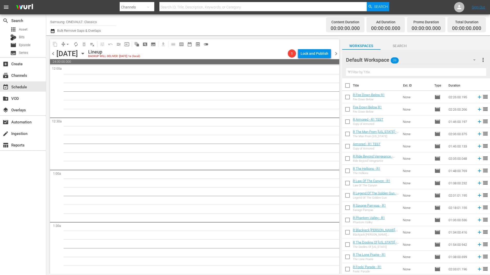
click at [87, 56] on div "Monday, September 15th September 15th" at bounding box center [71, 53] width 30 height 8
click at [86, 55] on icon "button" at bounding box center [83, 54] width 6 height 6
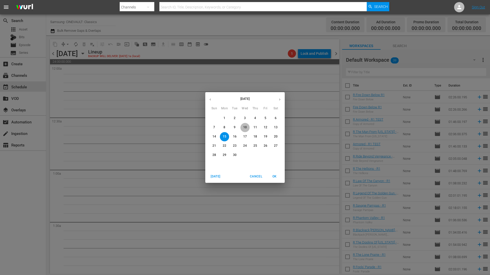
click at [248, 127] on span "10" at bounding box center [244, 127] width 9 height 4
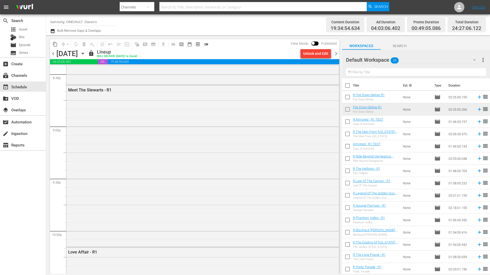
scroll to position [2204, 0]
click at [319, 59] on div "chevron_left Wednesday, September 10th September 10th lock Lineup WILL DELIVER:…" at bounding box center [194, 54] width 289 height 10
click at [320, 55] on div "Unlock and Edit" at bounding box center [315, 53] width 25 height 9
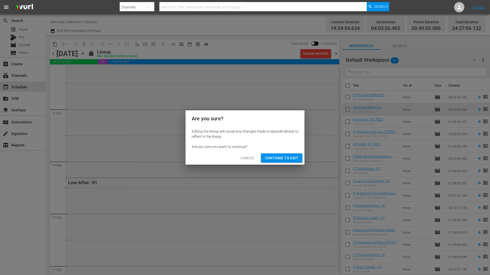
click at [285, 156] on span "Continue to Edit" at bounding box center [281, 158] width 33 height 6
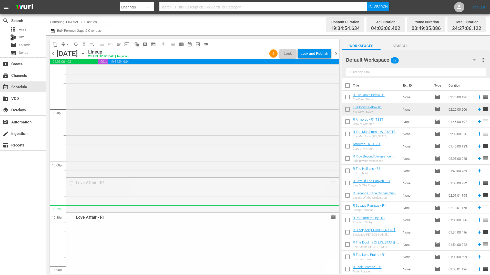
drag, startPoint x: 330, startPoint y: 183, endPoint x: 327, endPoint y: 211, distance: 27.4
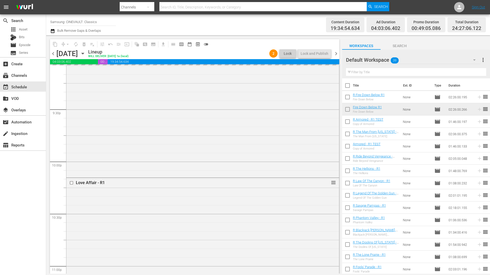
click at [398, 61] on span "39" at bounding box center [395, 60] width 8 height 11
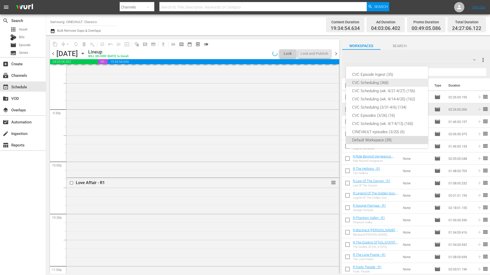
click at [387, 85] on div "CVC Scheduling (368)" at bounding box center [387, 83] width 70 height 8
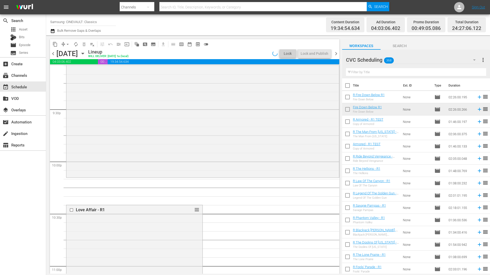
click at [382, 74] on input "text" at bounding box center [416, 72] width 140 height 8
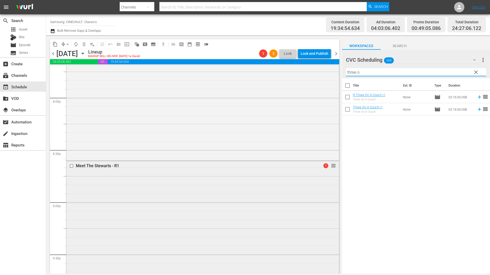
scroll to position [2178, 0]
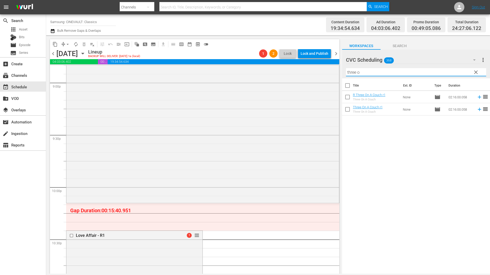
click at [369, 73] on input "three o" at bounding box center [416, 72] width 140 height 8
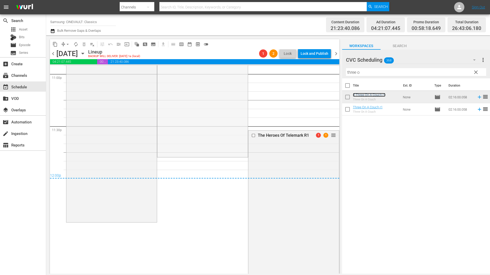
scroll to position [2383, 0]
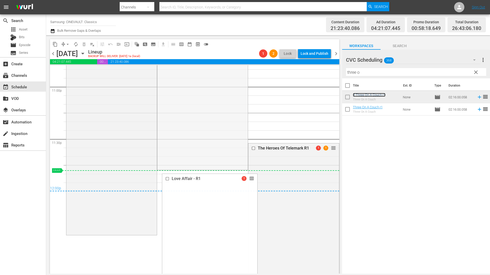
drag, startPoint x: 240, startPoint y: 82, endPoint x: 202, endPoint y: 170, distance: 95.9
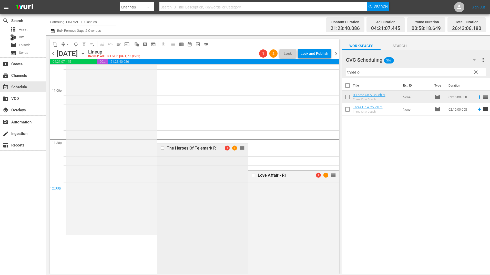
click at [161, 148] on input "checkbox" at bounding box center [162, 148] width 5 height 4
click at [251, 176] on input "checkbox" at bounding box center [253, 175] width 5 height 4
click at [266, 190] on div "Delete Event" at bounding box center [274, 189] width 40 height 7
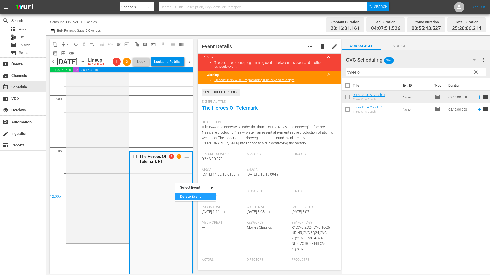
click at [196, 195] on div "Delete Event" at bounding box center [195, 196] width 40 height 7
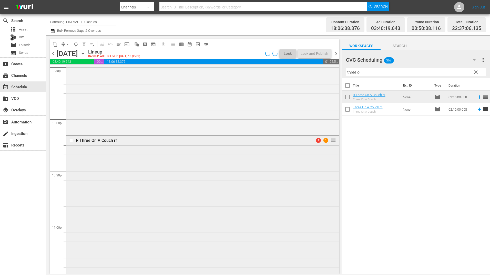
scroll to position [2242, 0]
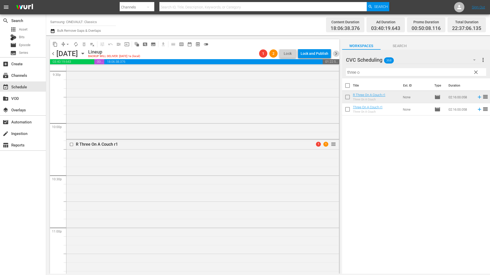
click at [334, 53] on span "chevron_right" at bounding box center [336, 53] width 6 height 6
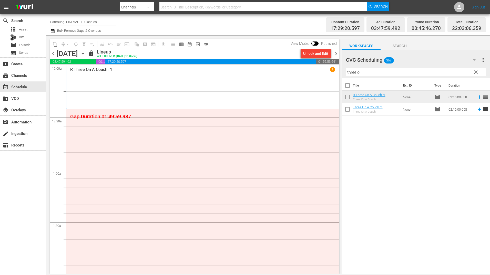
drag, startPoint x: 363, startPoint y: 73, endPoint x: 321, endPoint y: 74, distance: 41.5
click at [322, 74] on div "content_copy compress arrow_drop_down autorenew_outlined delete_forever_outline…" at bounding box center [268, 154] width 444 height 239
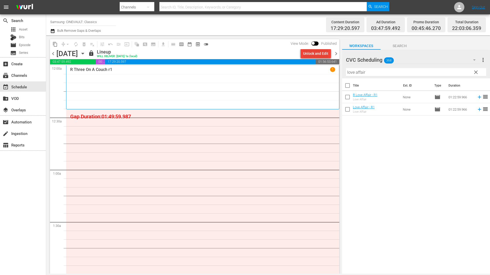
click at [319, 53] on div "Unlock and Edit" at bounding box center [315, 53] width 25 height 9
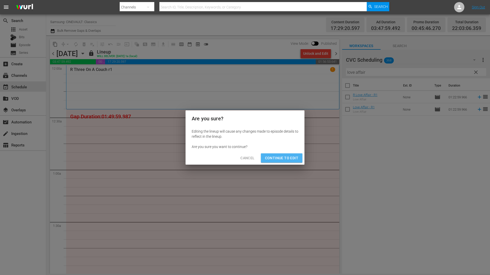
click at [292, 158] on span "Continue to Edit" at bounding box center [281, 158] width 33 height 6
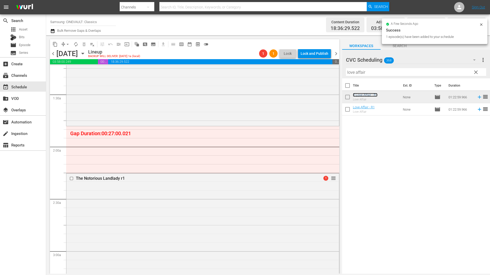
scroll to position [128, 0]
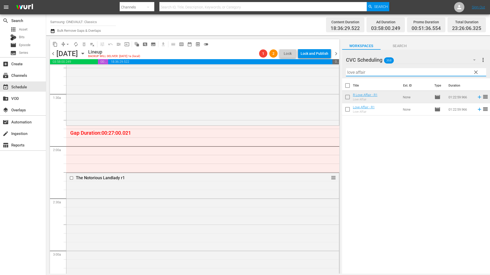
click at [374, 72] on input "love affair" at bounding box center [416, 72] width 140 height 8
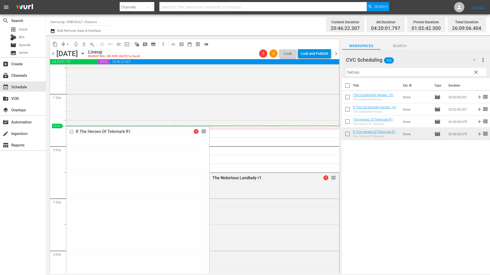
drag, startPoint x: 195, startPoint y: 133, endPoint x: 194, endPoint y: 127, distance: 5.9
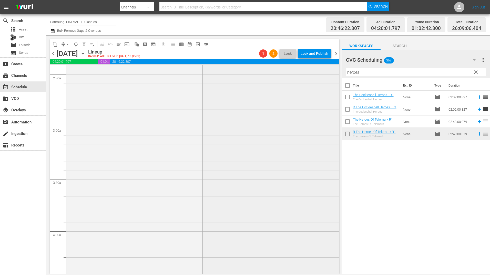
scroll to position [205, 0]
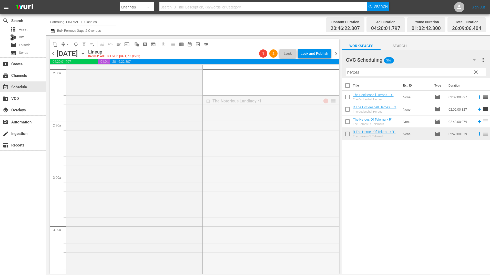
drag, startPoint x: 327, startPoint y: 102, endPoint x: 326, endPoint y: 226, distance: 124.0
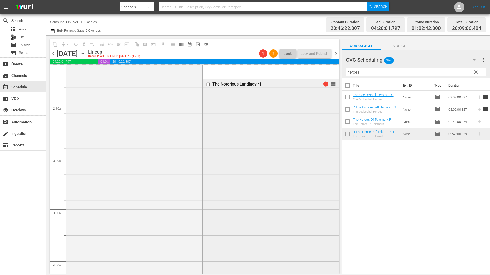
scroll to position [282, 0]
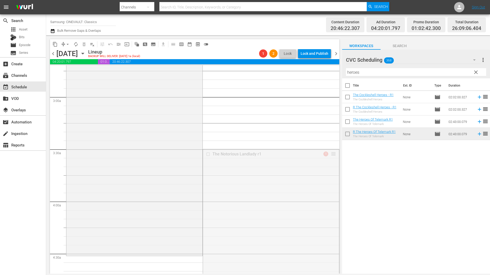
drag, startPoint x: 330, startPoint y: 156, endPoint x: 302, endPoint y: 256, distance: 104.1
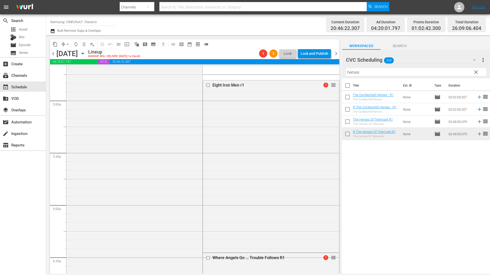
scroll to position [461, 0]
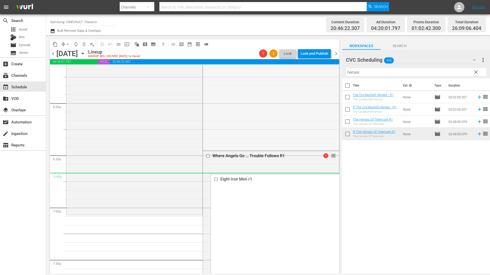
drag, startPoint x: 327, startPoint y: 109, endPoint x: 311, endPoint y: 182, distance: 74.5
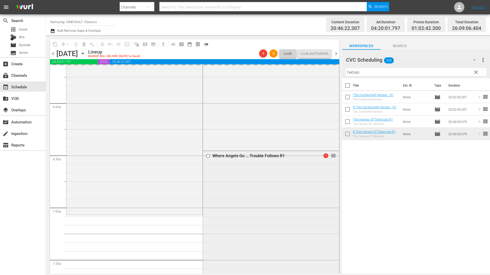
scroll to position [615, 0]
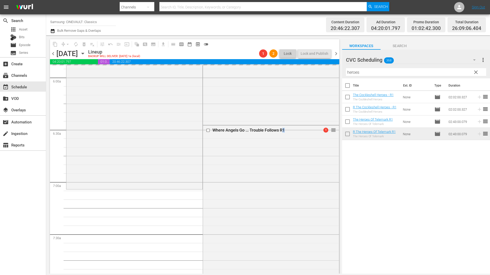
click at [281, 199] on div "Where Angels Go ... Trouble Follows R1 1 reorder" at bounding box center [271, 228] width 136 height 204
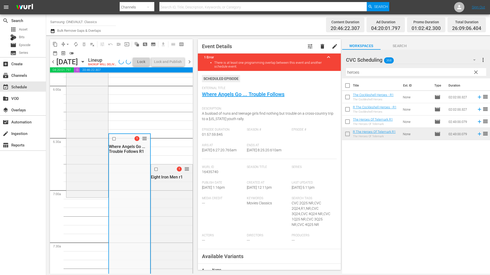
scroll to position [666, 0]
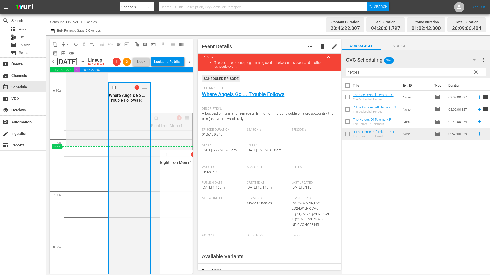
drag, startPoint x: 182, startPoint y: 128, endPoint x: 151, endPoint y: 160, distance: 44.8
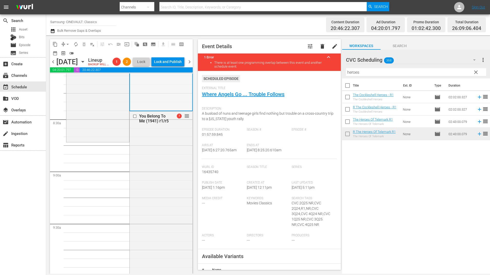
scroll to position [846, 0]
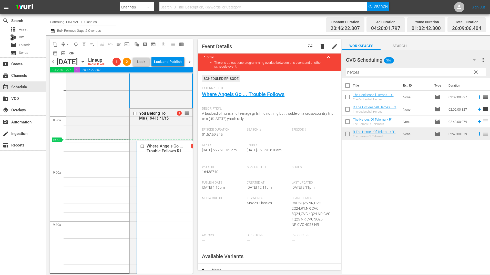
drag, startPoint x: 183, startPoint y: 105, endPoint x: 159, endPoint y: 151, distance: 51.7
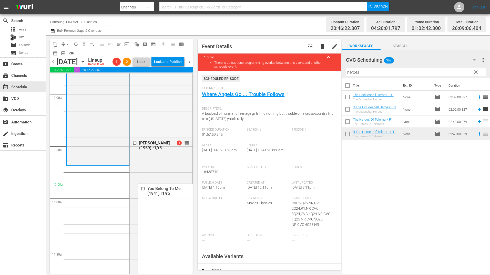
scroll to position [1051, 0]
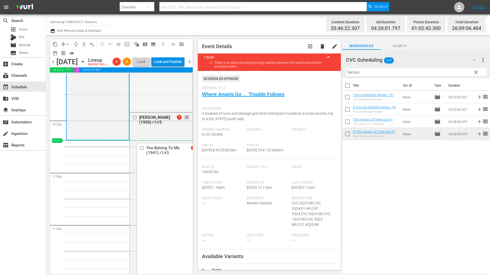
drag, startPoint x: 182, startPoint y: 95, endPoint x: 172, endPoint y: 149, distance: 54.7
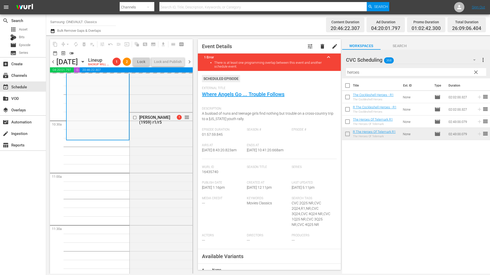
click at [172, 149] on div "Gidget (1959) r1/r5 1 reorder" at bounding box center [161, 217] width 63 height 208
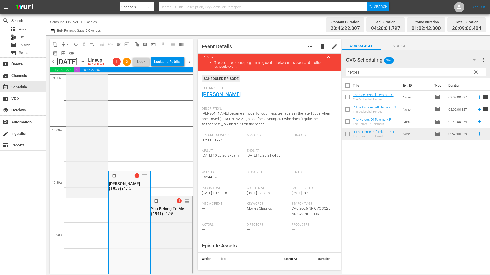
scroll to position [1025, 0]
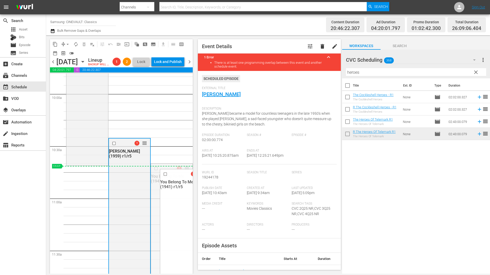
drag, startPoint x: 182, startPoint y: 176, endPoint x: 145, endPoint y: 175, distance: 36.6
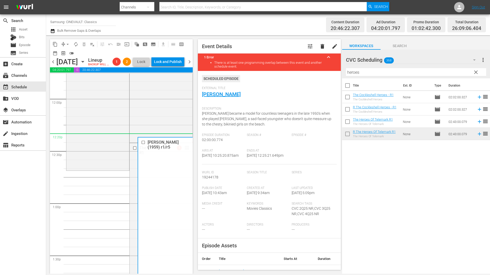
scroll to position [1256, 0]
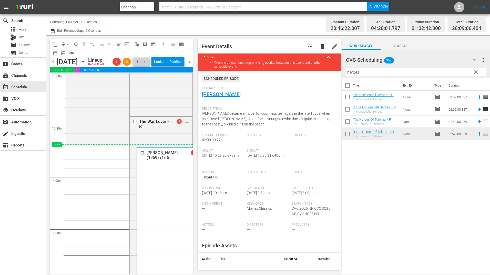
drag, startPoint x: 183, startPoint y: 150, endPoint x: 174, endPoint y: 155, distance: 9.9
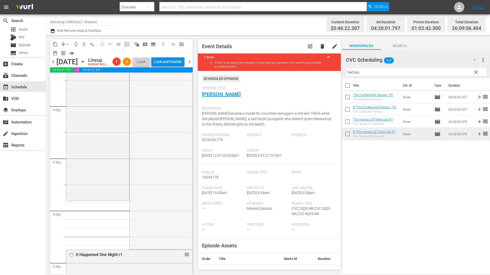
scroll to position [1717, 0]
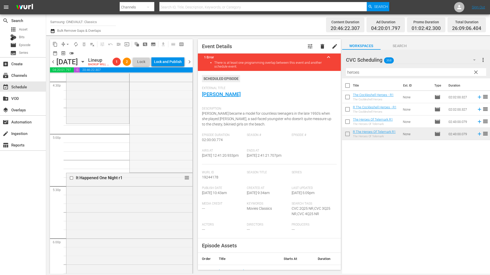
drag, startPoint x: 185, startPoint y: 155, endPoint x: 178, endPoint y: 136, distance: 20.8
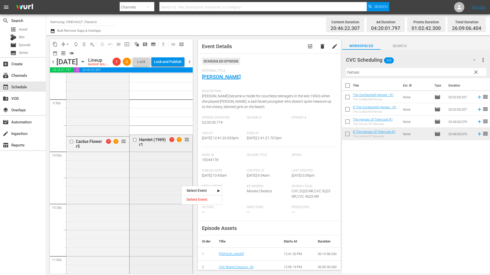
scroll to position [2221, 0]
click at [134, 143] on input "checkbox" at bounding box center [135, 140] width 5 height 4
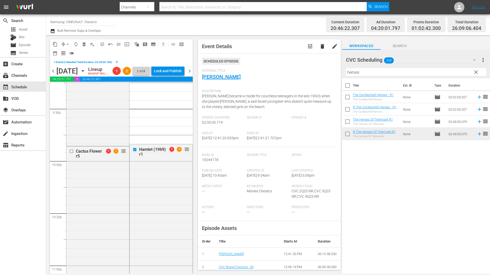
drag, startPoint x: 134, startPoint y: 149, endPoint x: 160, endPoint y: 125, distance: 35.3
click at [182, 176] on div "Delete Event" at bounding box center [187, 178] width 40 height 7
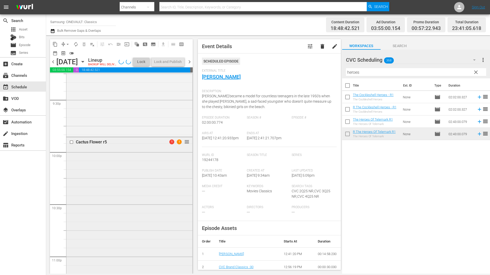
click at [102, 180] on div "Cactus Flower r5 1 1 reorder" at bounding box center [129, 254] width 126 height 234
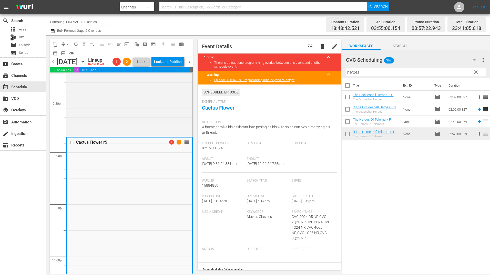
click at [190, 64] on span "chevron_right" at bounding box center [189, 62] width 6 height 6
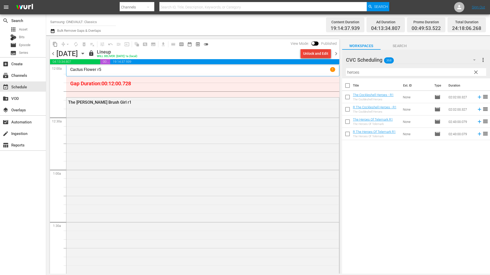
click at [310, 53] on div "Unlock and Edit" at bounding box center [315, 53] width 25 height 9
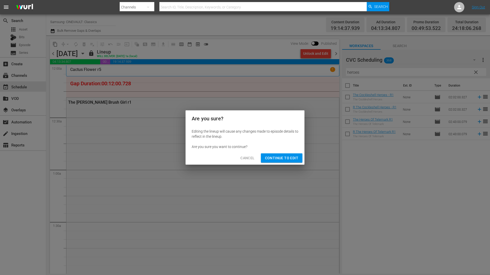
click at [297, 159] on span "Continue to Edit" at bounding box center [281, 158] width 33 height 6
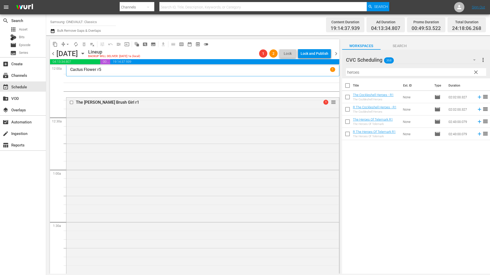
click at [382, 72] on input "heroes" at bounding box center [416, 72] width 140 height 8
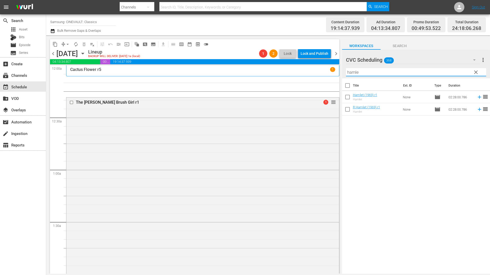
type input "hamle"
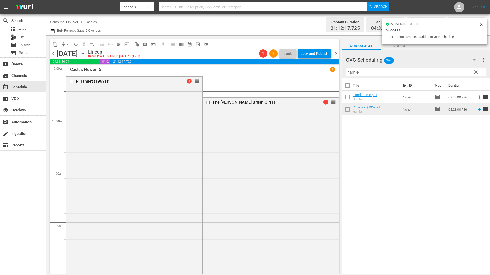
click at [48, 54] on div "content_copy compress arrow_drop_down autorenew_outlined delete_forever_outline…" at bounding box center [193, 154] width 294 height 239
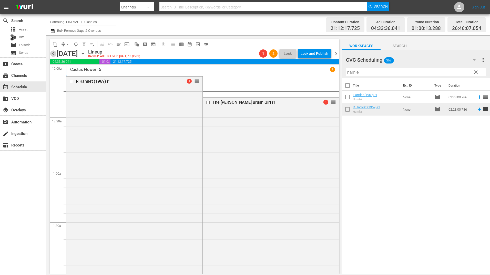
click at [54, 52] on span "chevron_left" at bounding box center [53, 53] width 6 height 6
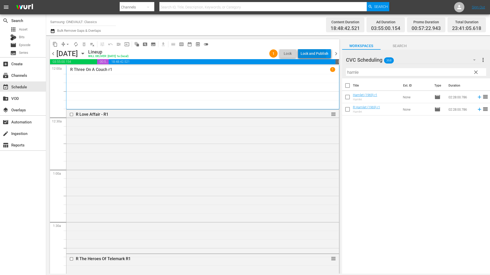
click at [305, 55] on div "Lock and Publish" at bounding box center [315, 53] width 28 height 9
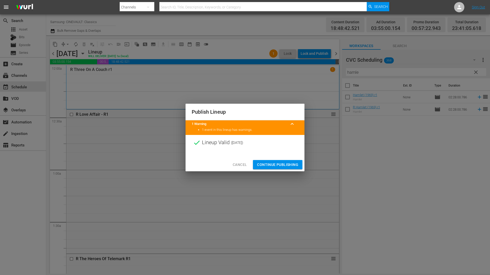
click at [288, 161] on button "Continue Publishing" at bounding box center [277, 164] width 49 height 9
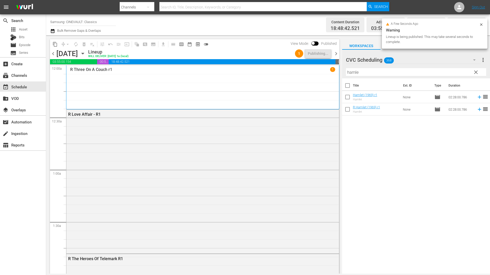
click at [55, 54] on span "chevron_left" at bounding box center [53, 53] width 6 height 6
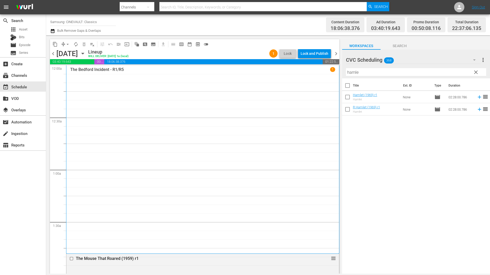
click at [318, 54] on div "Lock and Publish" at bounding box center [315, 53] width 28 height 9
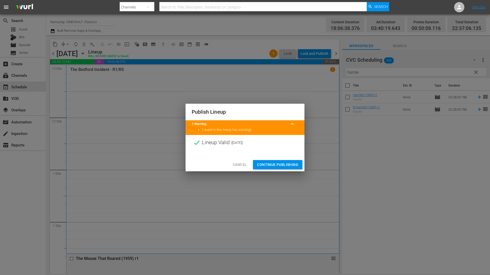
click at [278, 160] on button "Continue Publishing" at bounding box center [277, 164] width 49 height 9
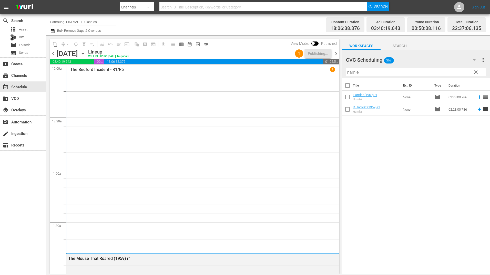
click at [54, 54] on span "chevron_left" at bounding box center [53, 53] width 6 height 6
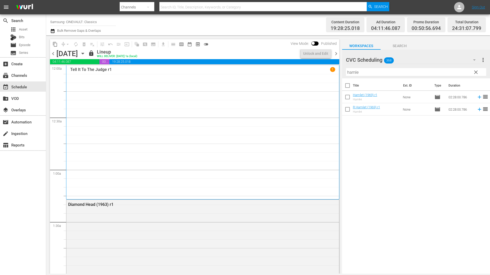
click at [335, 51] on span "chevron_right" at bounding box center [336, 53] width 6 height 6
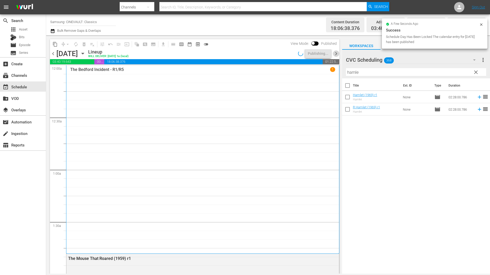
click at [335, 51] on span "chevron_right" at bounding box center [336, 53] width 6 height 6
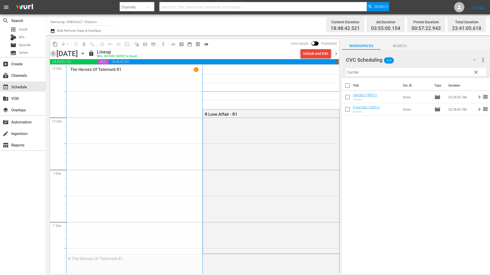
click at [54, 55] on span "chevron_left" at bounding box center [53, 53] width 6 height 6
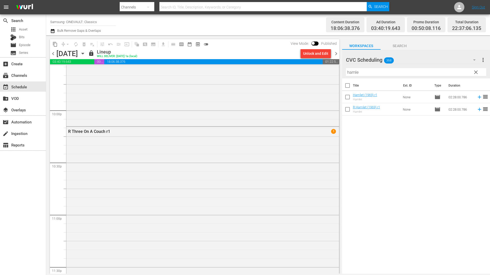
scroll to position [2345, 0]
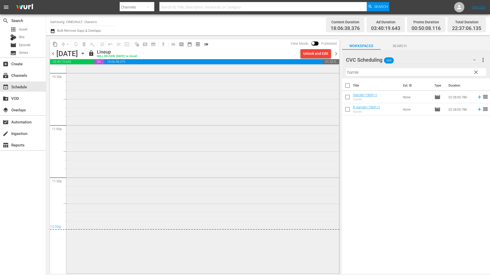
click at [178, 178] on div "R Three On A Couch r1 1" at bounding box center [202, 154] width 273 height 235
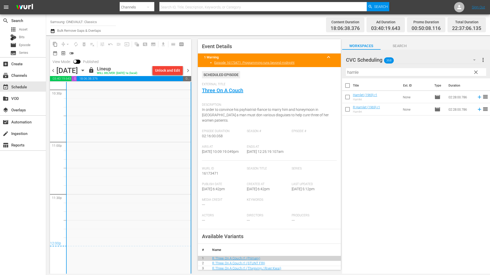
click at [187, 74] on span "chevron_right" at bounding box center [188, 70] width 6 height 6
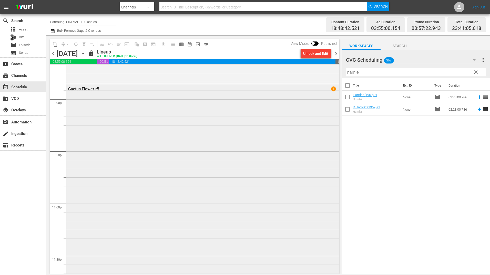
scroll to position [2312, 0]
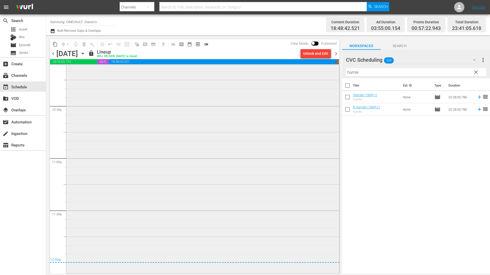
click at [268, 172] on div "Cactus Flower r5 1" at bounding box center [202, 156] width 273 height 234
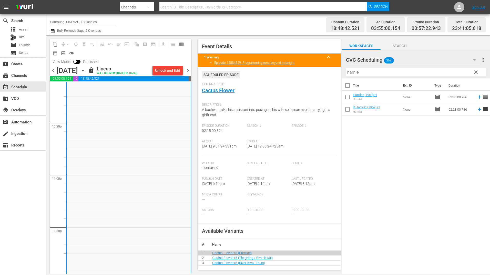
click at [188, 74] on span "chevron_right" at bounding box center [188, 70] width 6 height 6
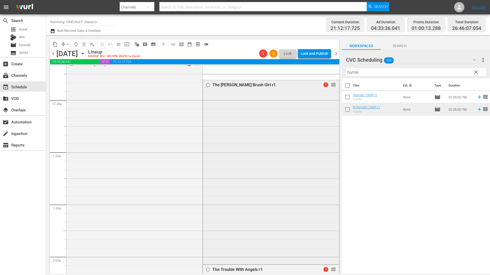
scroll to position [26, 0]
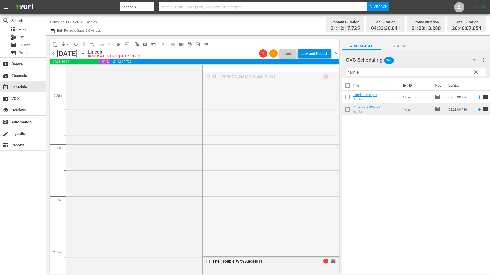
drag, startPoint x: 329, startPoint y: 74, endPoint x: 305, endPoint y: 228, distance: 156.0
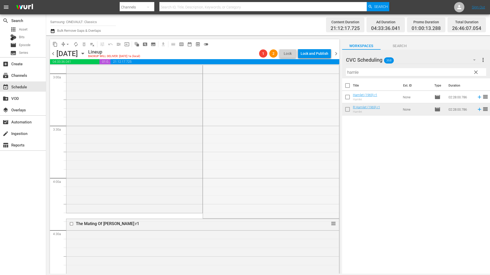
scroll to position [308, 0]
drag, startPoint x: 330, startPoint y: 159, endPoint x: 307, endPoint y: 214, distance: 59.8
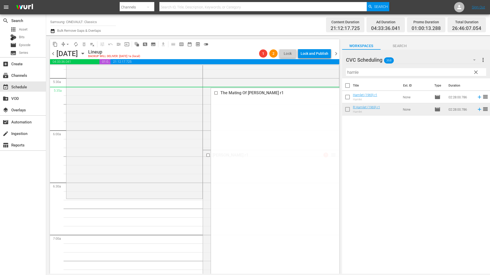
scroll to position [564, 0]
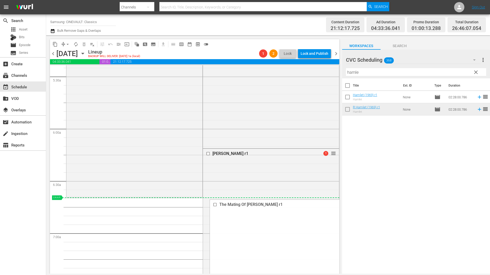
drag, startPoint x: 331, startPoint y: 119, endPoint x: 308, endPoint y: 199, distance: 83.5
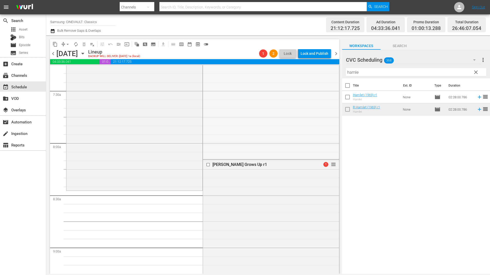
scroll to position [769, 0]
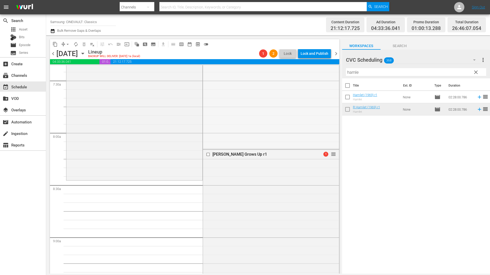
drag, startPoint x: 331, startPoint y: 129, endPoint x: 315, endPoint y: 183, distance: 56.0
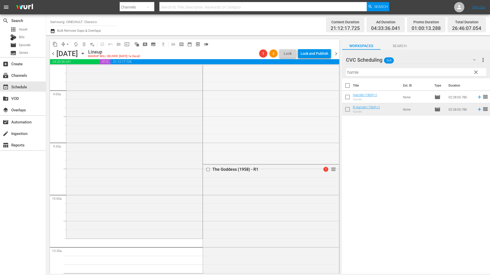
scroll to position [974, 0]
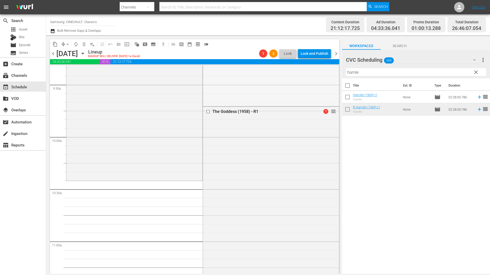
drag, startPoint x: 328, startPoint y: 128, endPoint x: 319, endPoint y: 186, distance: 58.6
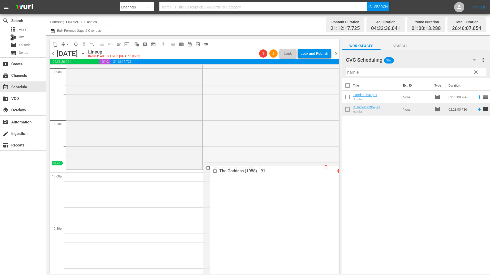
scroll to position [1153, 0]
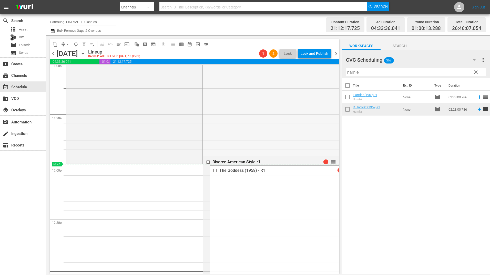
drag, startPoint x: 329, startPoint y: 84, endPoint x: 315, endPoint y: 166, distance: 83.1
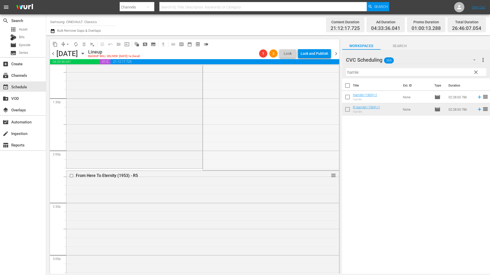
scroll to position [1384, 0]
drag, startPoint x: 330, startPoint y: 161, endPoint x: 327, endPoint y: 163, distance: 4.1
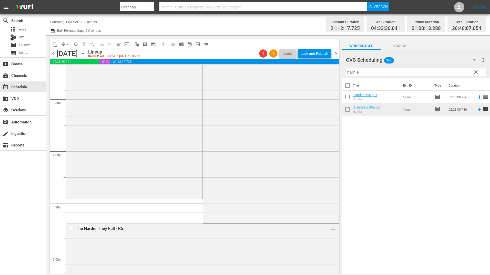
scroll to position [1589, 0]
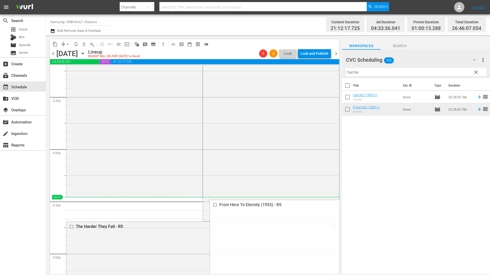
drag, startPoint x: 329, startPoint y: 168, endPoint x: 329, endPoint y: 199, distance: 31.0
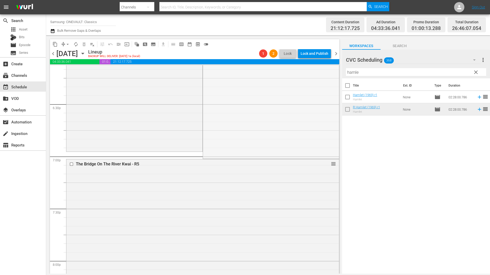
scroll to position [1896, 0]
drag, startPoint x: 331, startPoint y: 124, endPoint x: 322, endPoint y: 155, distance: 32.0
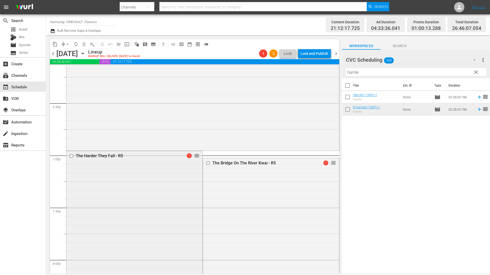
click at [167, 198] on div "The Harder They Fall - R5 1 reorder" at bounding box center [134, 272] width 136 height 242
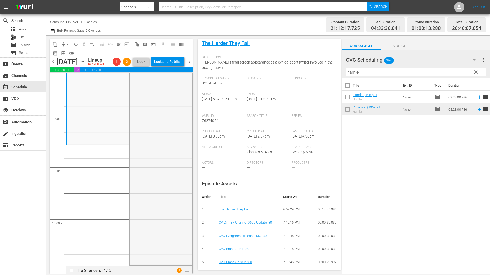
scroll to position [2178, 0]
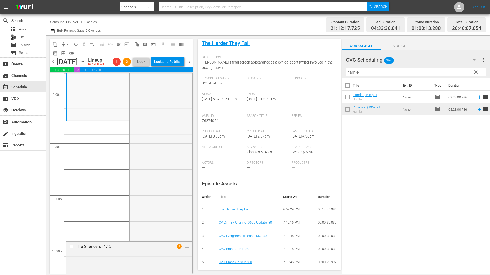
drag, startPoint x: 183, startPoint y: 126, endPoint x: 177, endPoint y: 134, distance: 10.0
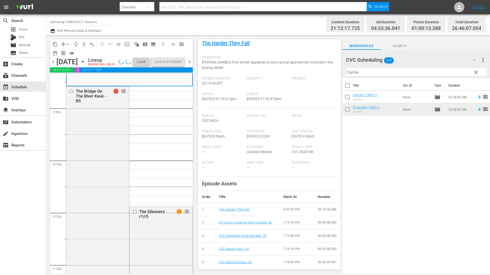
scroll to position [2255, 0]
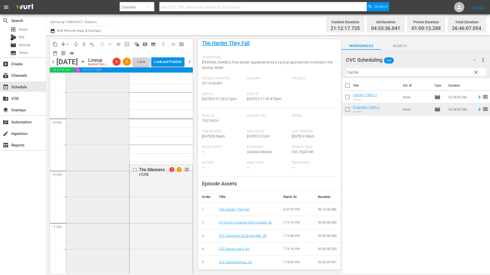
click at [110, 183] on div "The Bridge On The River Kwai - R5 1 1 reorder" at bounding box center [97, 223] width 63 height 356
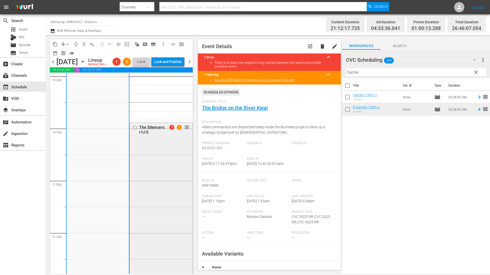
scroll to position [2289, 0]
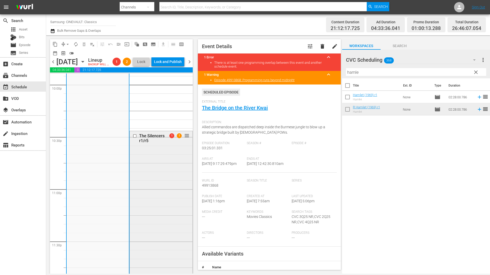
click at [134, 138] on input "checkbox" at bounding box center [135, 136] width 5 height 4
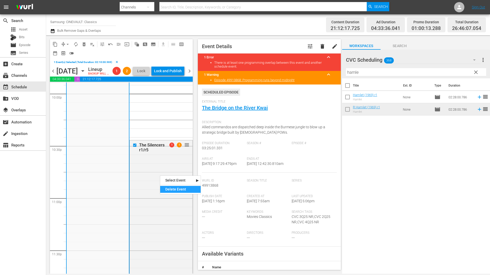
click at [175, 188] on div "Delete Event" at bounding box center [180, 189] width 40 height 7
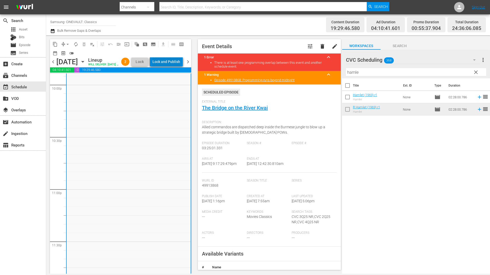
click at [180, 65] on div "Lock and Publish" at bounding box center [166, 61] width 28 height 9
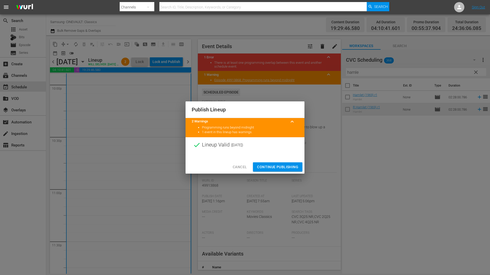
click at [267, 163] on button "Continue Publishing" at bounding box center [277, 166] width 49 height 9
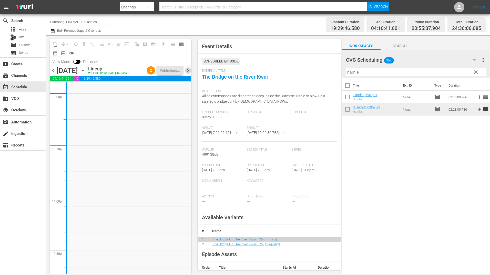
click at [188, 70] on span "chevron_right" at bounding box center [188, 70] width 6 height 6
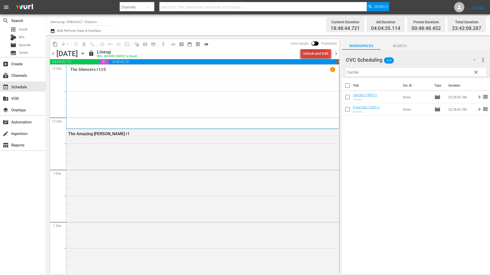
click at [308, 54] on div "Unlock and Edit" at bounding box center [315, 53] width 25 height 9
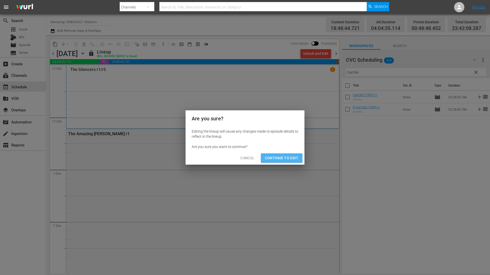
click at [268, 153] on button "Continue to Edit" at bounding box center [282, 157] width 42 height 9
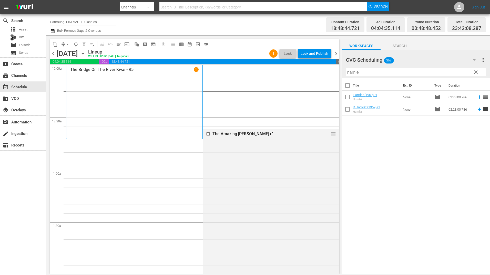
click at [406, 68] on div "Filter by Title hamle" at bounding box center [416, 72] width 140 height 12
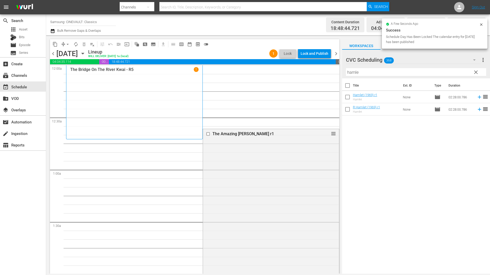
drag, startPoint x: 406, startPoint y: 68, endPoint x: 401, endPoint y: 72, distance: 6.8
click at [401, 72] on input "hamle" at bounding box center [416, 72] width 140 height 8
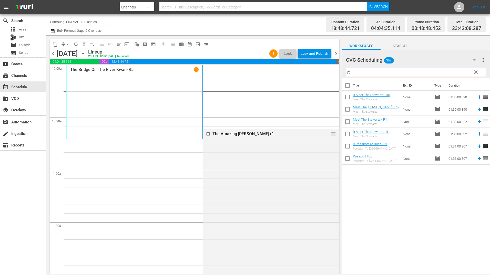
type input "r"
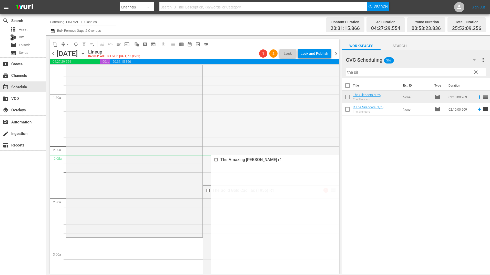
scroll to position [205, 0]
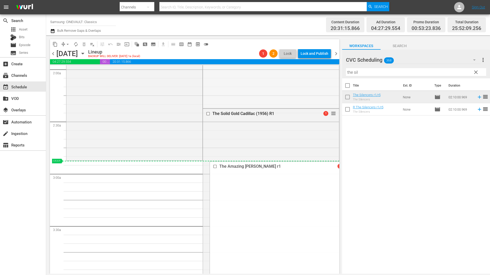
drag, startPoint x: 330, startPoint y: 133, endPoint x: 298, endPoint y: 162, distance: 43.5
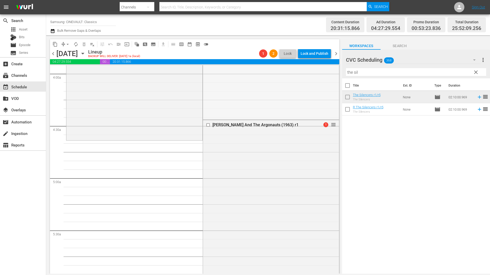
scroll to position [410, 0]
drag, startPoint x: 329, startPoint y: 112, endPoint x: 308, endPoint y: 142, distance: 35.7
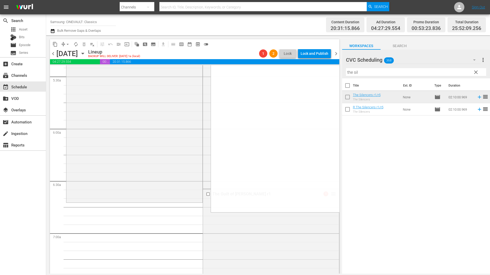
scroll to position [641, 0]
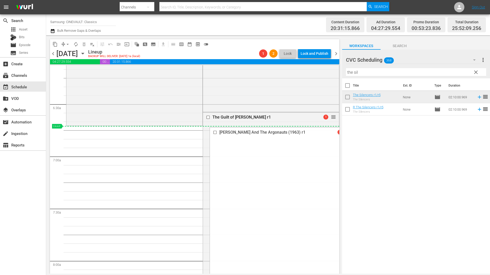
drag, startPoint x: 330, startPoint y: 125, endPoint x: 319, endPoint y: 126, distance: 11.1
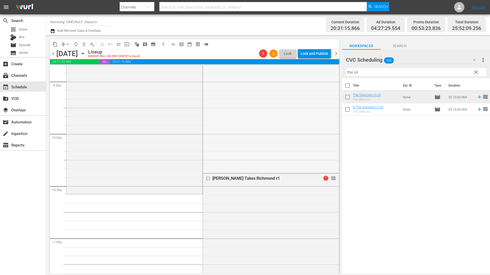
scroll to position [999, 0]
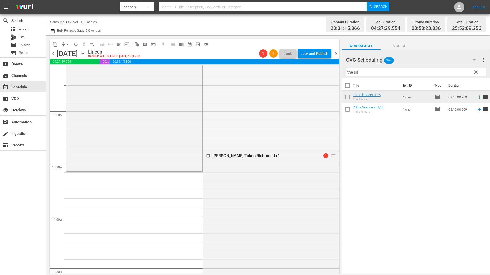
drag, startPoint x: 329, startPoint y: 69, endPoint x: 307, endPoint y: 174, distance: 106.6
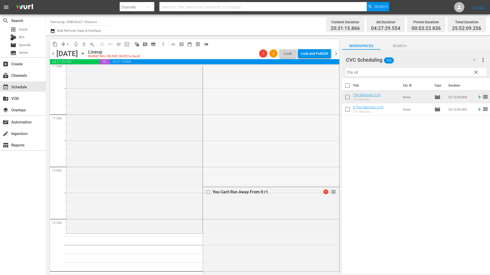
scroll to position [1204, 0]
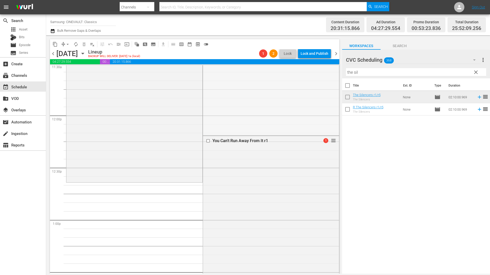
drag, startPoint x: 331, startPoint y: 156, endPoint x: 320, endPoint y: 184, distance: 30.5
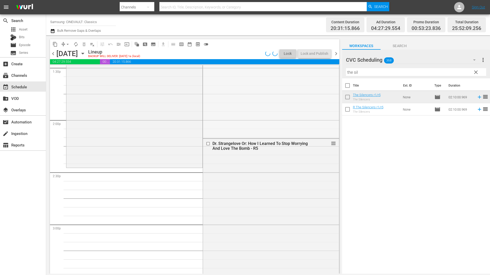
scroll to position [1409, 0]
drag, startPoint x: 331, startPoint y: 141, endPoint x: 321, endPoint y: 170, distance: 30.4
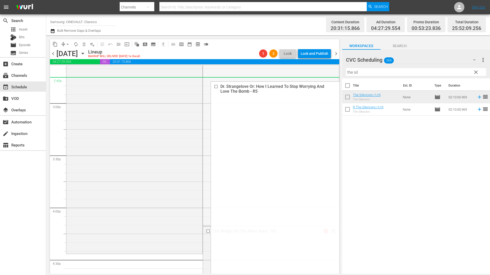
scroll to position [1538, 0]
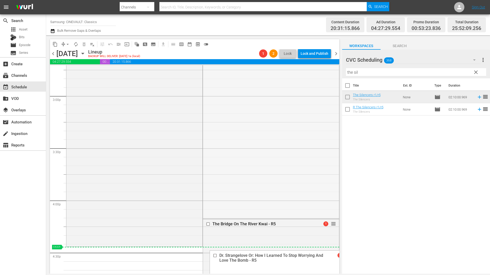
drag, startPoint x: 328, startPoint y: 168, endPoint x: 316, endPoint y: 246, distance: 78.8
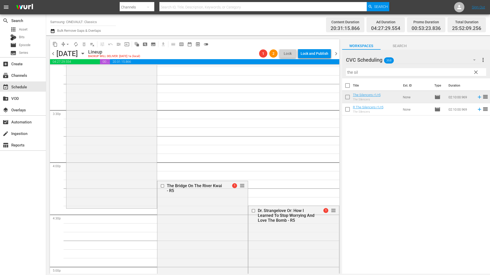
scroll to position [1563, 0]
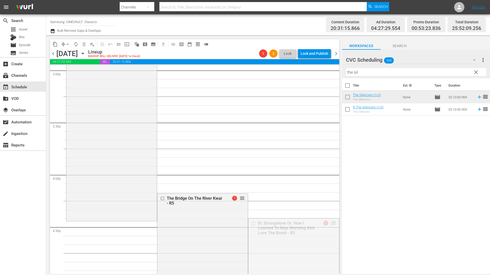
drag, startPoint x: 328, startPoint y: 222, endPoint x: 264, endPoint y: 223, distance: 64.3
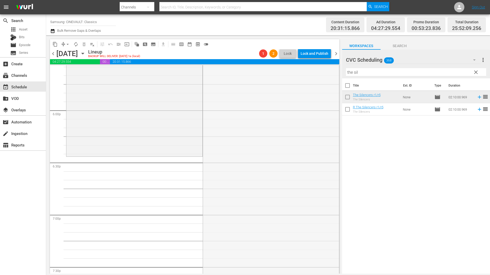
scroll to position [1845, 0]
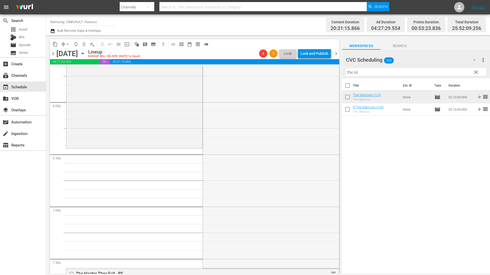
drag, startPoint x: 326, startPoint y: 198, endPoint x: 285, endPoint y: 150, distance: 63.3
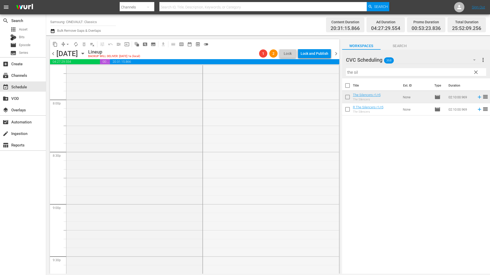
scroll to position [2153, 0]
drag, startPoint x: 328, startPoint y: 95, endPoint x: 298, endPoint y: 199, distance: 108.3
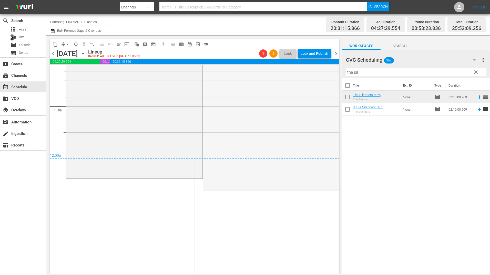
scroll to position [2425, 0]
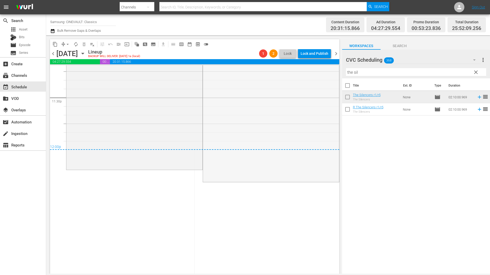
drag, startPoint x: 327, startPoint y: 107, endPoint x: 311, endPoint y: 137, distance: 33.8
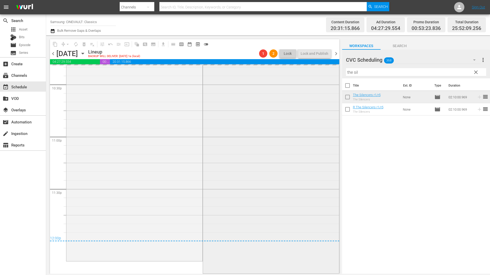
scroll to position [2333, 0]
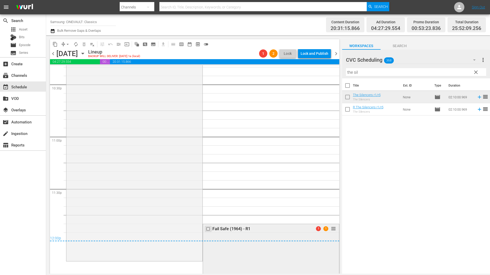
click at [207, 231] on input "checkbox" at bounding box center [208, 229] width 5 height 4
click at [225, 249] on div "Delete Event" at bounding box center [227, 245] width 40 height 7
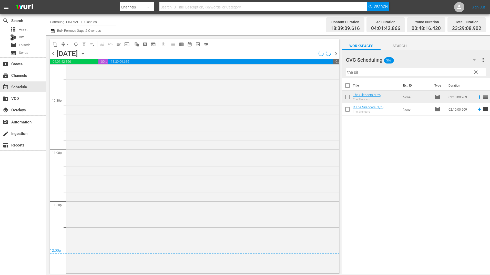
scroll to position [2321, 0]
click at [309, 57] on div "Lock and Publish" at bounding box center [315, 53] width 28 height 9
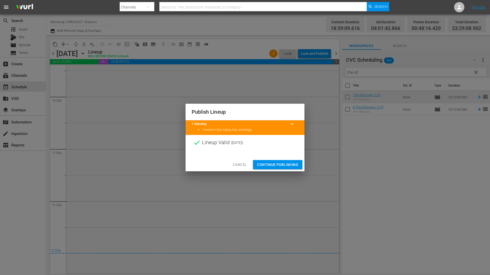
click at [292, 164] on span "Continue Publishing" at bounding box center [277, 165] width 41 height 6
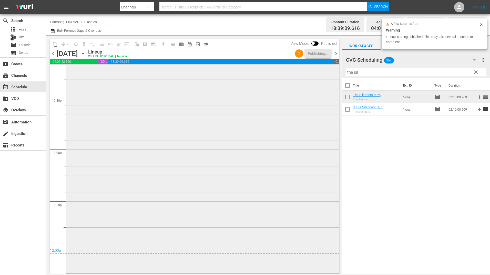
click at [297, 147] on div "The Harder They Fall - R5 1" at bounding box center [202, 151] width 273 height 242
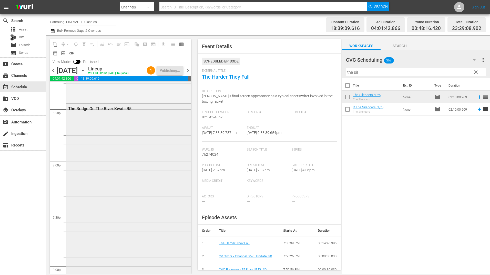
scroll to position [1898, 0]
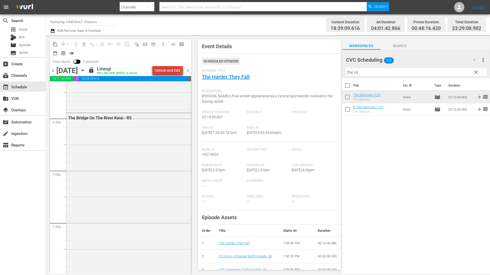
click at [164, 74] on div "Unlock and Edit" at bounding box center [167, 70] width 25 height 9
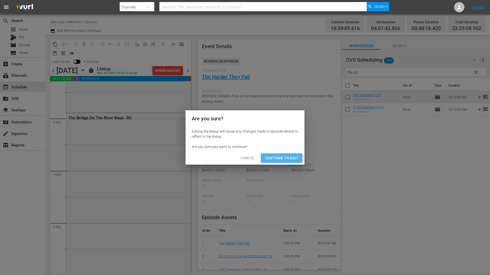
click at [289, 162] on button "Continue to Edit" at bounding box center [282, 157] width 42 height 9
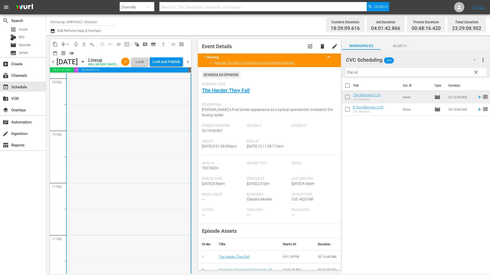
scroll to position [2338, 0]
click at [180, 60] on div "Lock and Publish" at bounding box center [166, 61] width 28 height 9
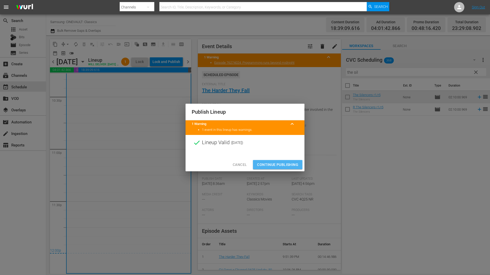
click at [279, 161] on button "Continue Publishing" at bounding box center [277, 164] width 49 height 9
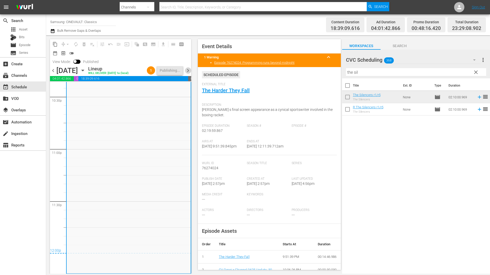
click at [189, 74] on span "chevron_right" at bounding box center [188, 70] width 6 height 6
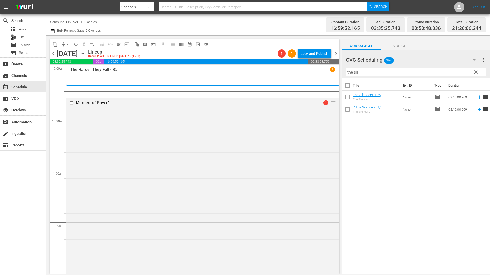
click at [393, 73] on input "the sil" at bounding box center [416, 72] width 140 height 8
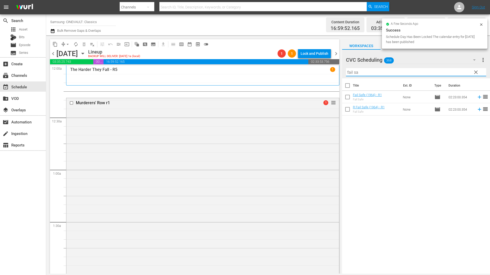
type input "fail sa"
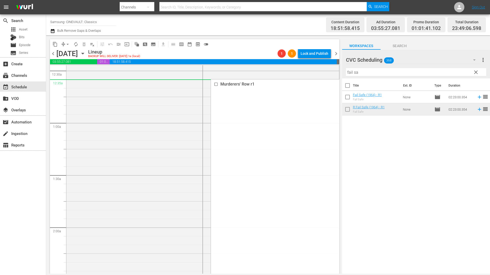
scroll to position [154, 0]
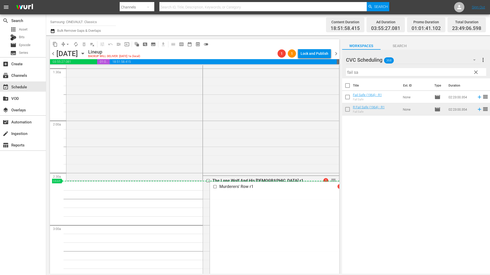
drag, startPoint x: 328, startPoint y: 104, endPoint x: 305, endPoint y: 182, distance: 81.1
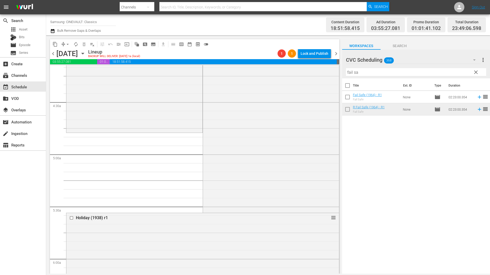
scroll to position [436, 0]
drag, startPoint x: 330, startPoint y: 103, endPoint x: 288, endPoint y: 133, distance: 51.4
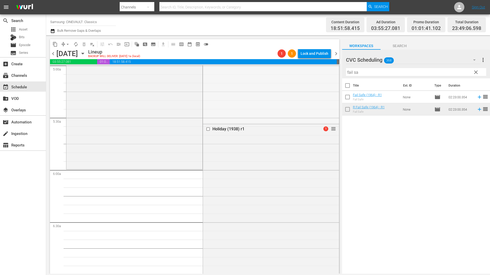
scroll to position [547, 0]
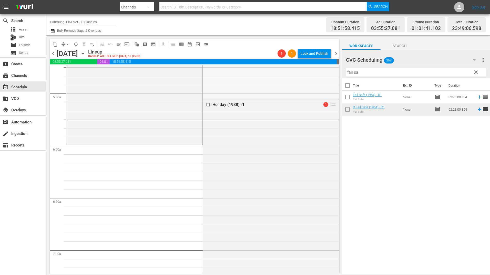
drag, startPoint x: 330, startPoint y: 170, endPoint x: 310, endPoint y: 149, distance: 29.6
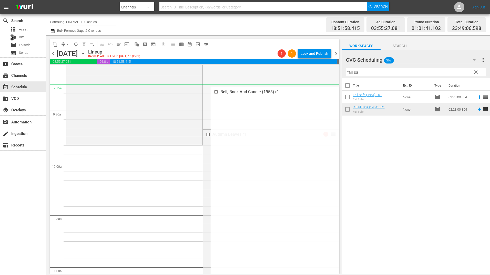
scroll to position [957, 0]
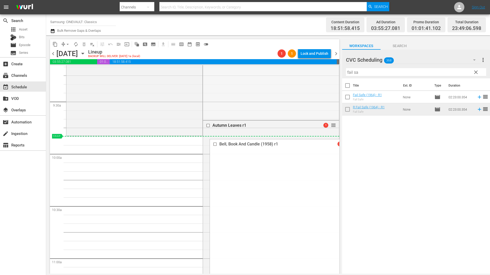
drag, startPoint x: 330, startPoint y: 83, endPoint x: 318, endPoint y: 140, distance: 58.7
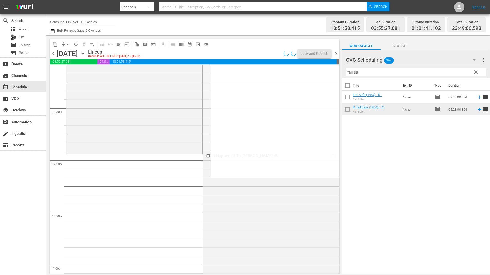
scroll to position [1162, 0]
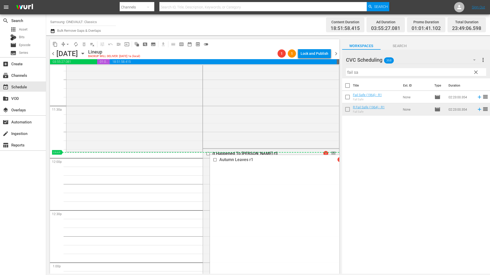
drag, startPoint x: 326, startPoint y: 125, endPoint x: 326, endPoint y: 153, distance: 27.7
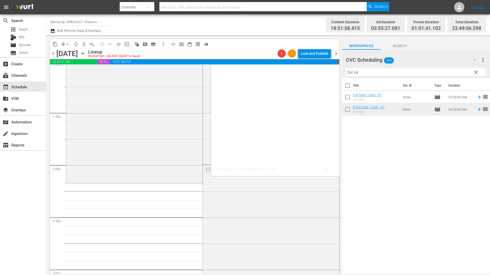
scroll to position [1367, 0]
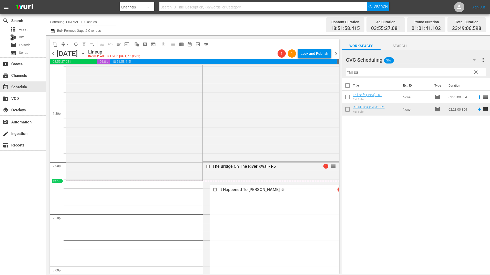
drag, startPoint x: 329, startPoint y: 153, endPoint x: 323, endPoint y: 183, distance: 30.8
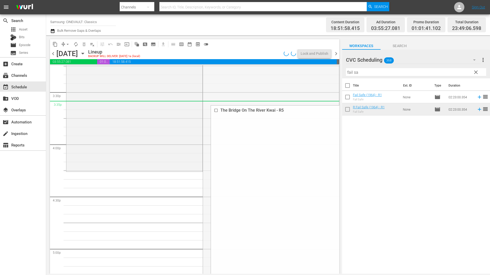
scroll to position [1623, 0]
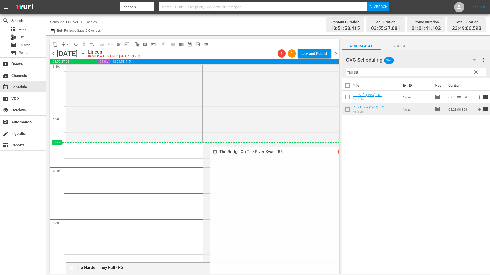
drag, startPoint x: 329, startPoint y: 114, endPoint x: 325, endPoint y: 147, distance: 32.8
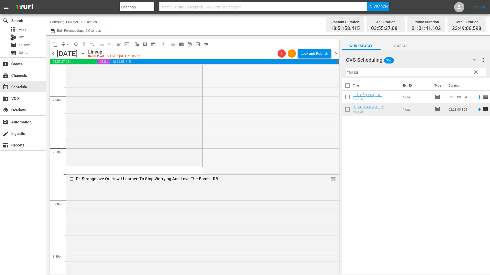
scroll to position [1956, 0]
drag, startPoint x: 331, startPoint y: 114, endPoint x: 323, endPoint y: 166, distance: 52.6
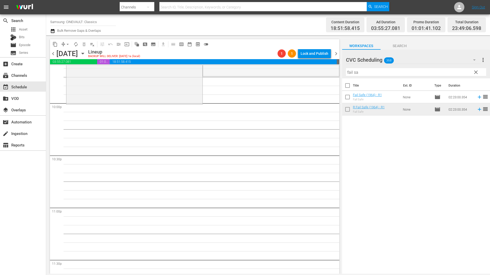
scroll to position [2264, 0]
drag, startPoint x: 331, startPoint y: 77, endPoint x: 325, endPoint y: 109, distance: 32.3
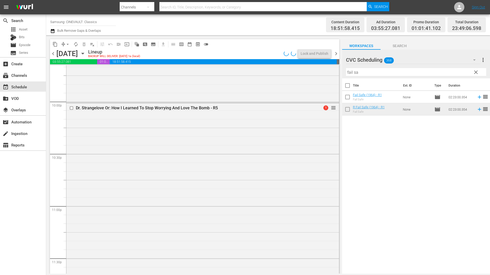
click at [216, 199] on div "Dr. Strangelove Or: How I Learned To Stop Worrying And Love The Bomb - R5 1 reo…" at bounding box center [202, 207] width 273 height 208
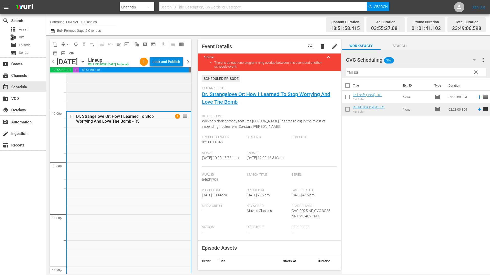
click at [171, 60] on div "Lock and Publish" at bounding box center [166, 61] width 28 height 9
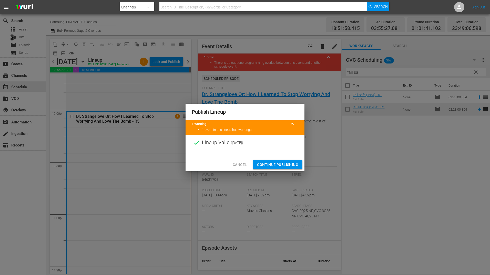
click at [277, 164] on span "Continue Publishing" at bounding box center [277, 165] width 41 height 6
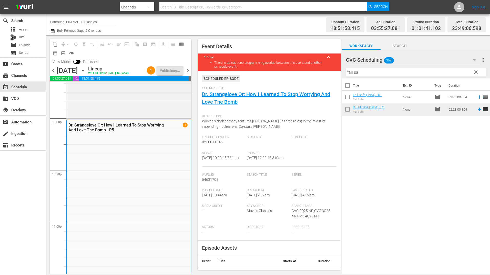
click at [188, 71] on span "chevron_right" at bounding box center [188, 70] width 6 height 6
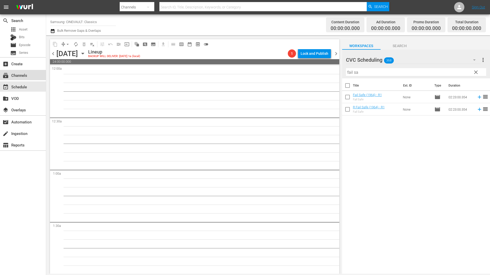
click at [23, 77] on div "subscriptions Channels" at bounding box center [14, 74] width 29 height 5
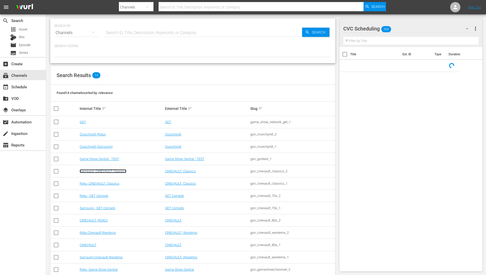
click at [108, 170] on link "Samsung- CINEVAULT: Classics" at bounding box center [103, 171] width 47 height 4
